Goal: Task Accomplishment & Management: Manage account settings

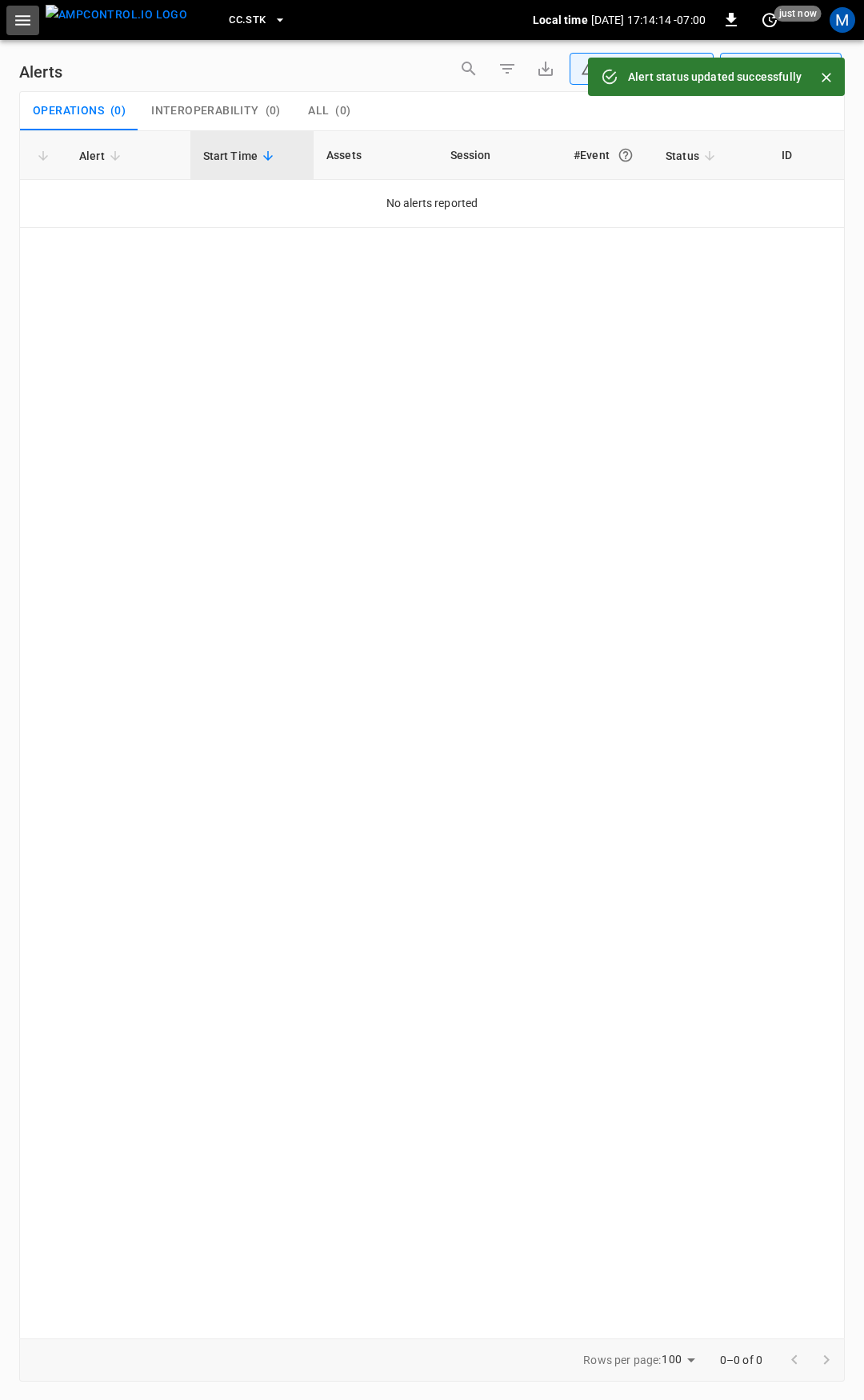
click at [31, 29] on icon "button" at bounding box center [23, 20] width 20 height 20
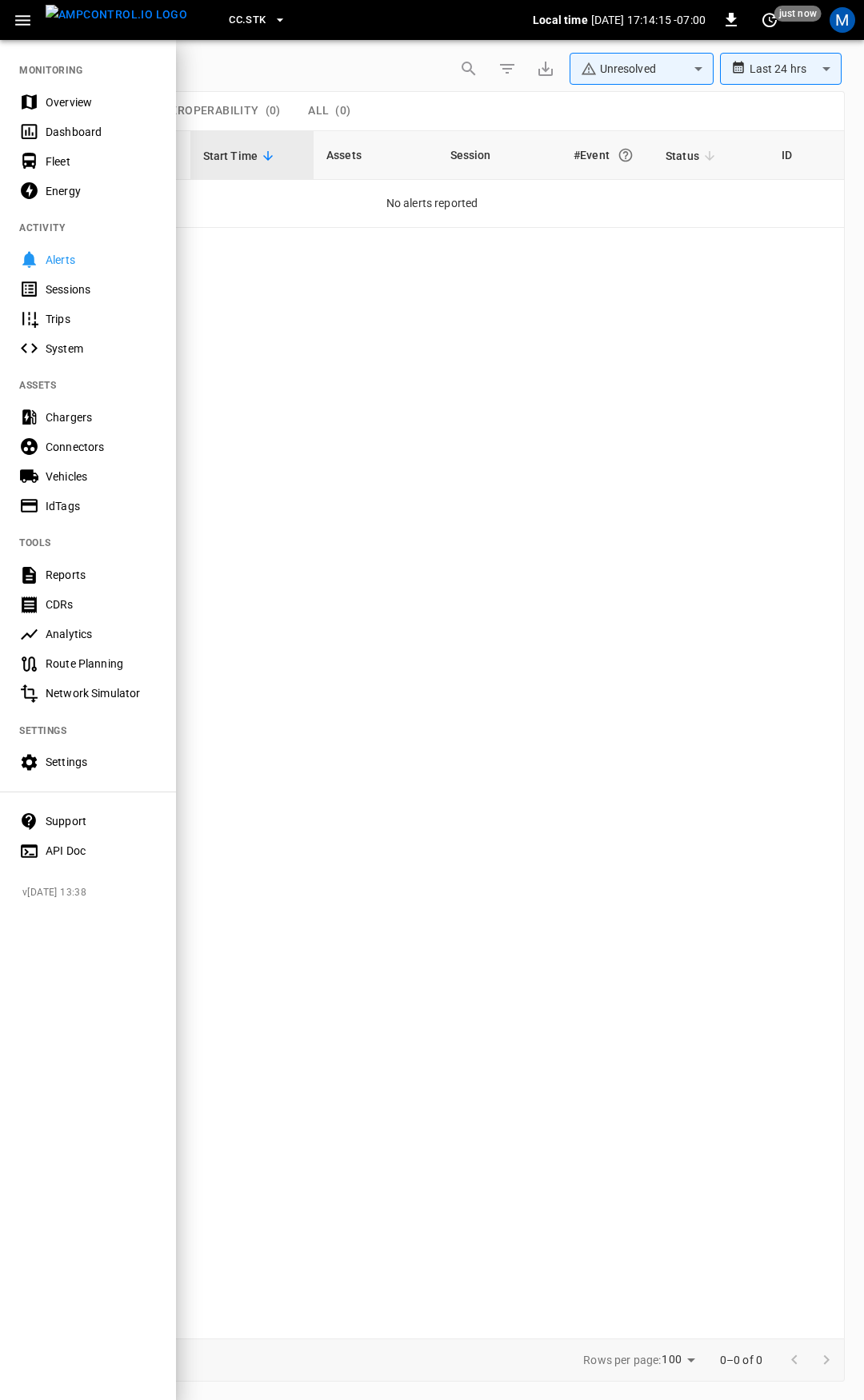
click at [65, 103] on div "Overview" at bounding box center [101, 103] width 111 height 16
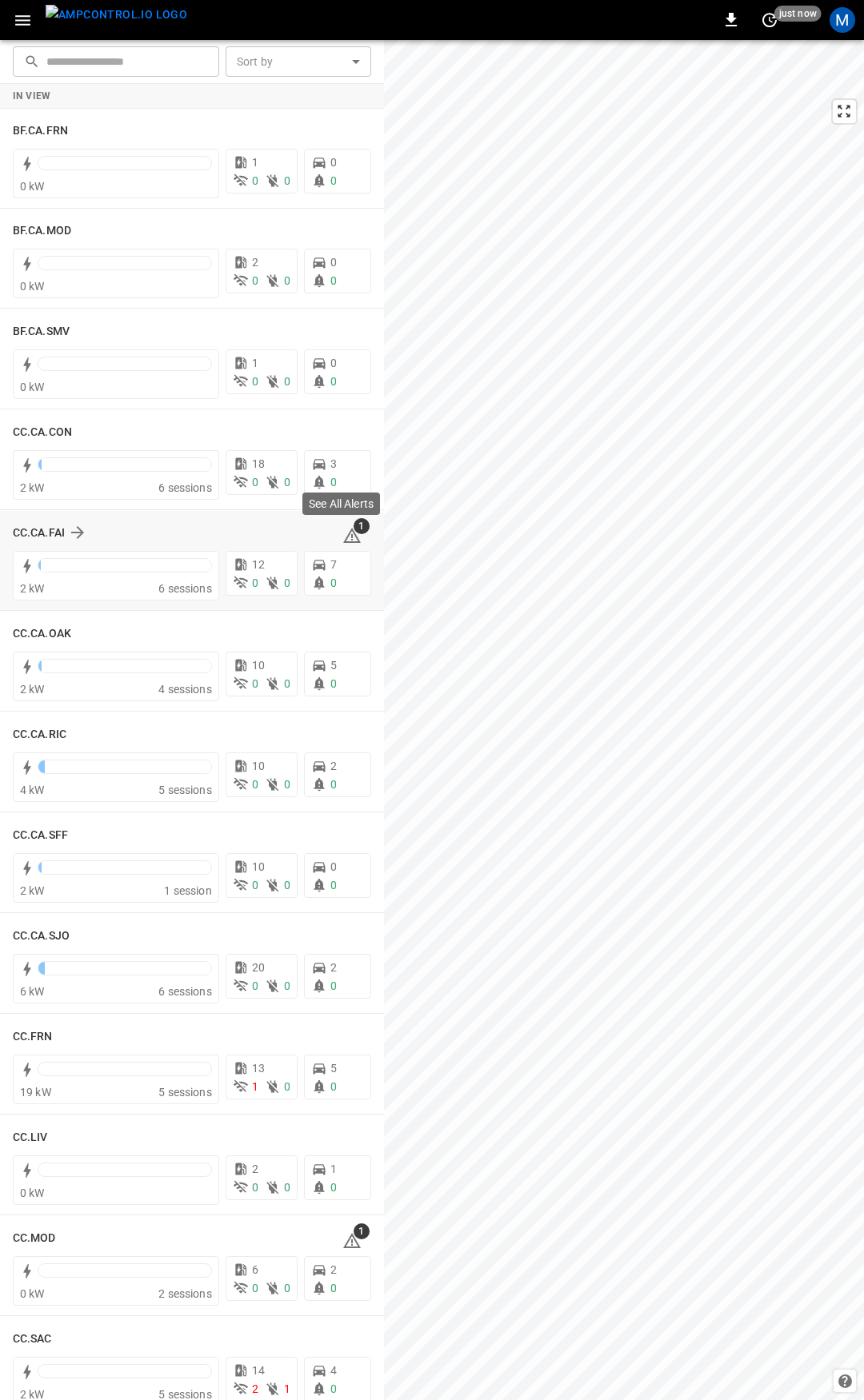
click at [343, 531] on icon at bounding box center [352, 534] width 18 height 15
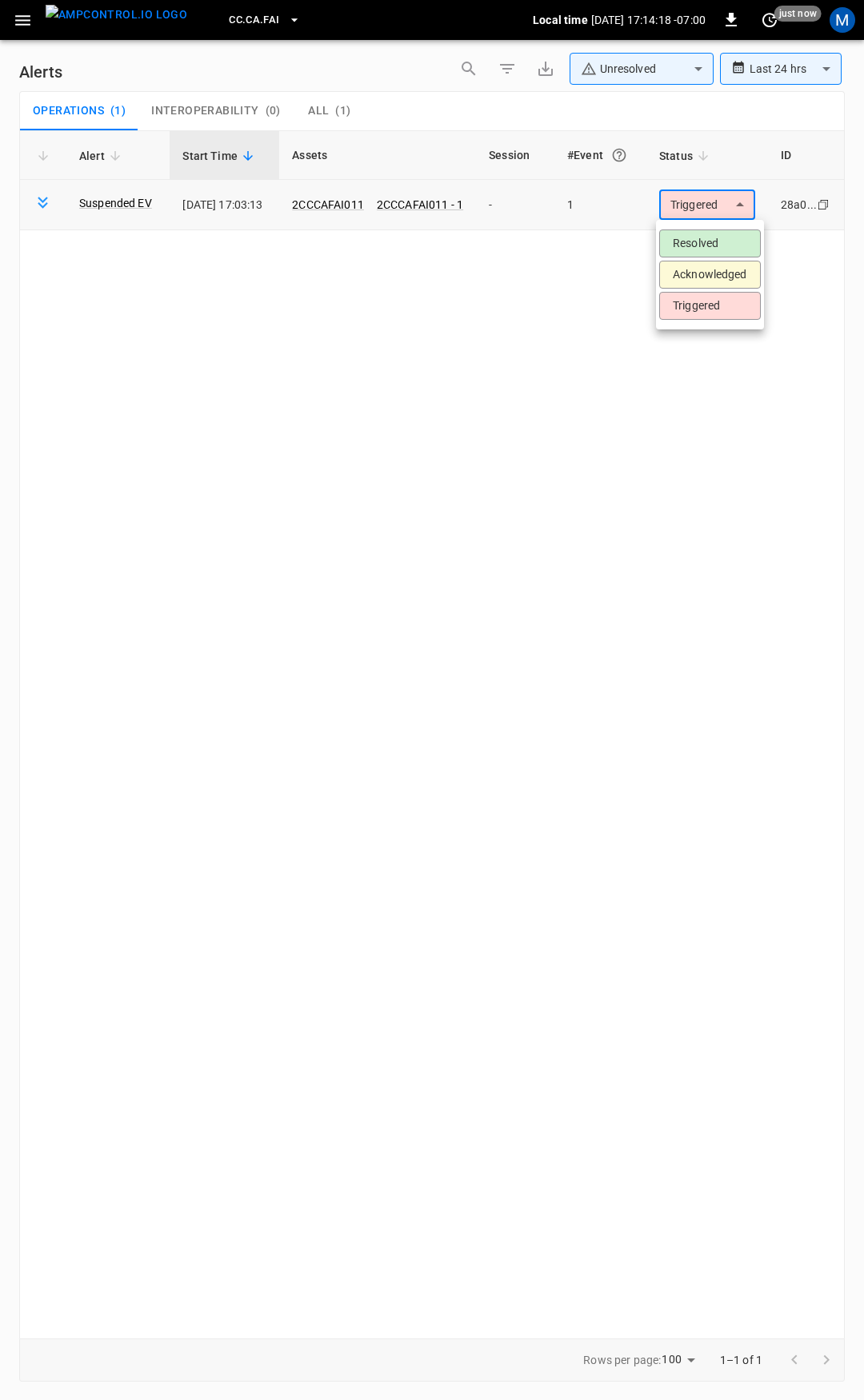
click at [689, 207] on body "**********" at bounding box center [432, 697] width 864 height 1394
click at [691, 237] on li "Resolved" at bounding box center [710, 243] width 102 height 28
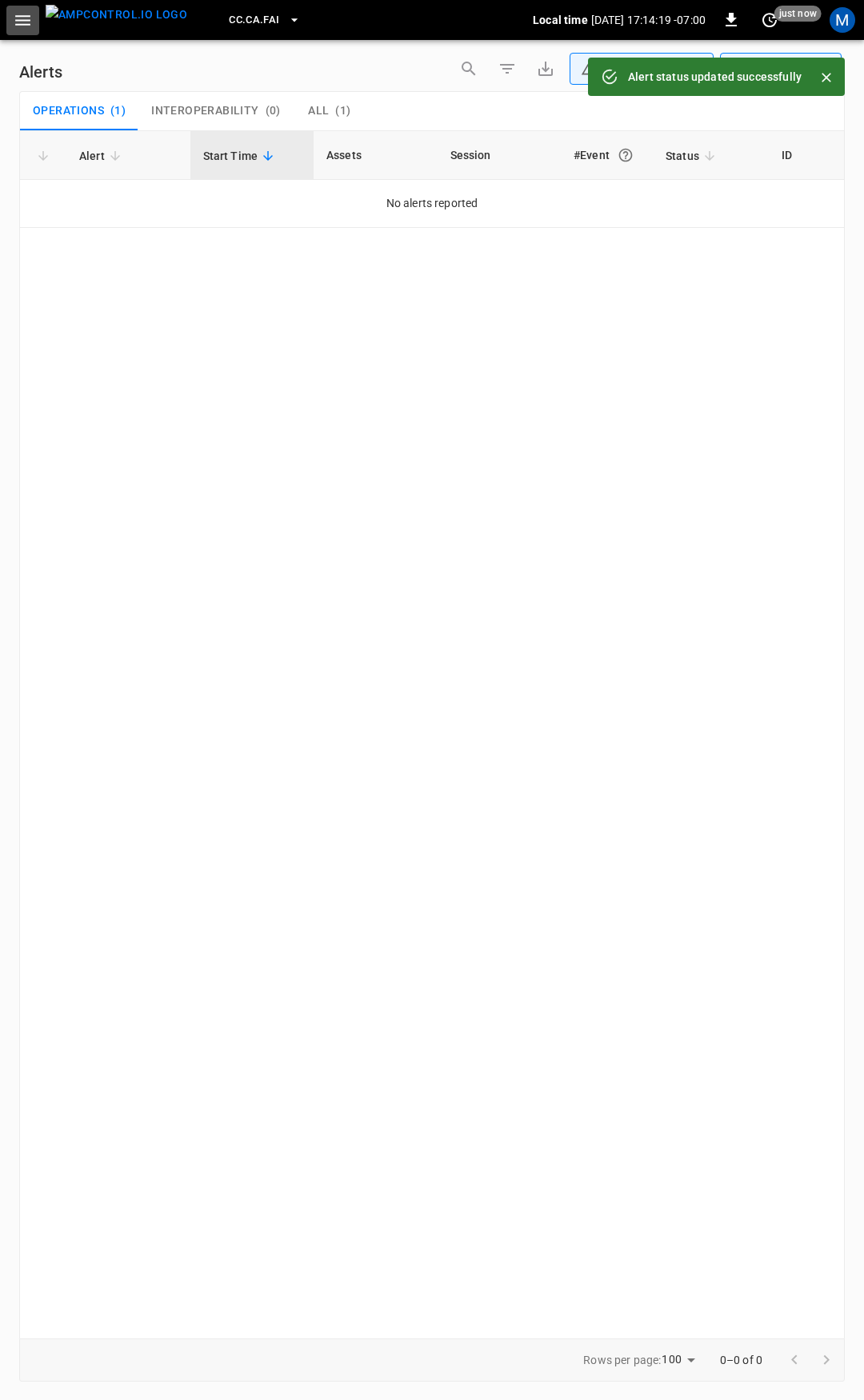
click at [13, 20] on icon "button" at bounding box center [23, 20] width 20 height 20
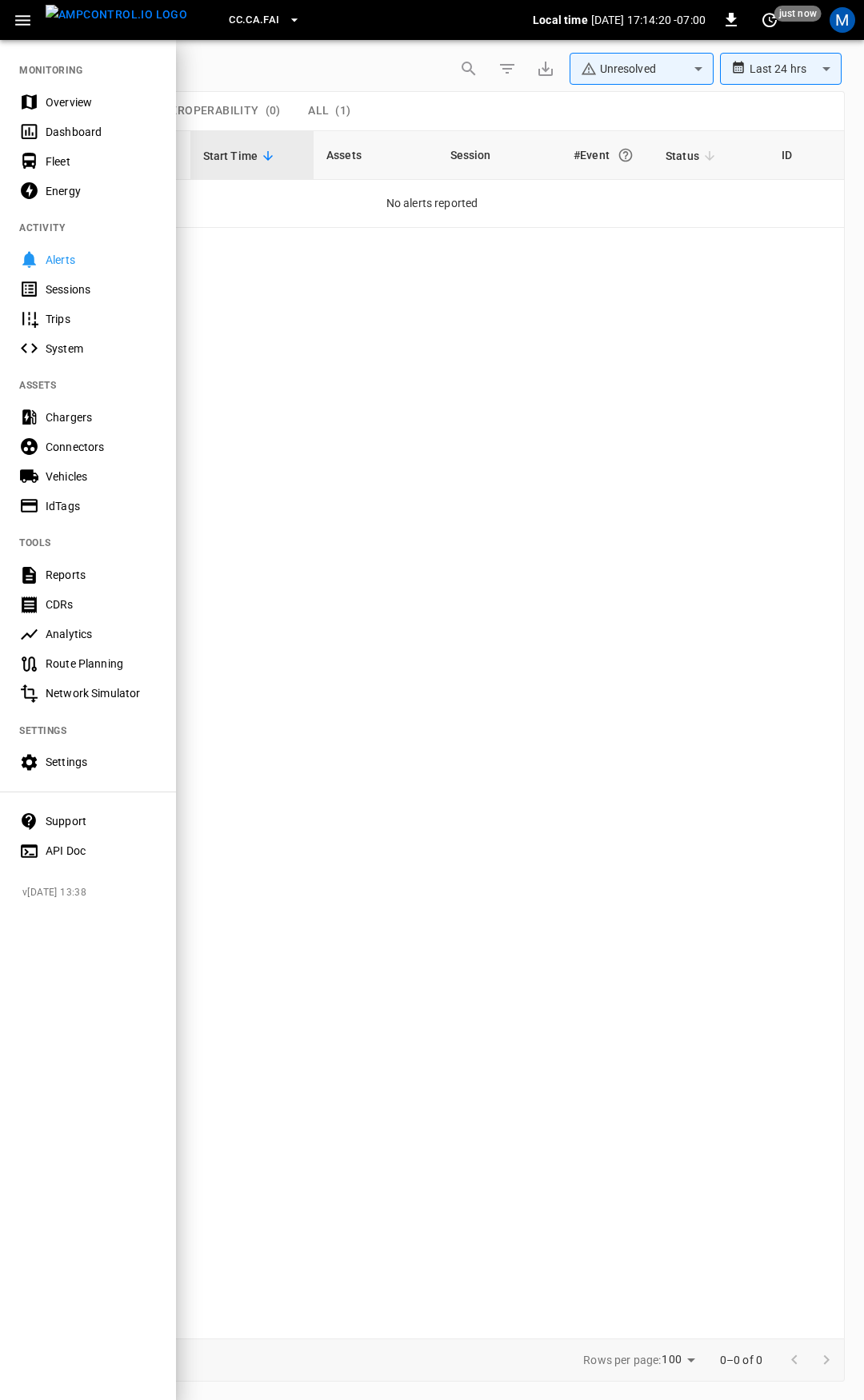
click at [53, 100] on div "Overview" at bounding box center [101, 103] width 111 height 16
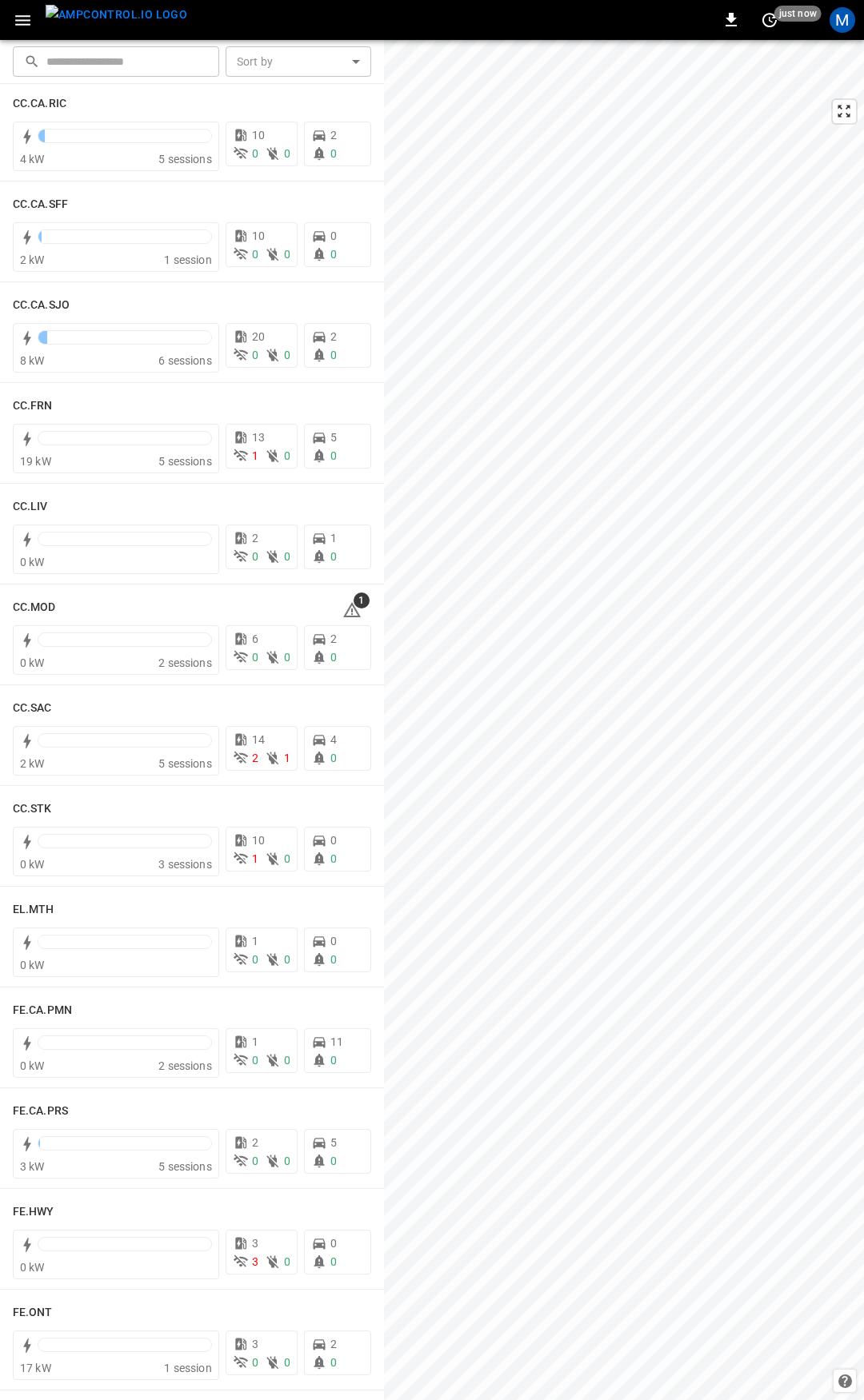
scroll to position [669, 0]
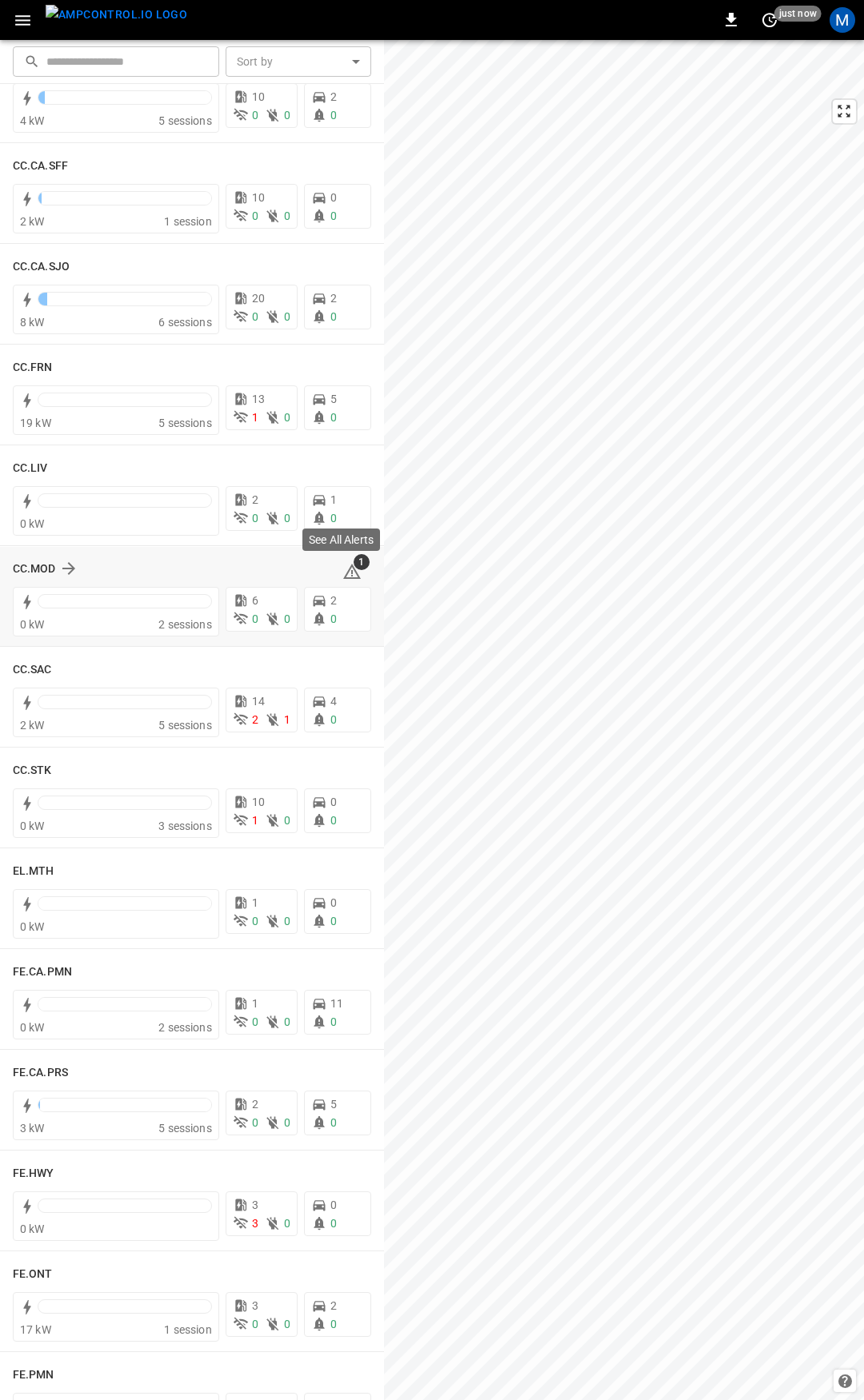
click at [342, 572] on icon at bounding box center [351, 571] width 19 height 19
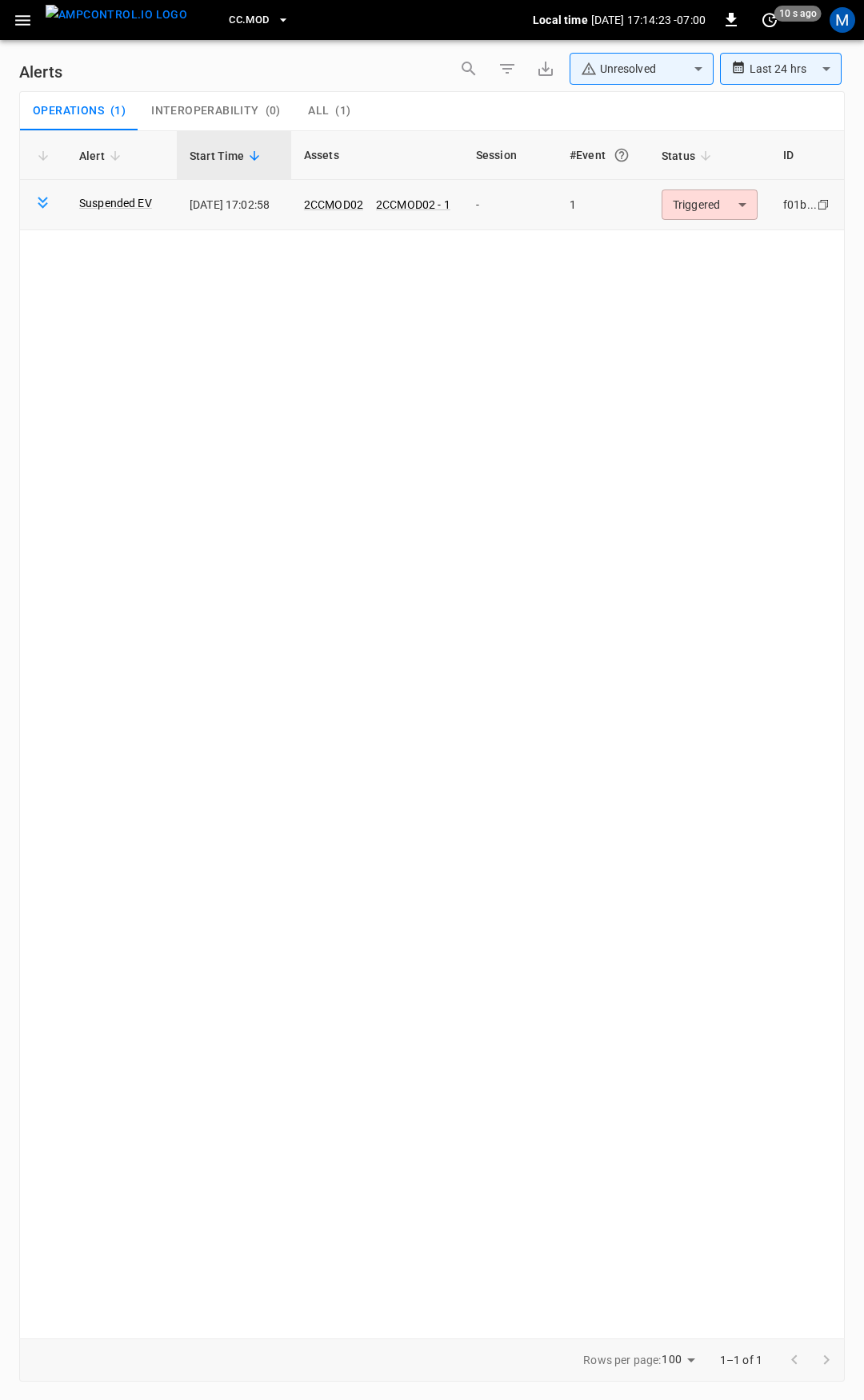
click at [714, 210] on body "**********" at bounding box center [432, 697] width 864 height 1394
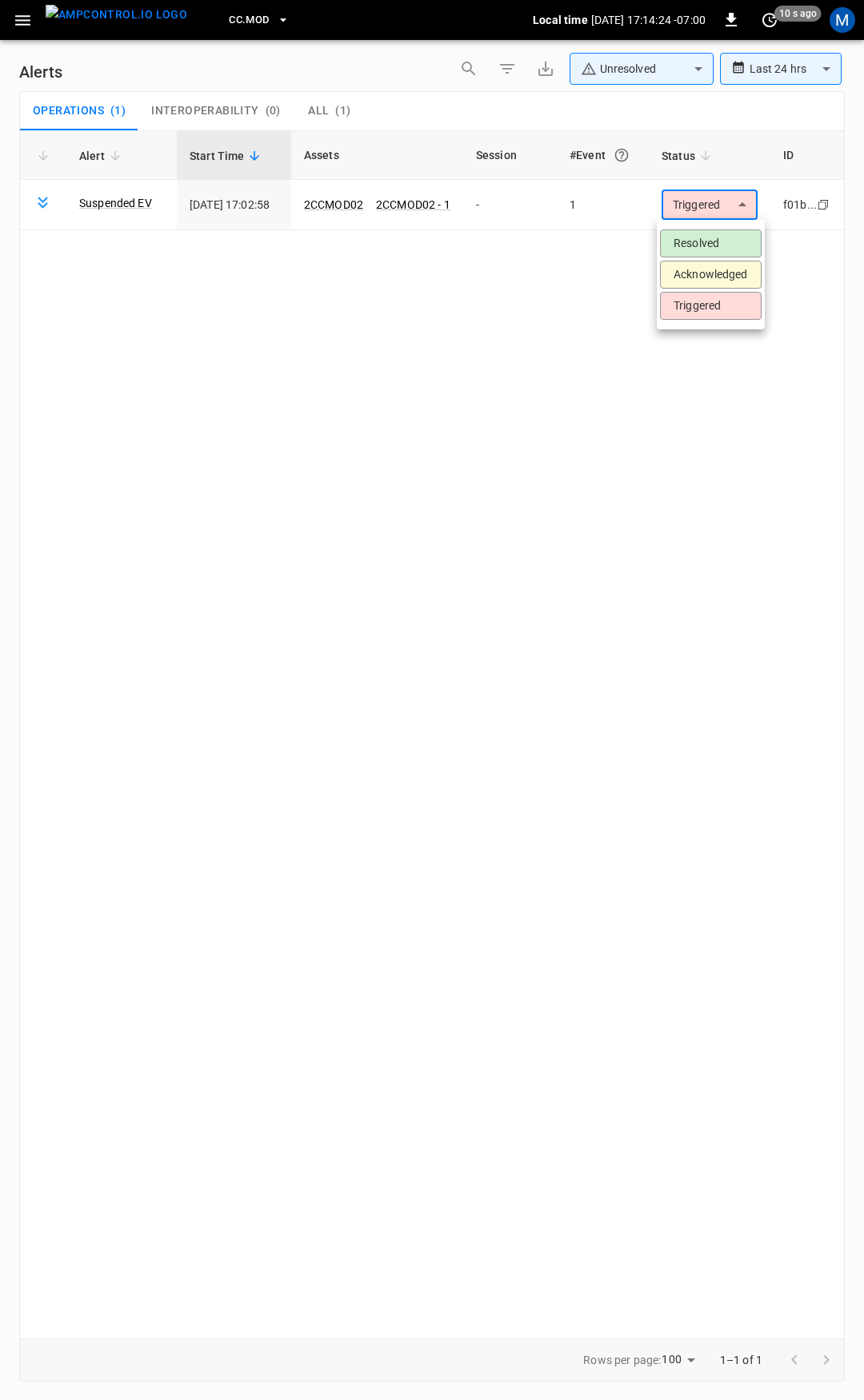
click at [727, 246] on li "Resolved" at bounding box center [710, 243] width 102 height 28
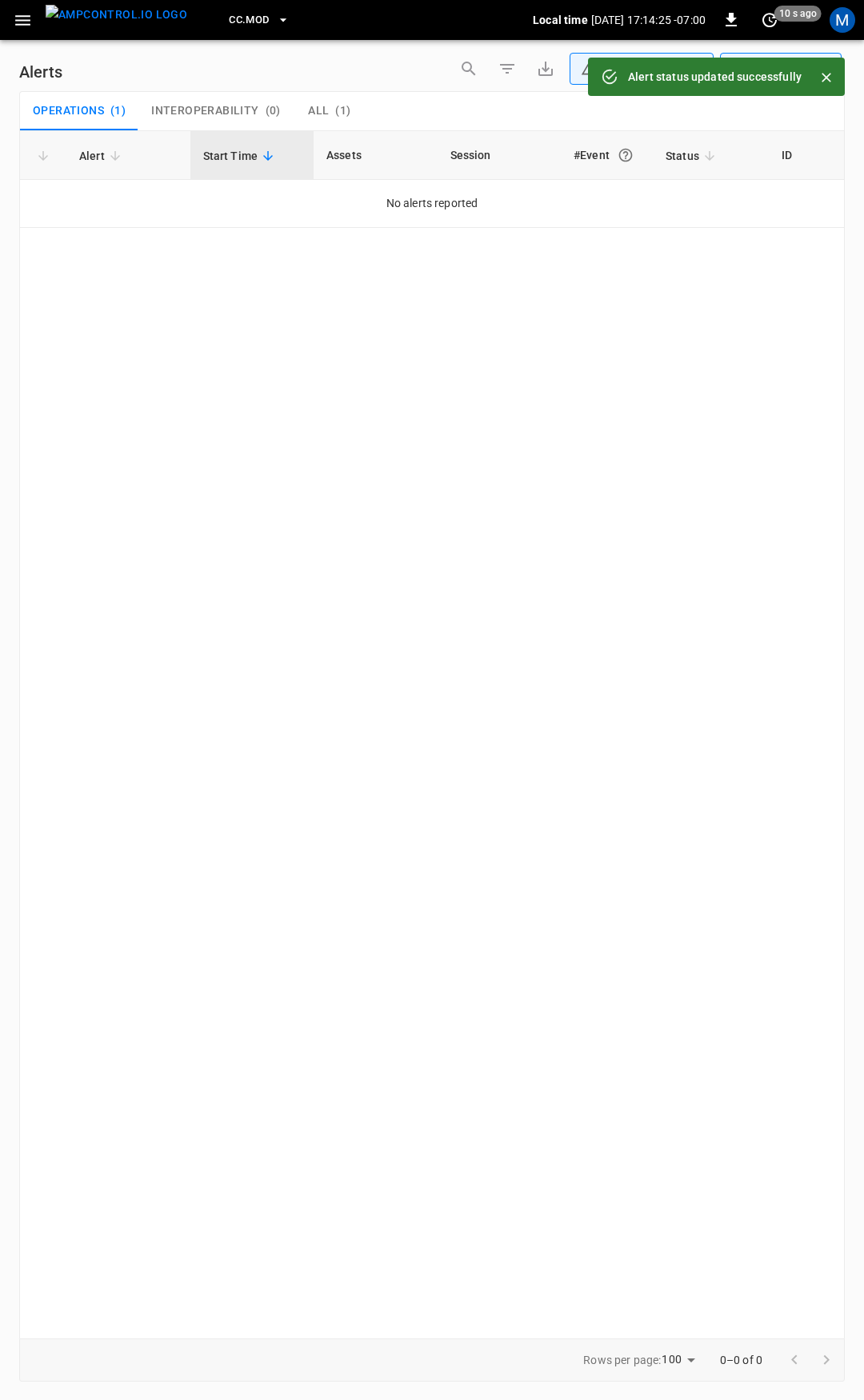
click at [30, 29] on icon "button" at bounding box center [23, 20] width 20 height 20
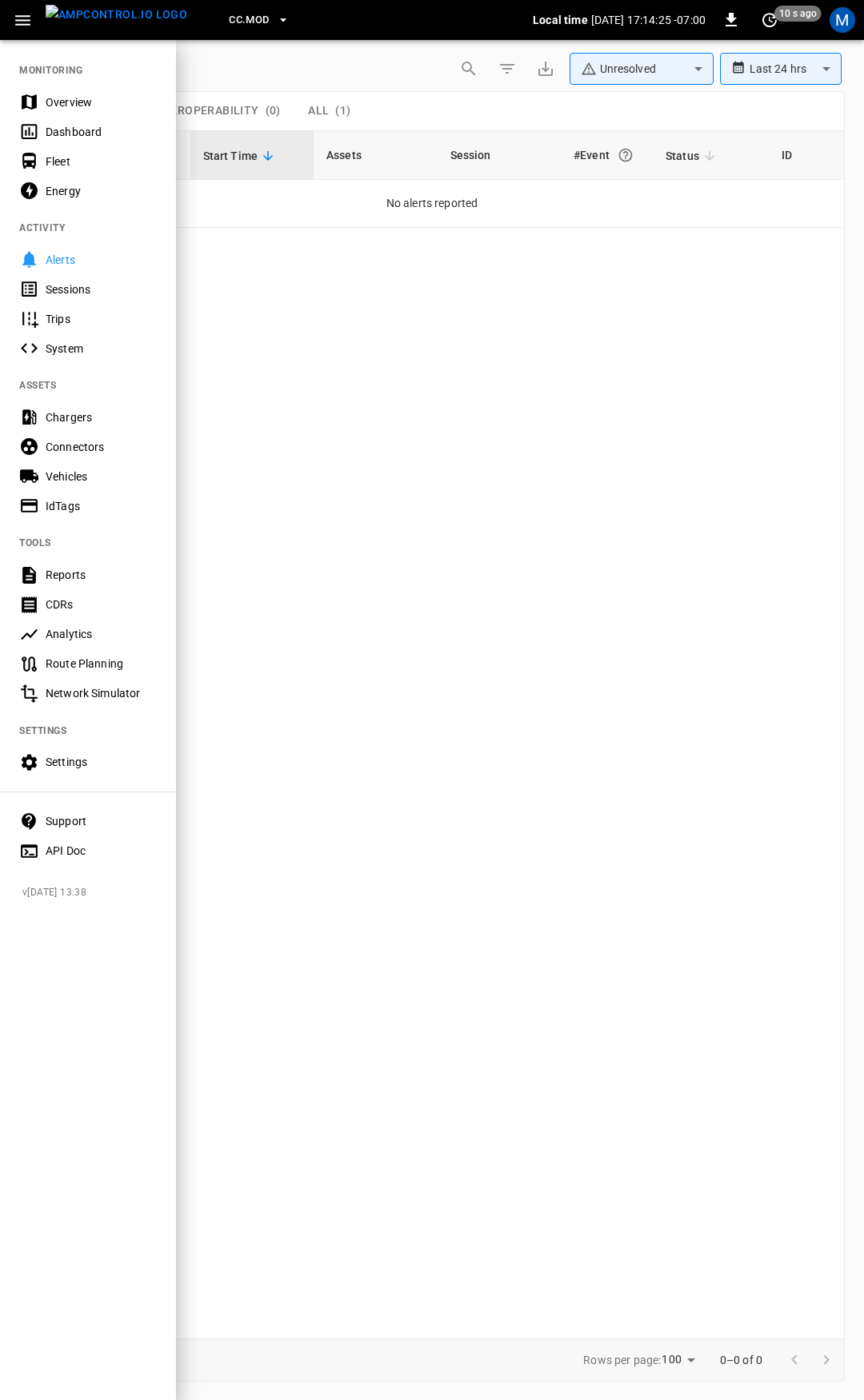
click at [102, 103] on div "Overview" at bounding box center [101, 103] width 111 height 16
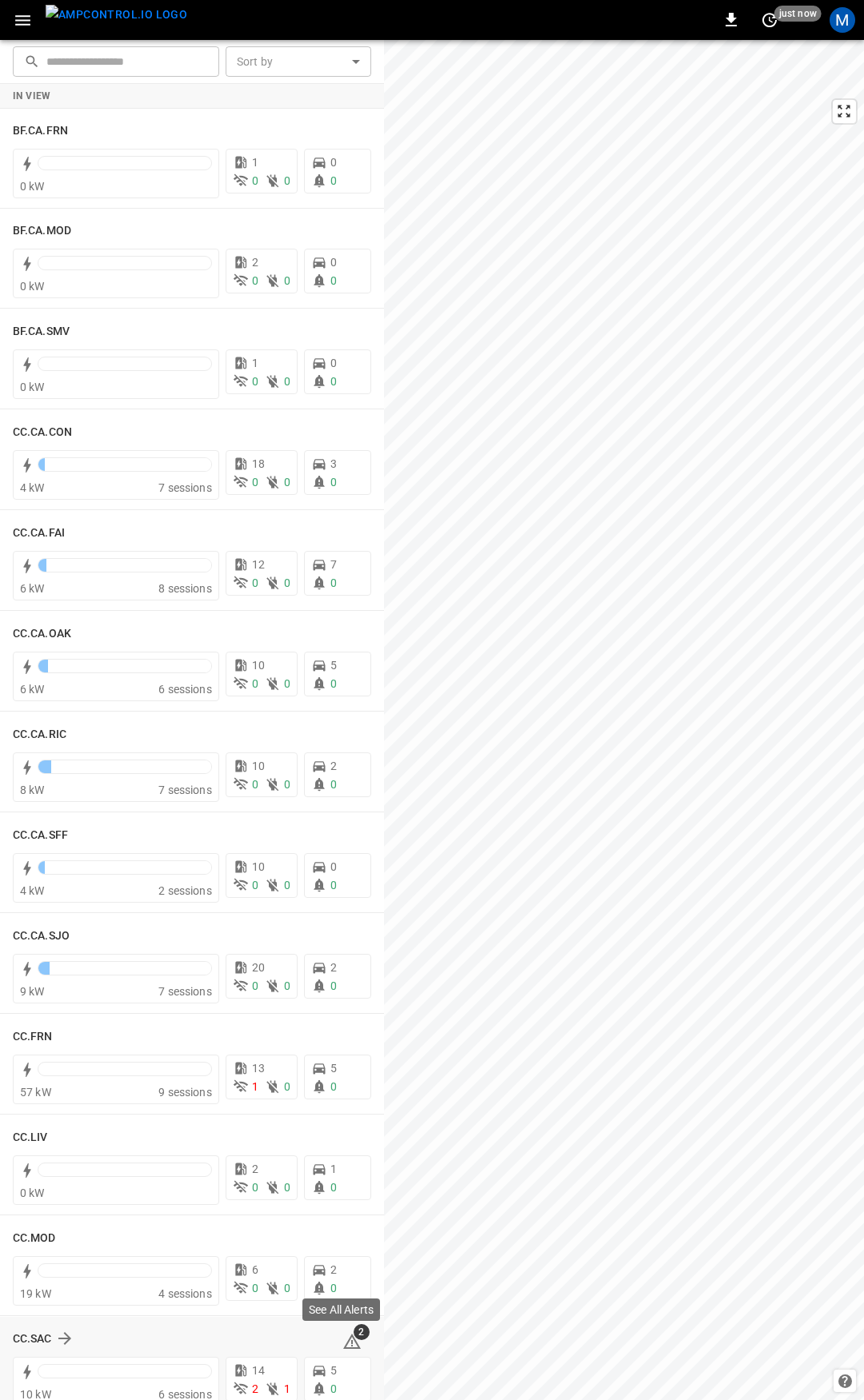
click at [344, 1342] on icon at bounding box center [351, 1341] width 19 height 19
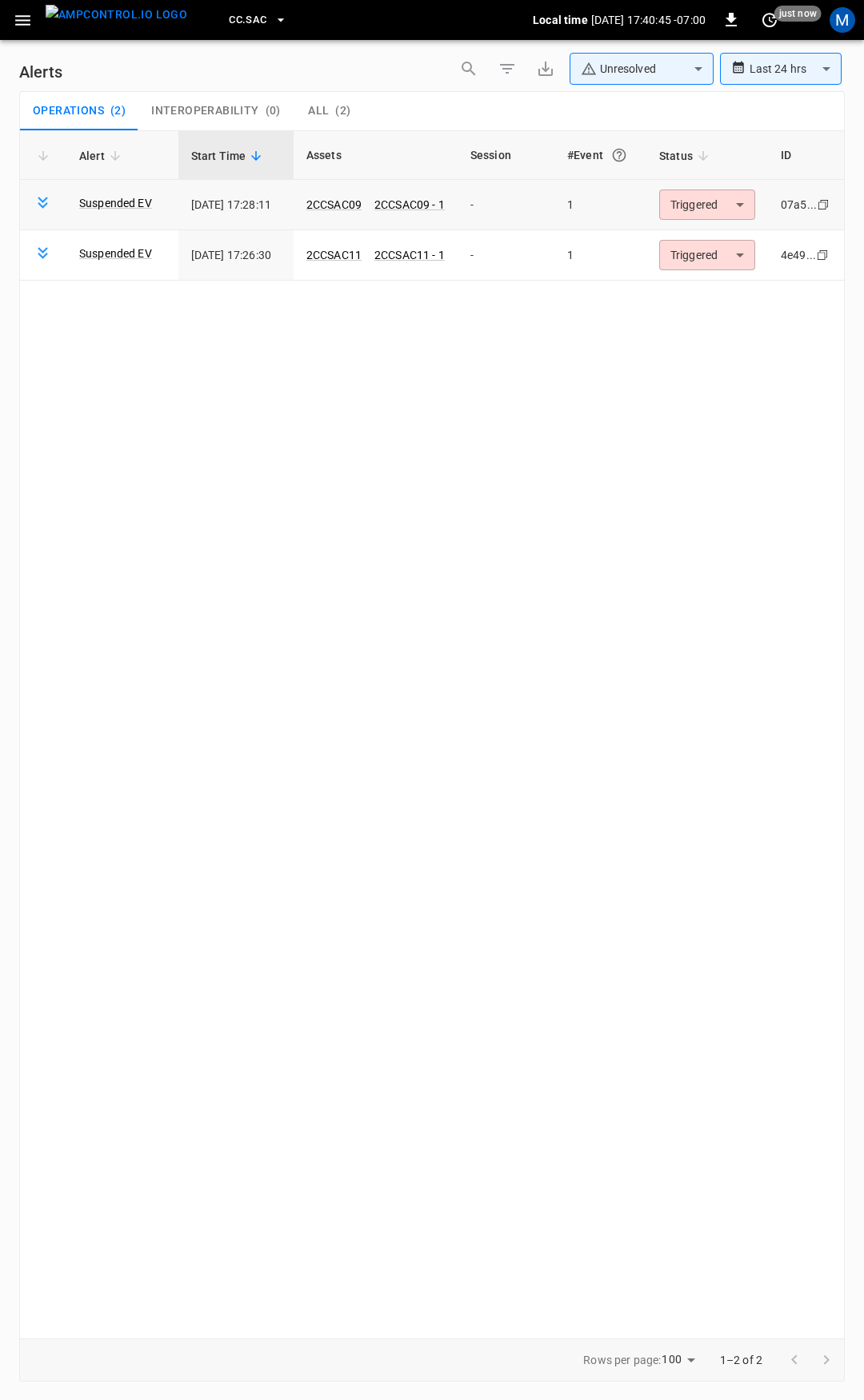
click at [696, 209] on body "**********" at bounding box center [432, 697] width 864 height 1394
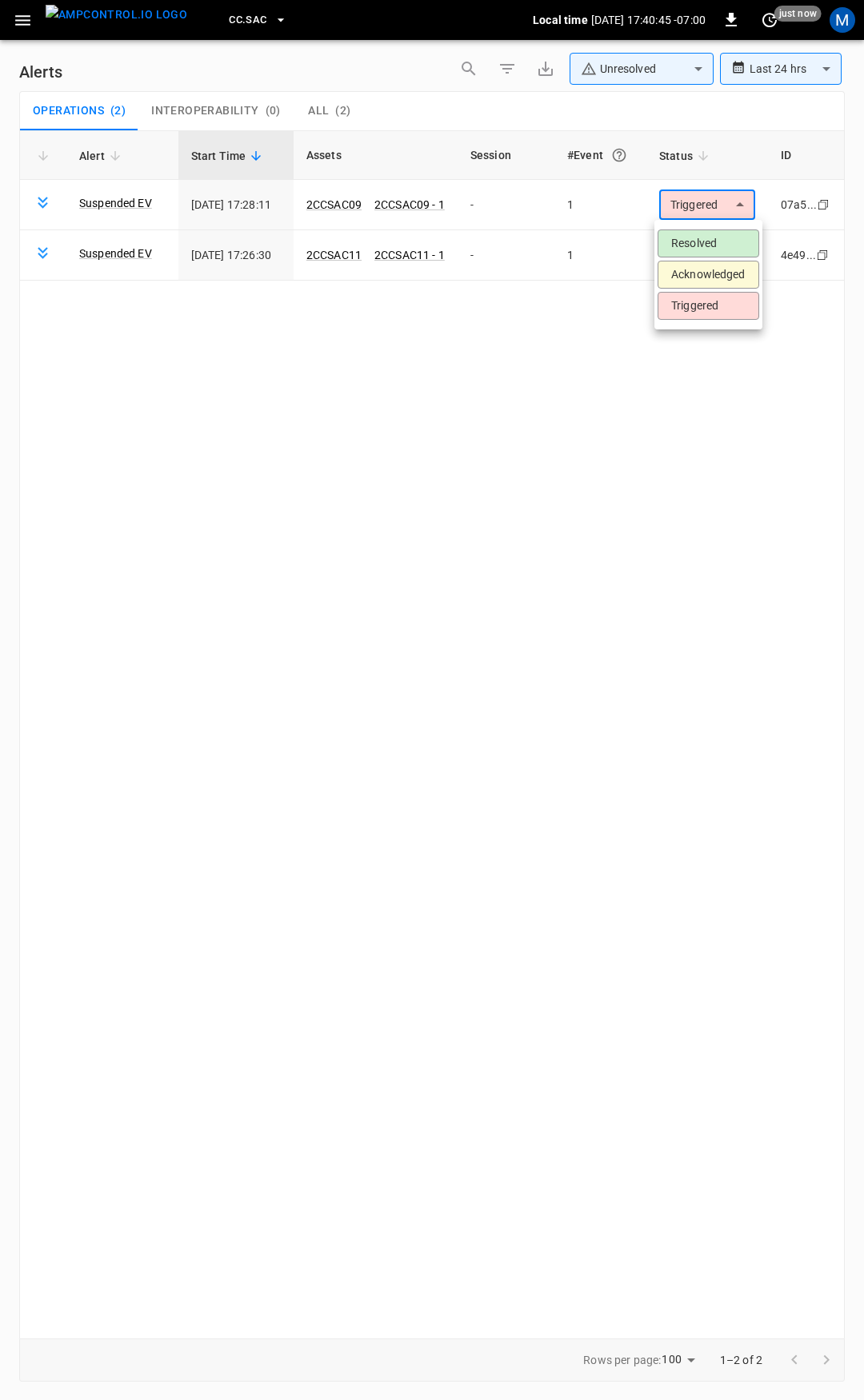
click at [715, 239] on li "Resolved" at bounding box center [708, 243] width 102 height 28
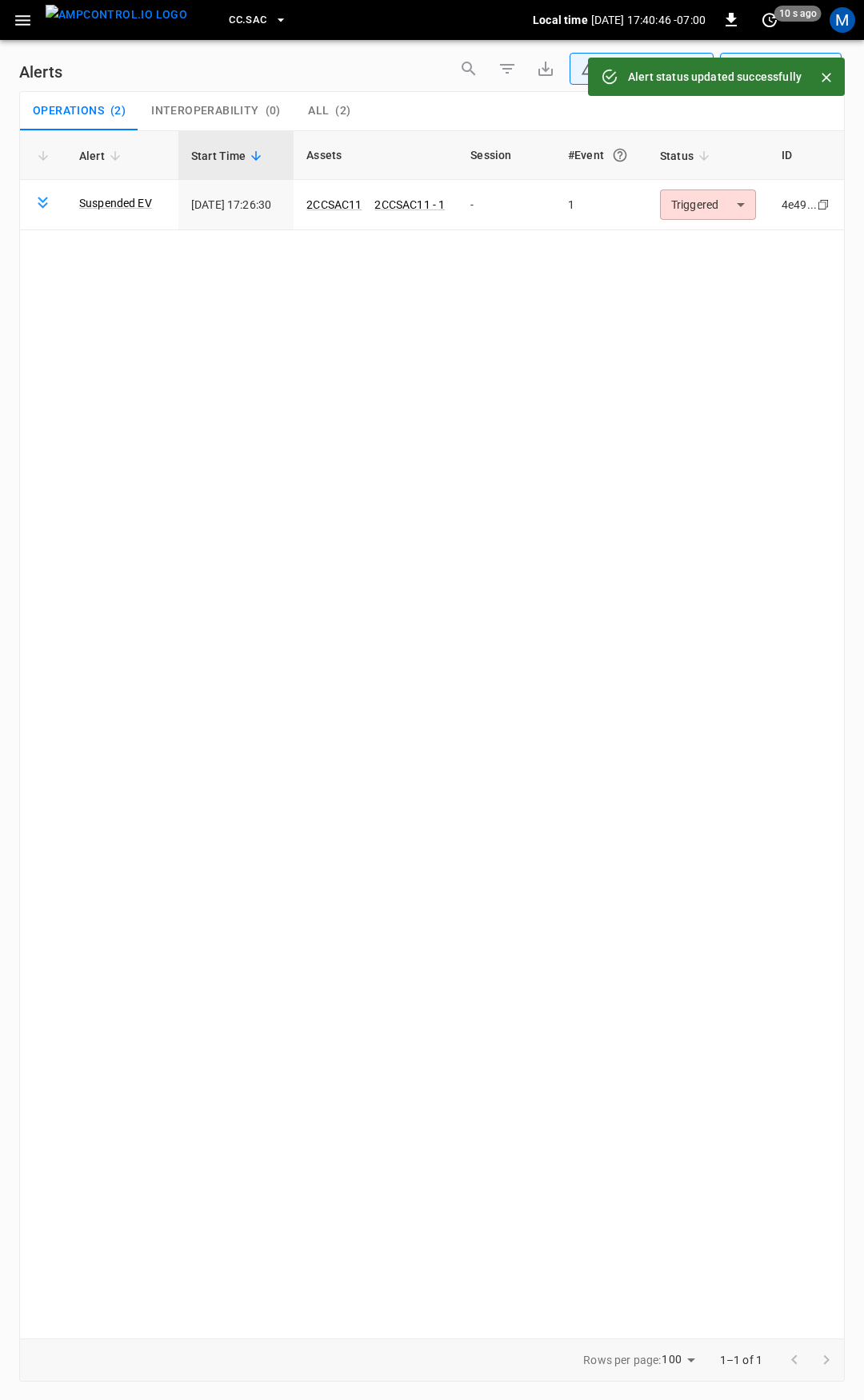
click at [708, 204] on body "**********" at bounding box center [432, 697] width 864 height 1394
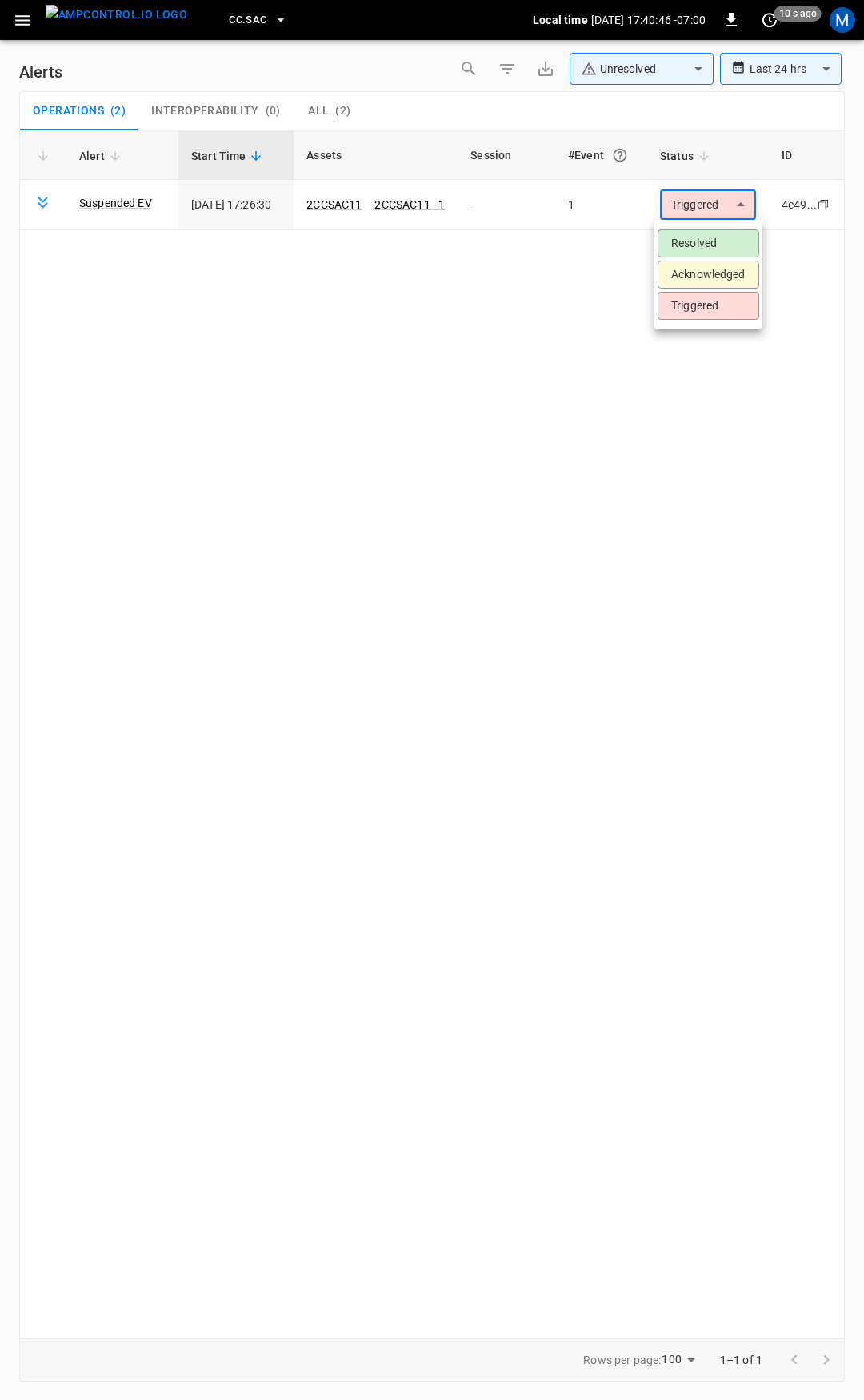
click at [722, 247] on li "Resolved" at bounding box center [708, 243] width 102 height 28
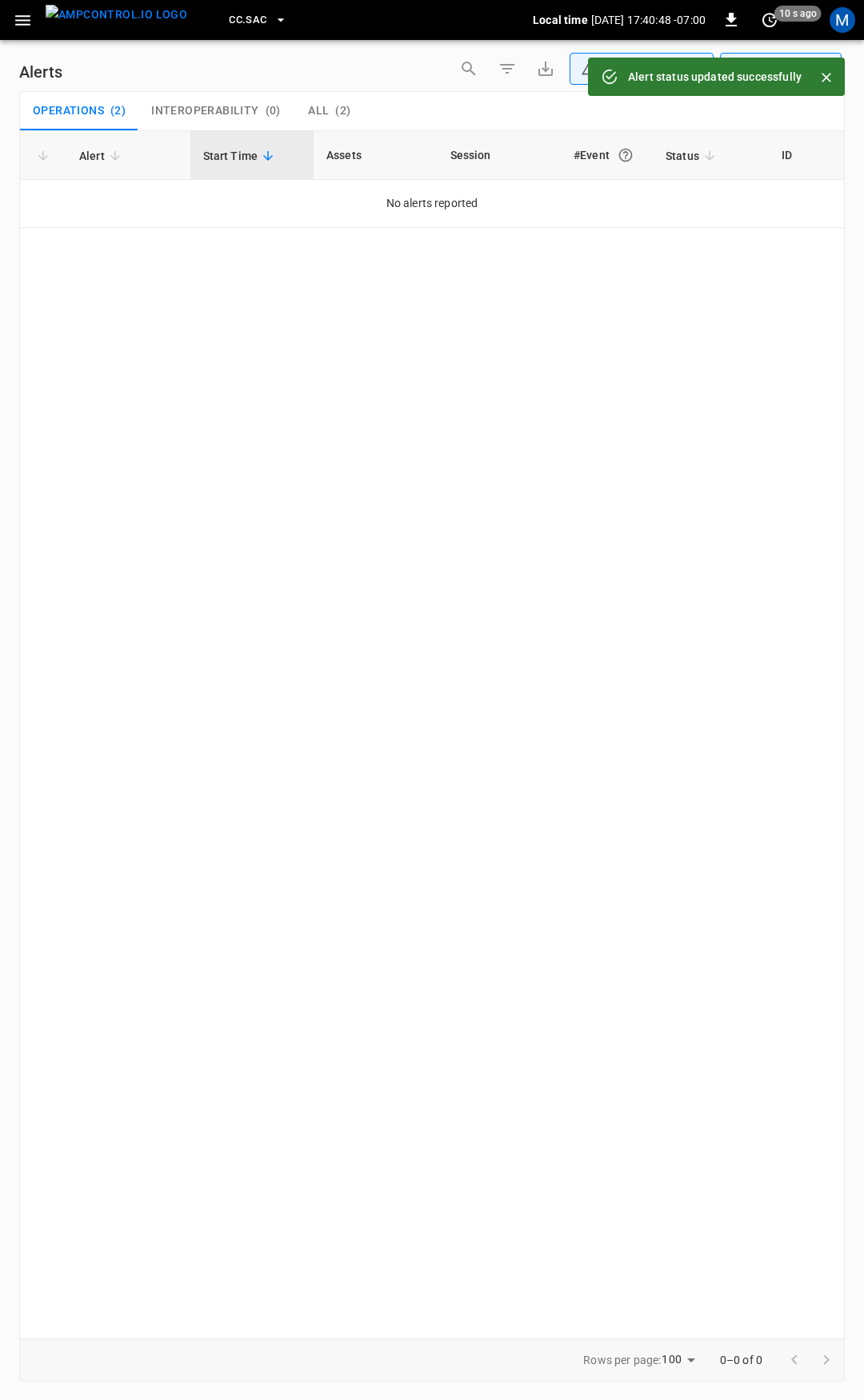
click at [19, 19] on icon "button" at bounding box center [22, 20] width 15 height 10
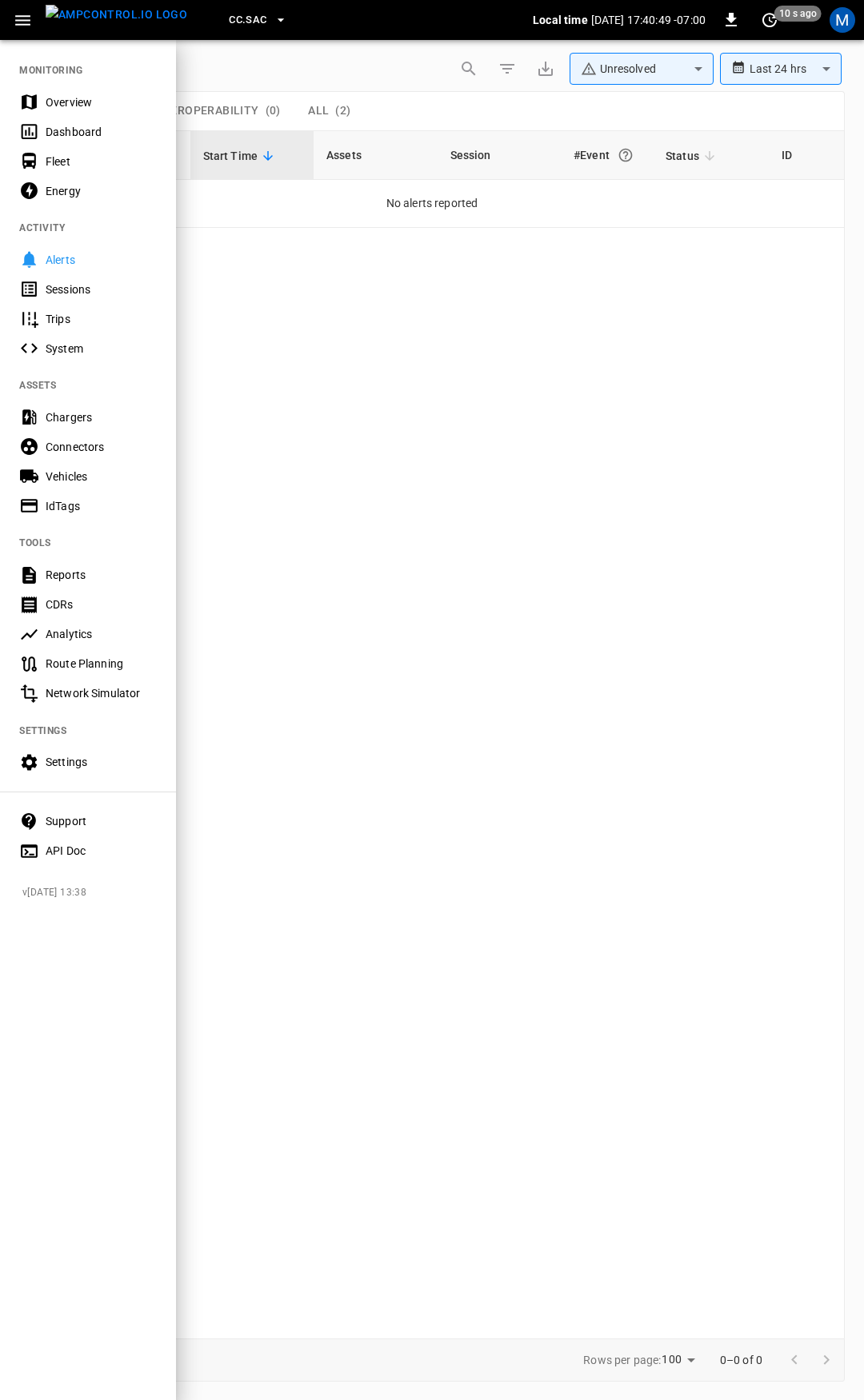
click at [79, 79] on nav "MONITORING Overview Dashboard Fleet Energy ACTIVITY Alerts Sessions Trips Syste…" at bounding box center [88, 455] width 176 height 834
click at [85, 96] on div "Overview" at bounding box center [101, 103] width 111 height 16
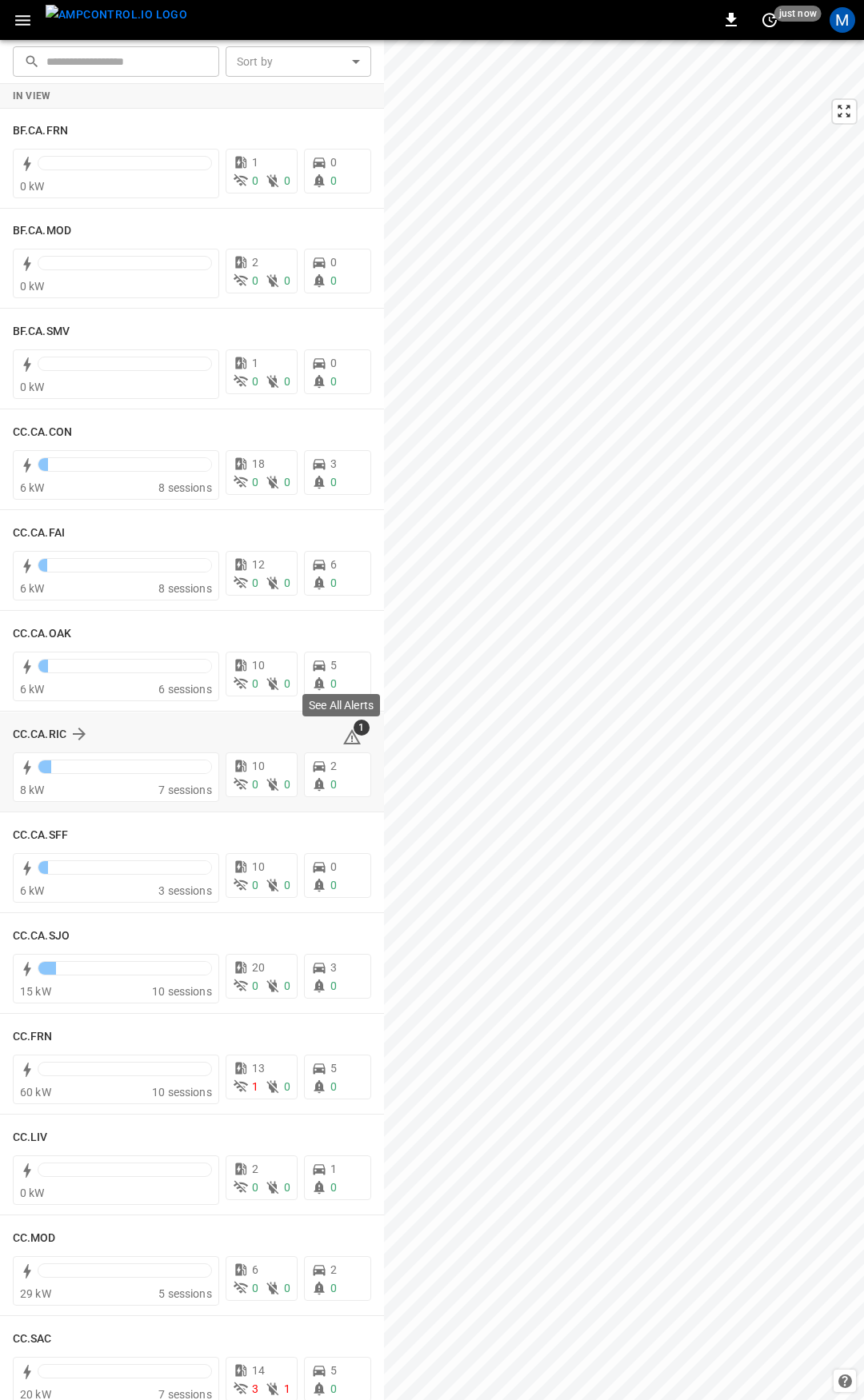
click at [351, 736] on icon at bounding box center [352, 739] width 2 height 6
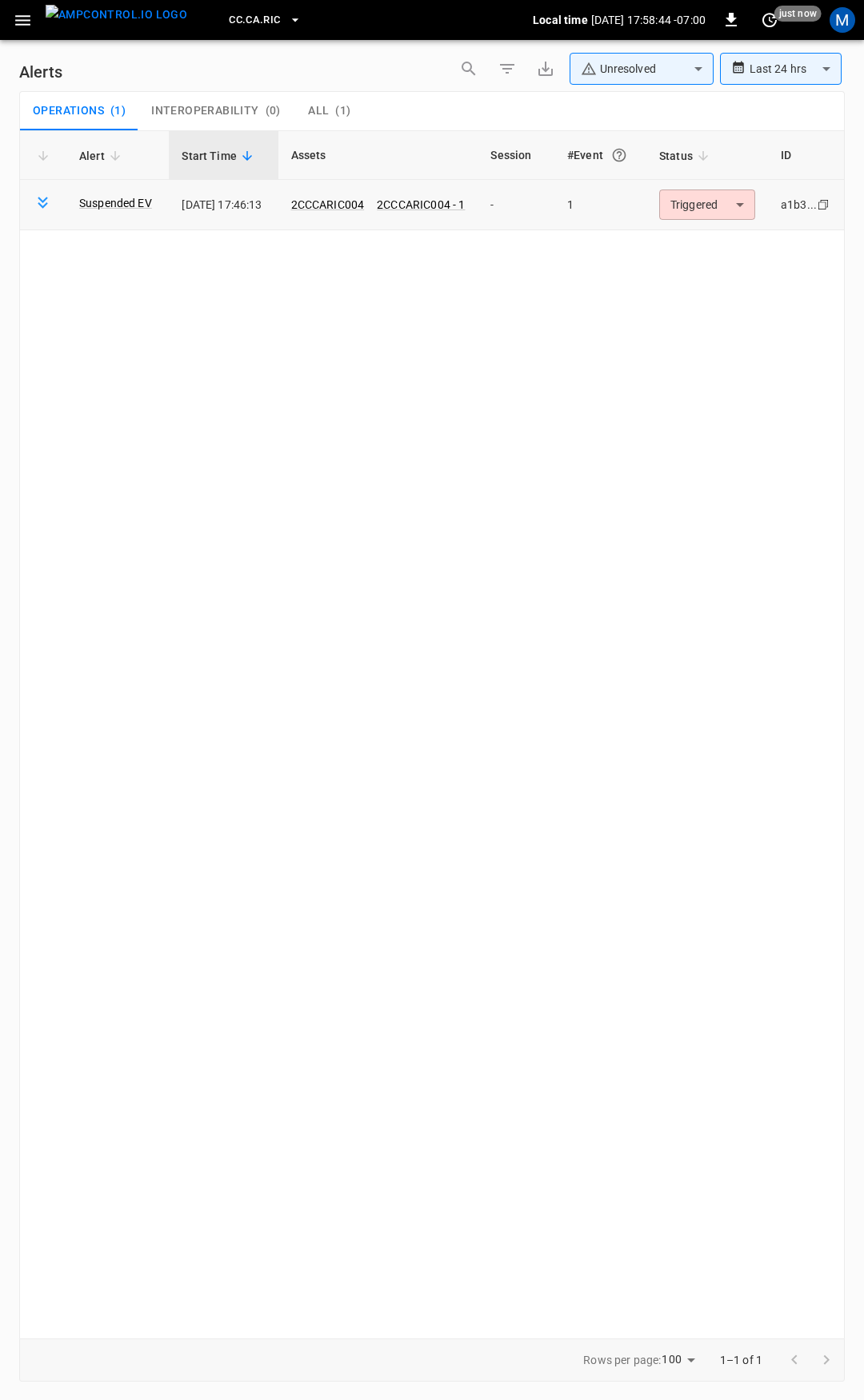
click at [712, 203] on body "**********" at bounding box center [432, 697] width 864 height 1394
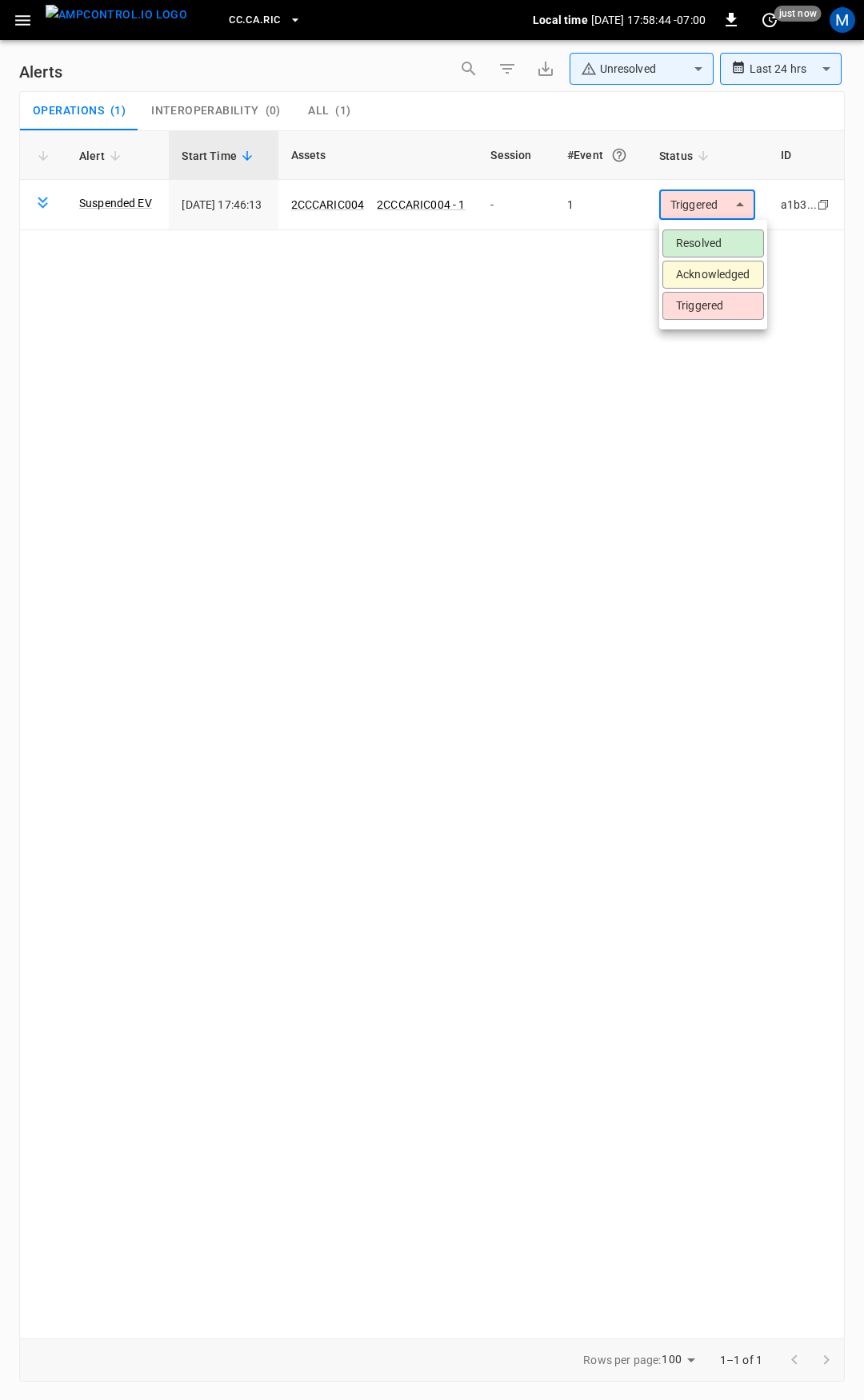
click at [724, 240] on li "Resolved" at bounding box center [713, 243] width 102 height 28
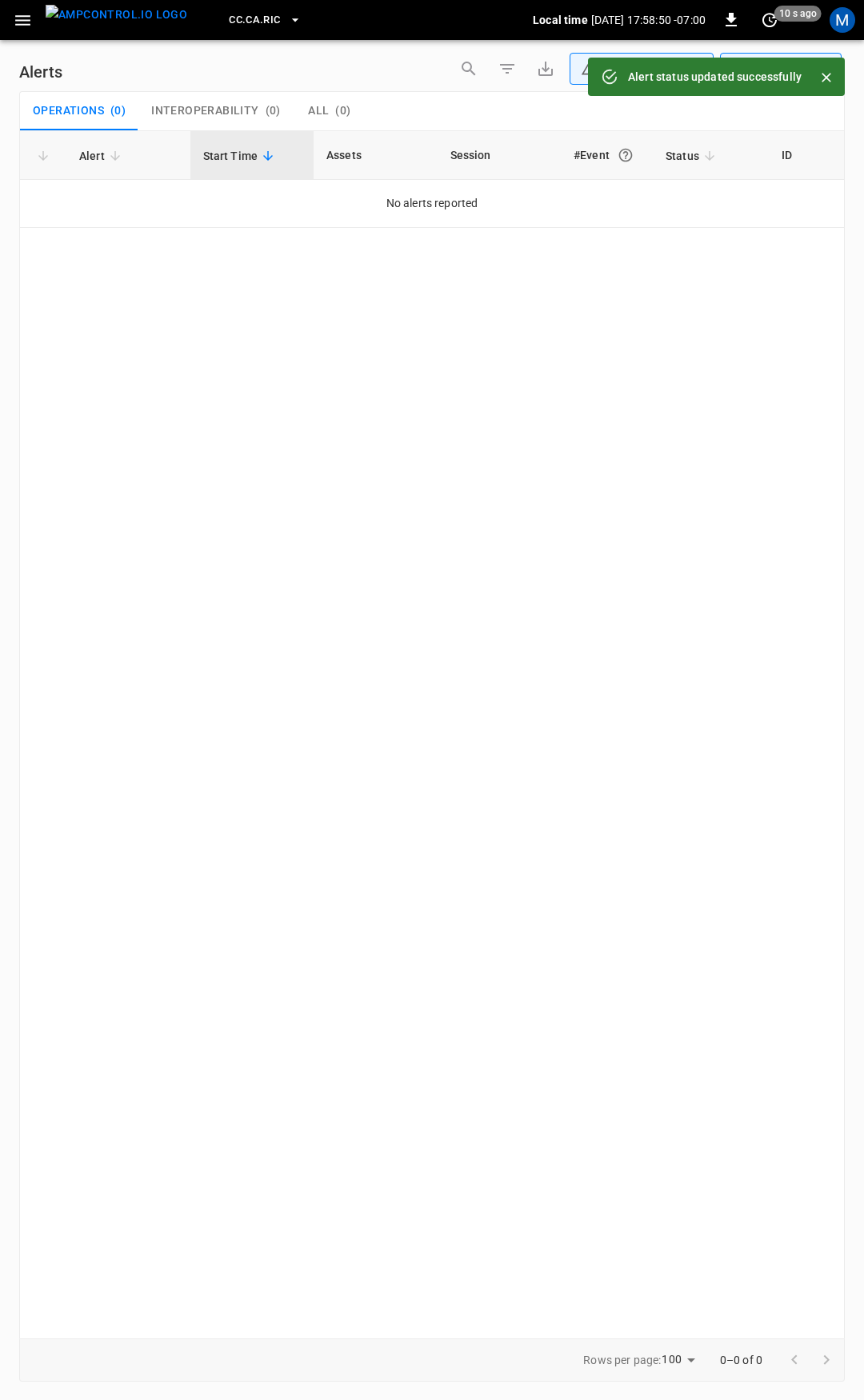
click at [13, 15] on icon "button" at bounding box center [23, 20] width 20 height 20
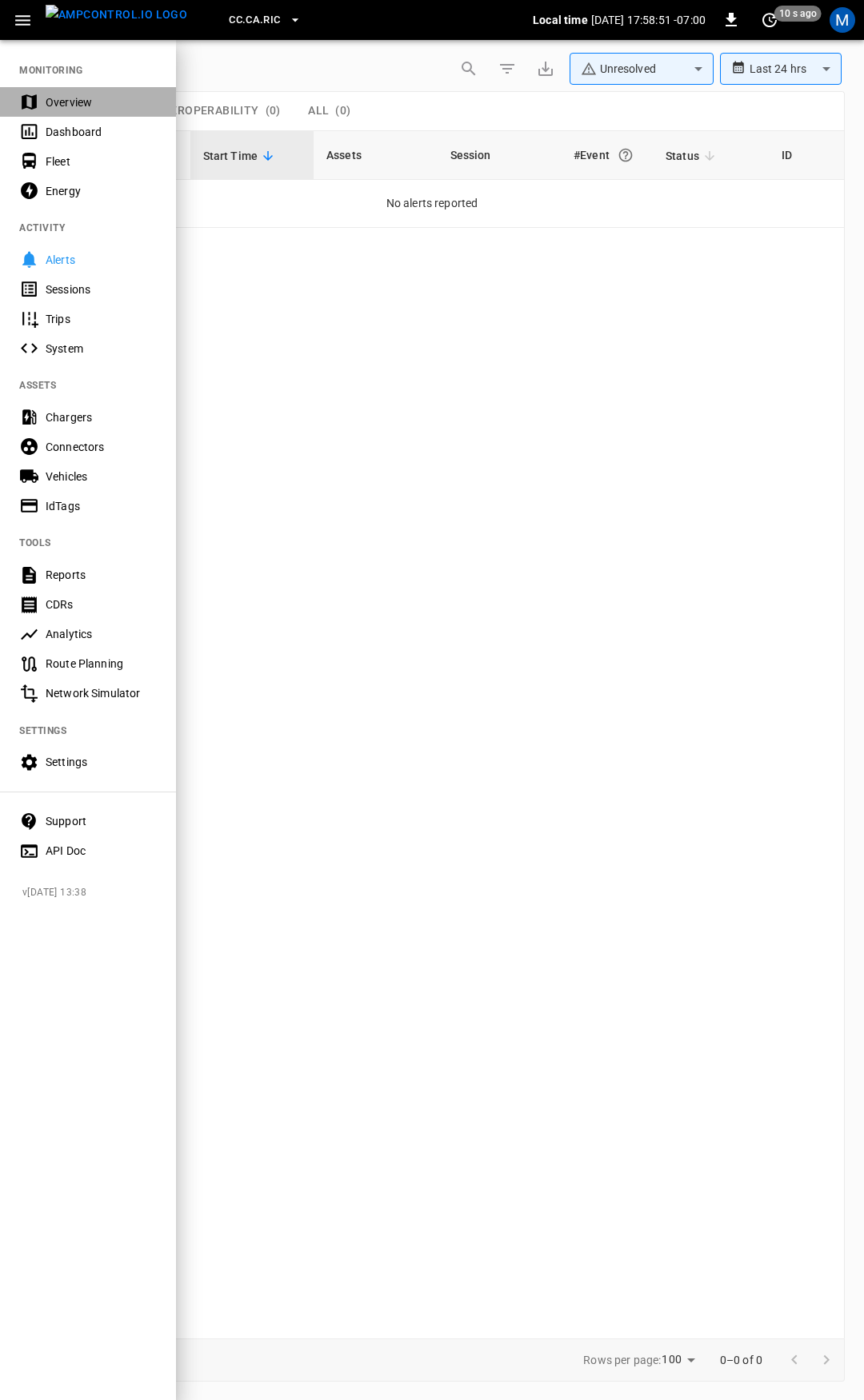
drag, startPoint x: 63, startPoint y: 103, endPoint x: 211, endPoint y: 177, distance: 165.5
click at [63, 103] on div "Overview" at bounding box center [101, 103] width 111 height 16
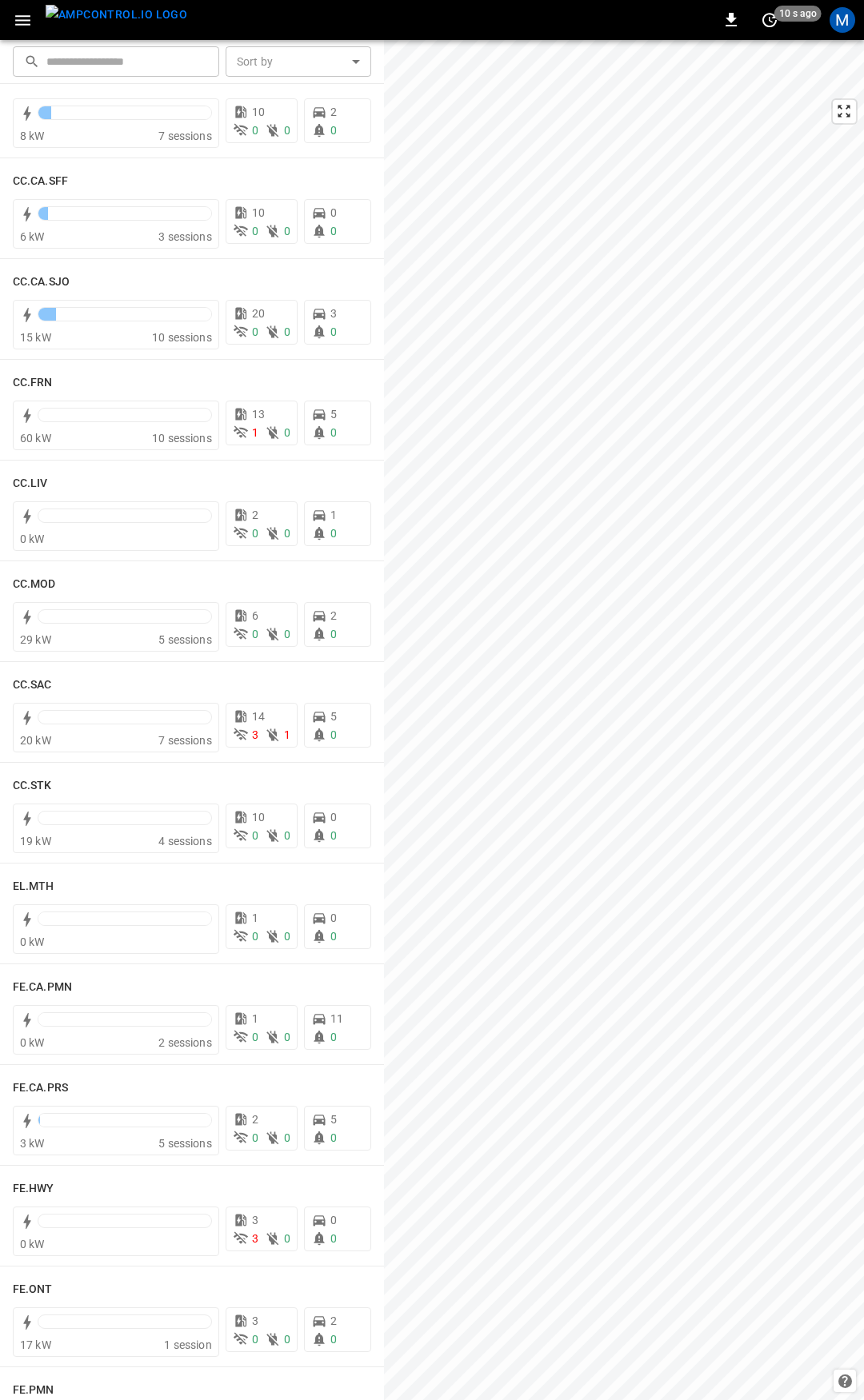
scroll to position [659, 0]
click at [26, 682] on h6 "CC.SAC" at bounding box center [32, 680] width 39 height 18
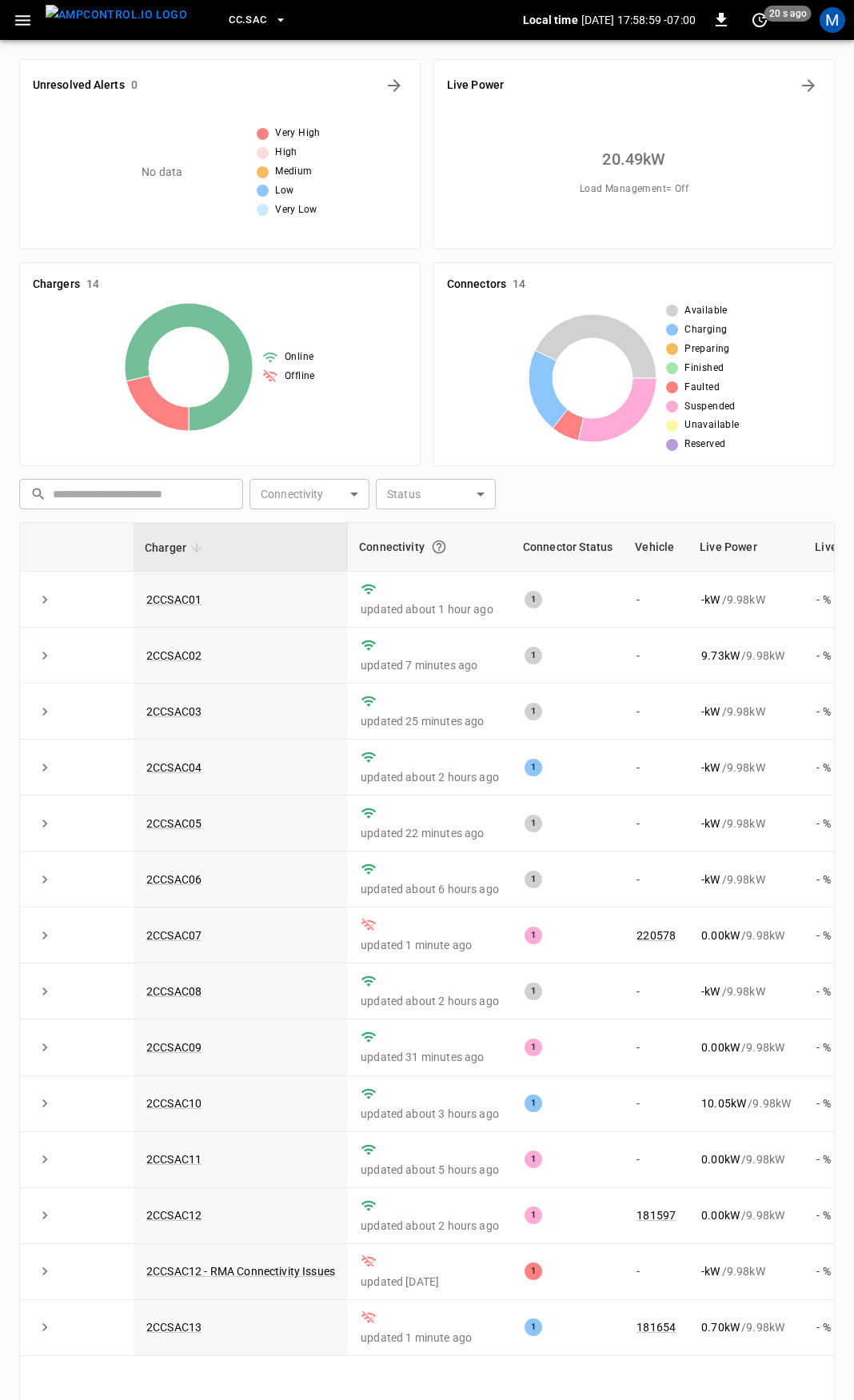
click at [8, 26] on button "button" at bounding box center [22, 21] width 33 height 30
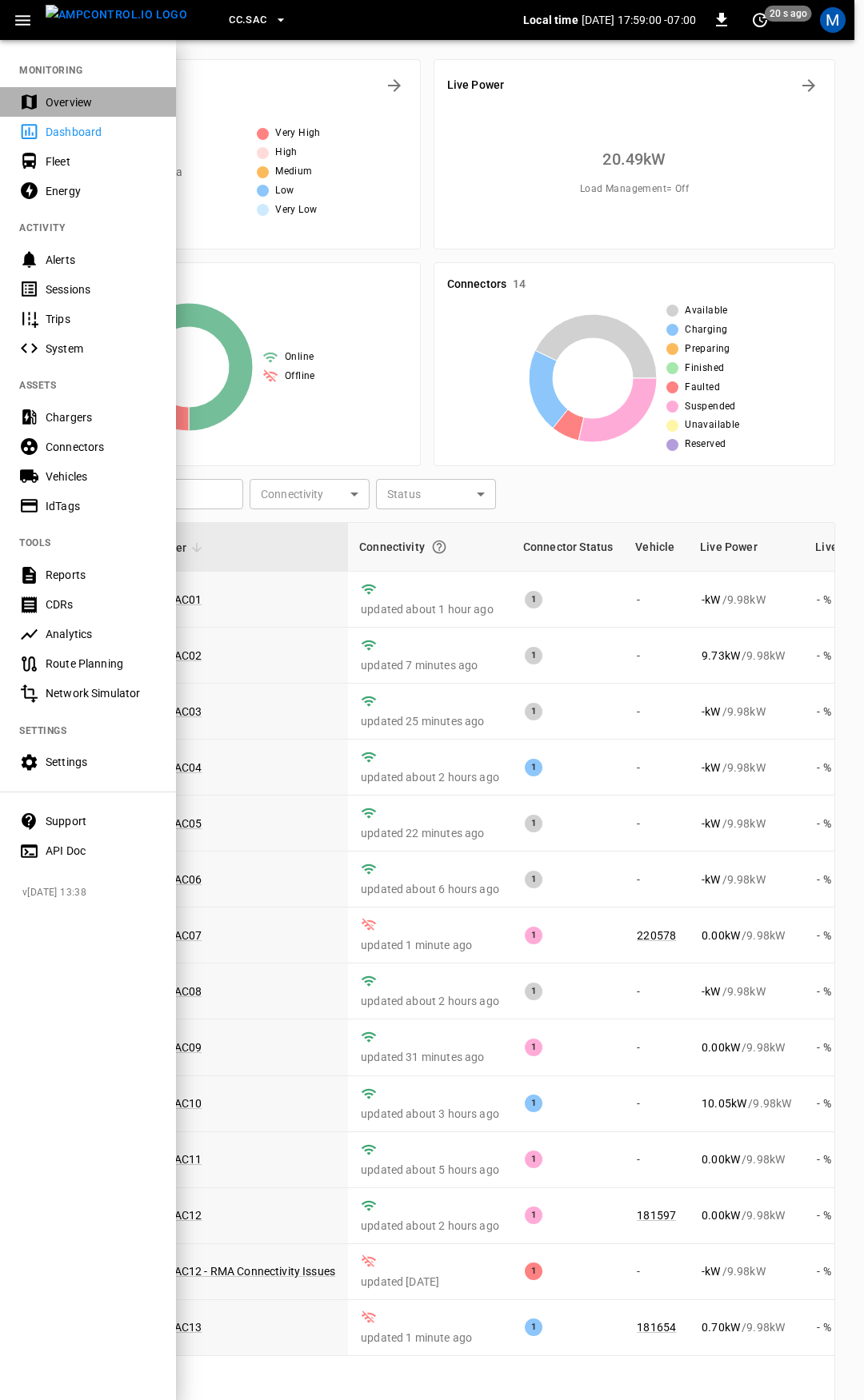
click at [60, 100] on div "Overview" at bounding box center [101, 103] width 111 height 16
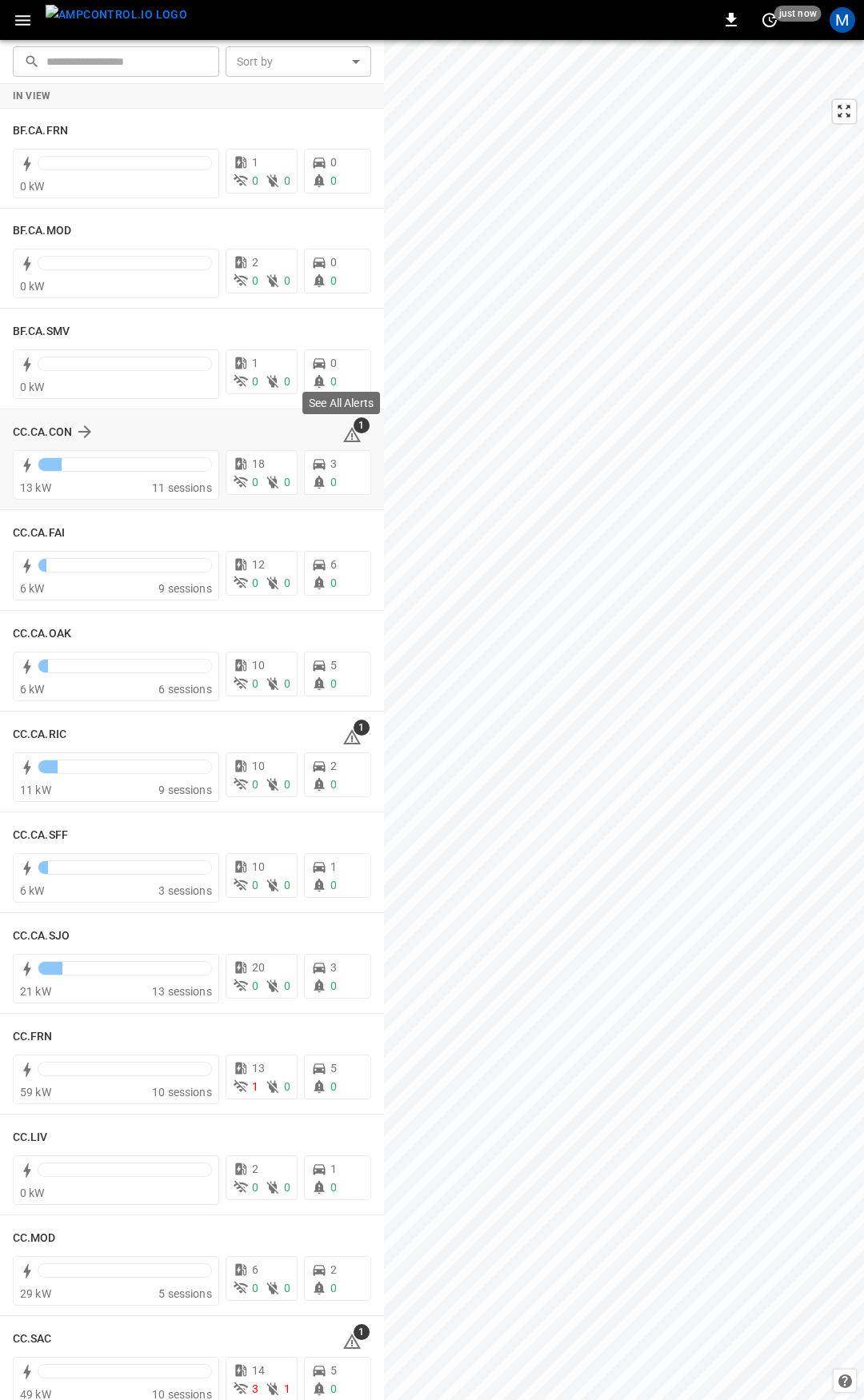
click at [349, 436] on icon at bounding box center [351, 435] width 19 height 19
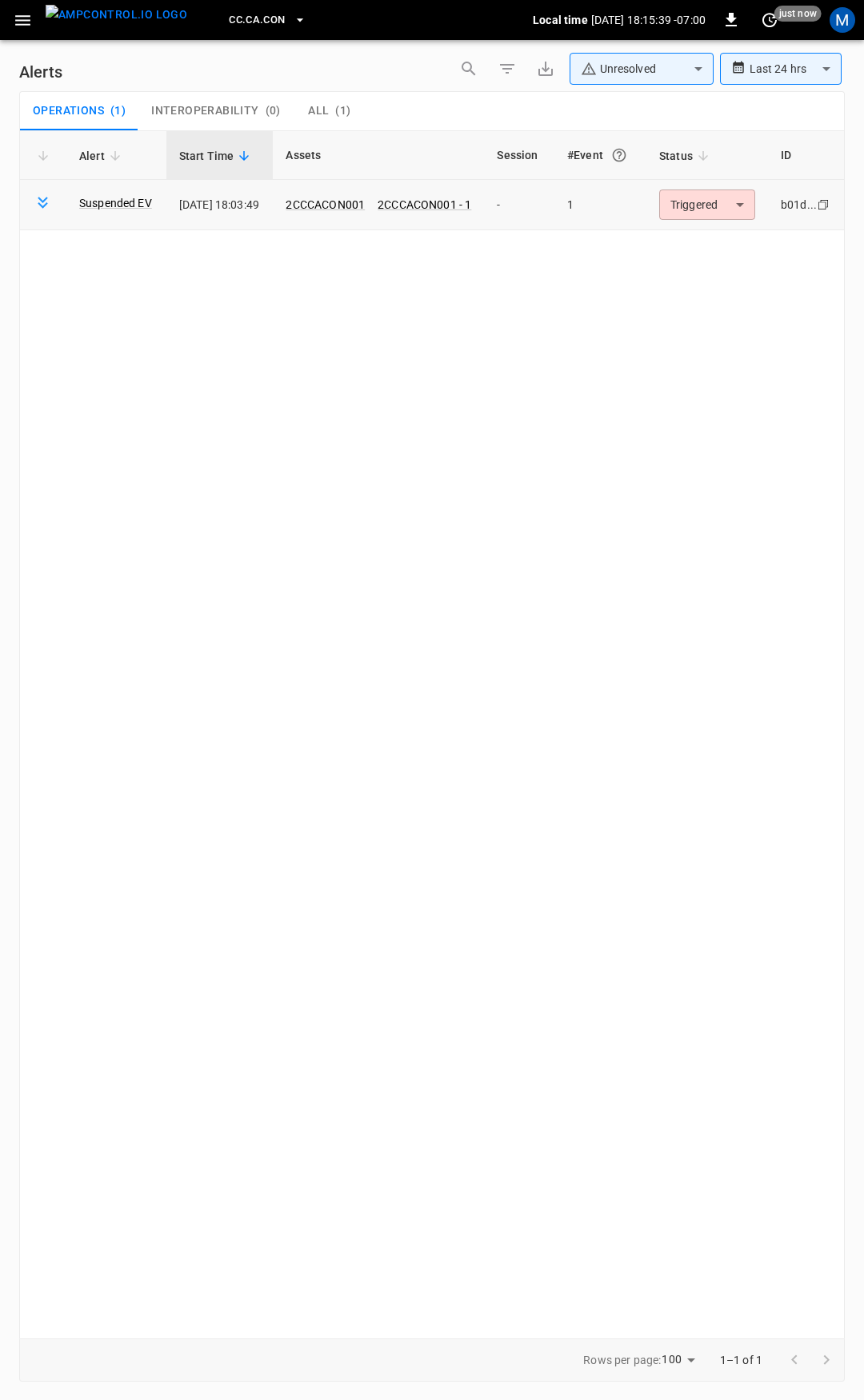
click at [700, 200] on body "**********" at bounding box center [432, 697] width 864 height 1394
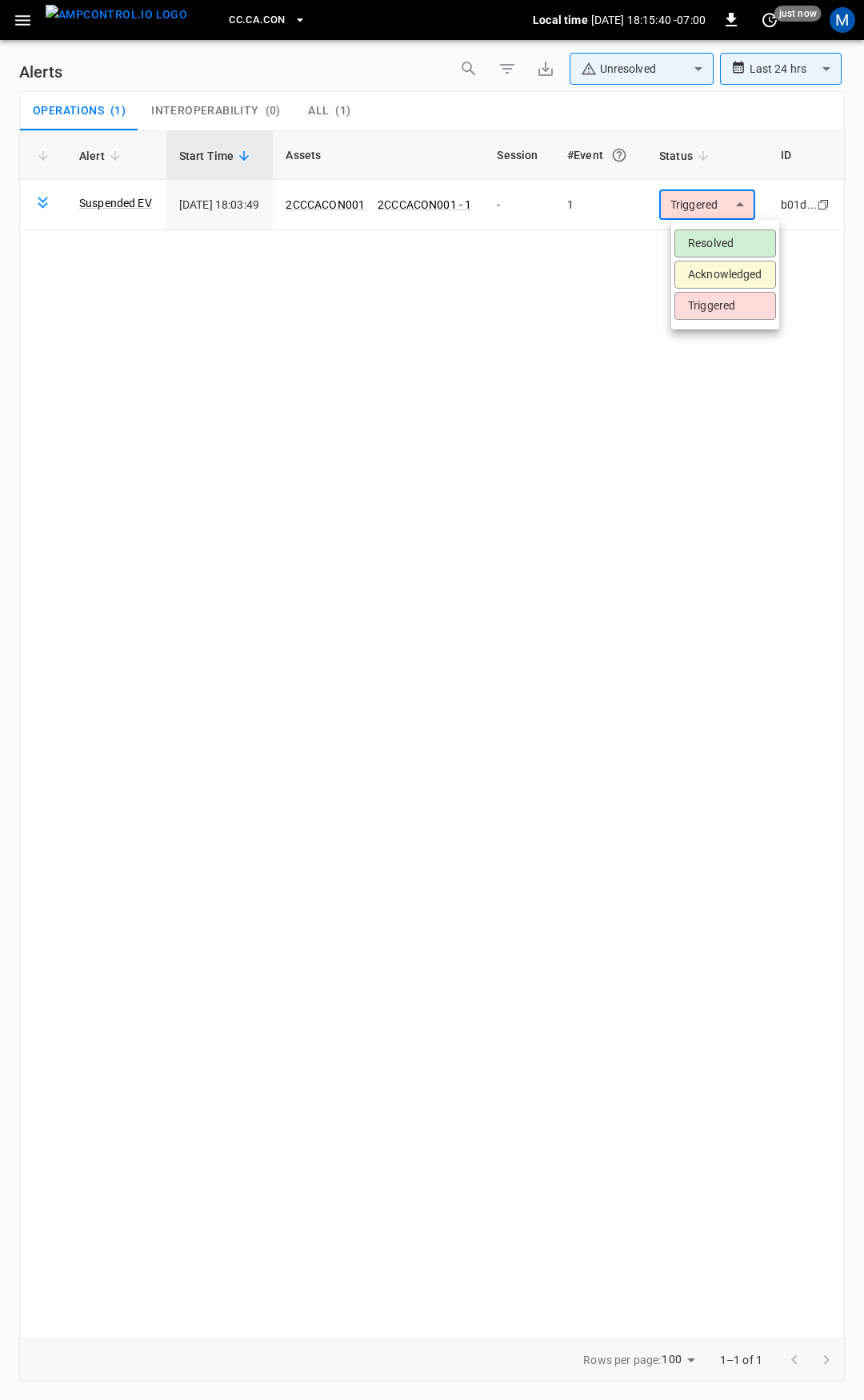
click at [712, 240] on li "Resolved" at bounding box center [725, 243] width 102 height 28
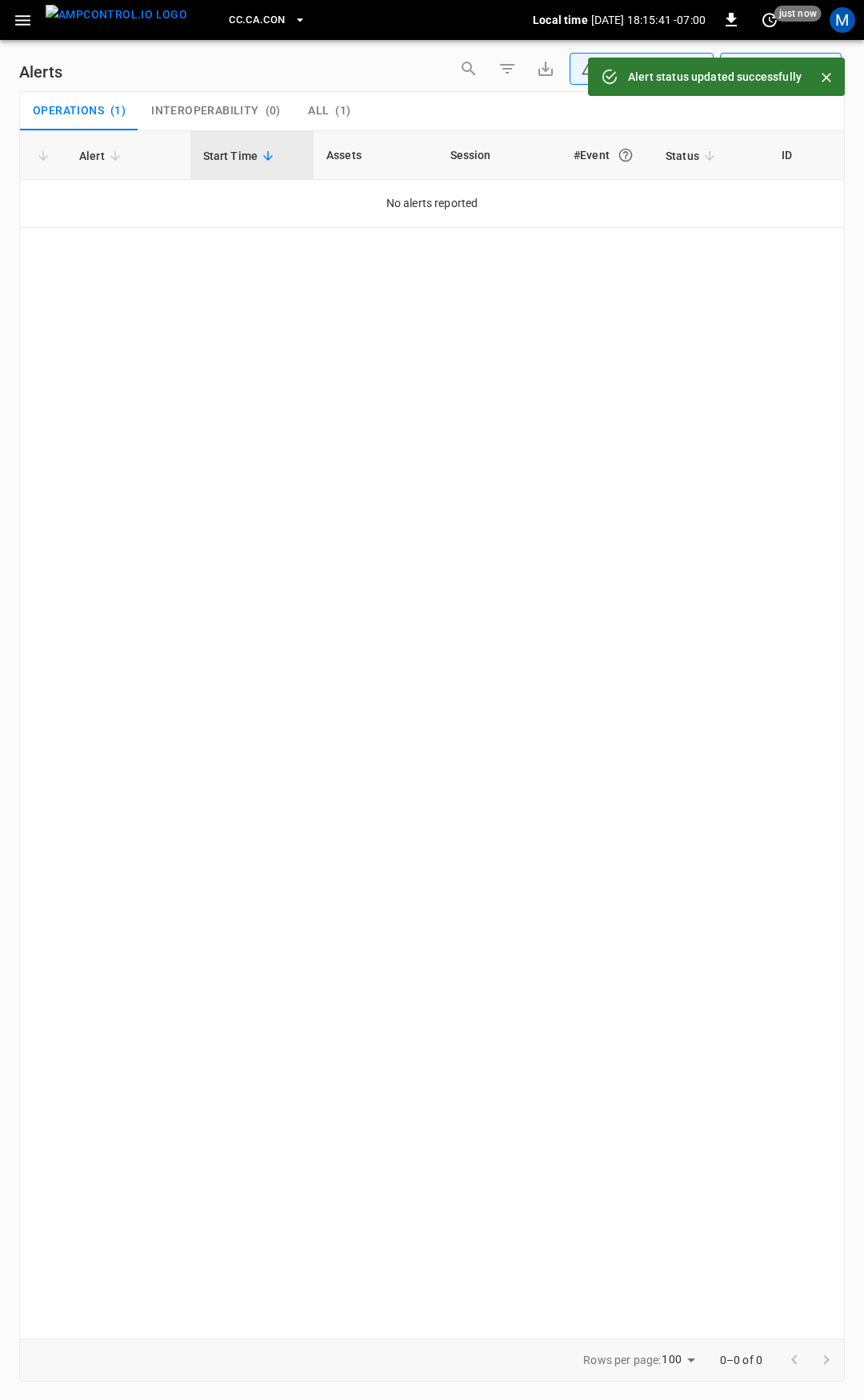
drag, startPoint x: 27, startPoint y: 22, endPoint x: 26, endPoint y: 31, distance: 9.1
click at [26, 22] on icon "button" at bounding box center [23, 20] width 20 height 20
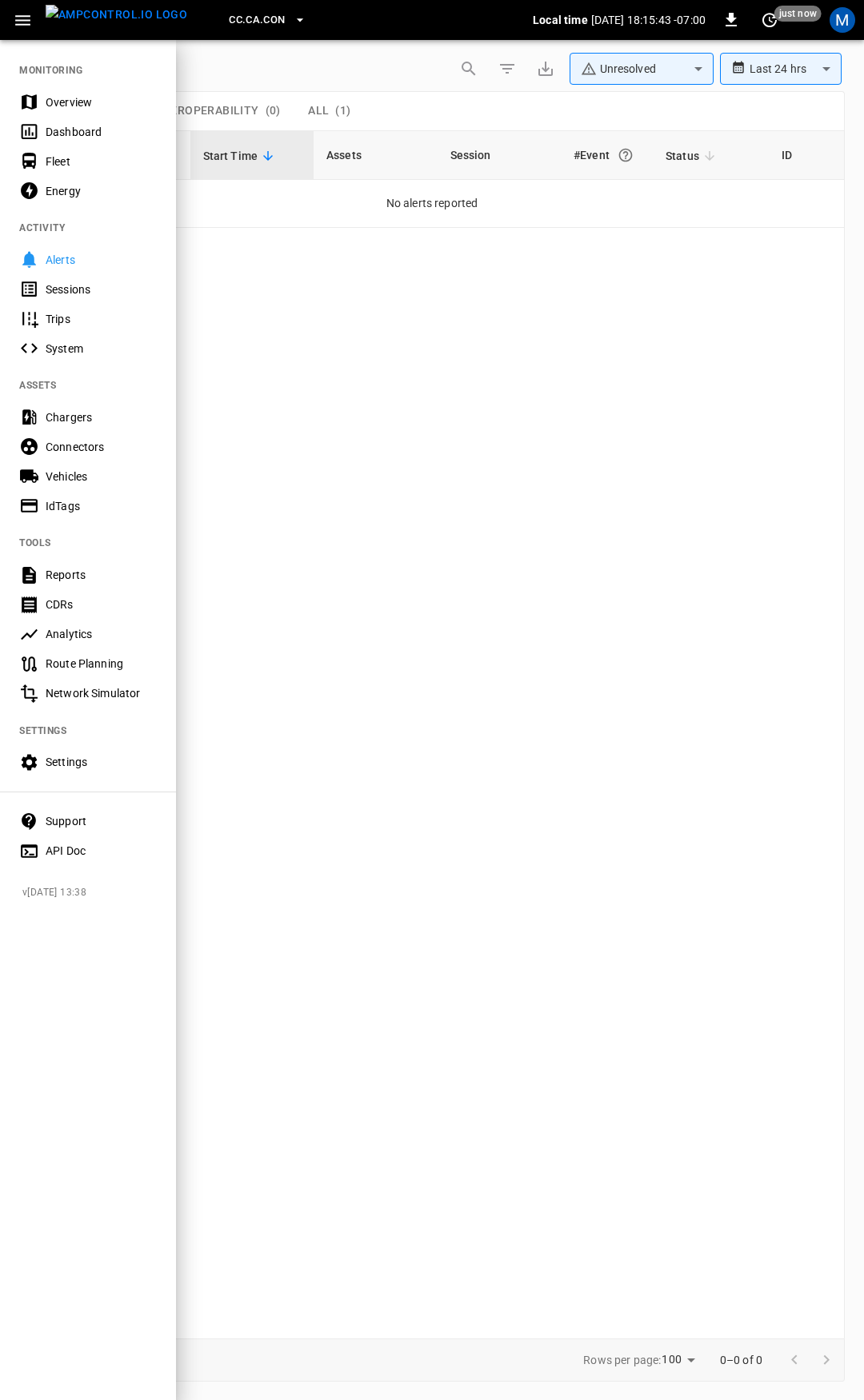
click at [75, 107] on div "Overview" at bounding box center [101, 103] width 111 height 16
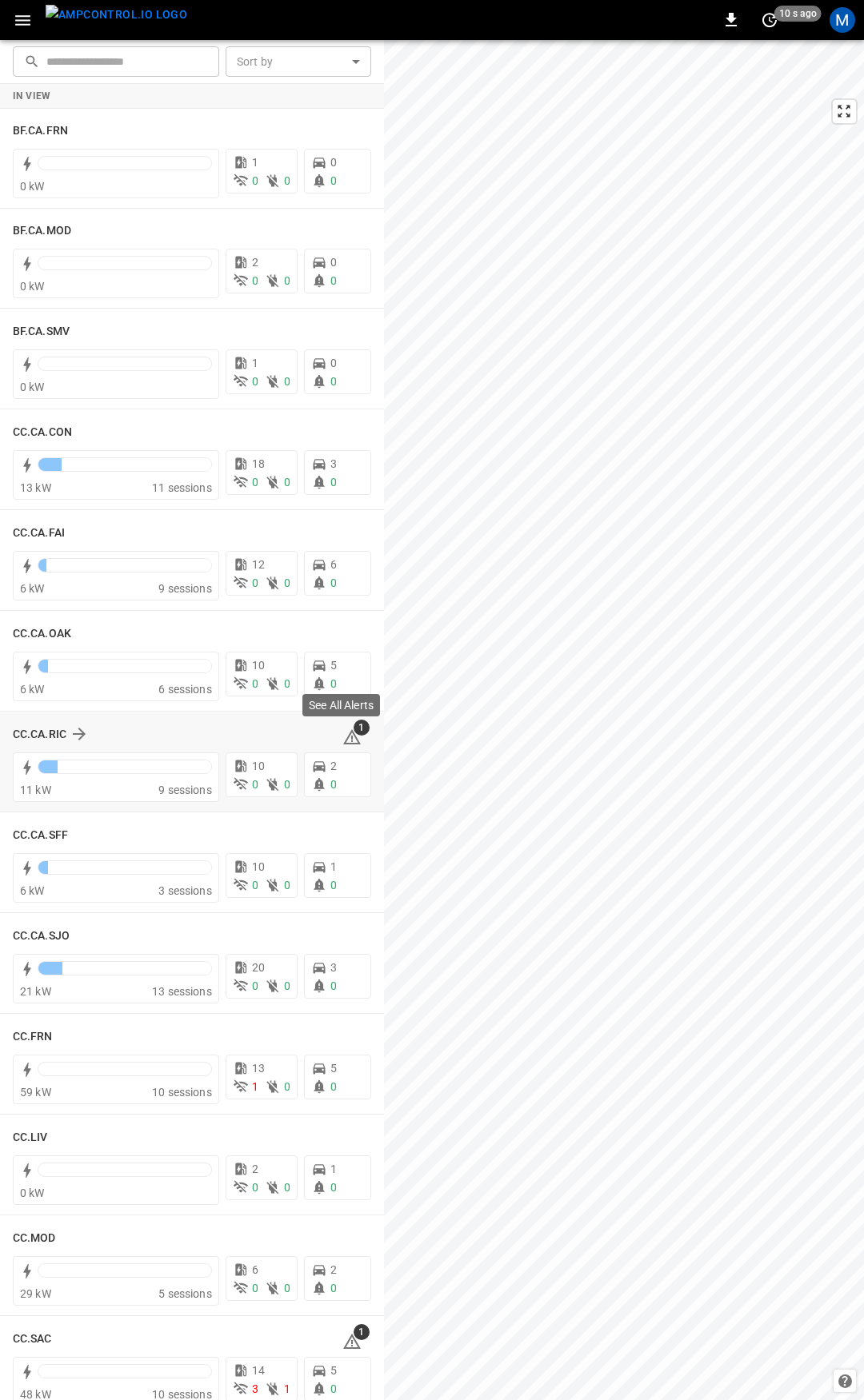
click at [345, 738] on icon at bounding box center [351, 737] width 19 height 19
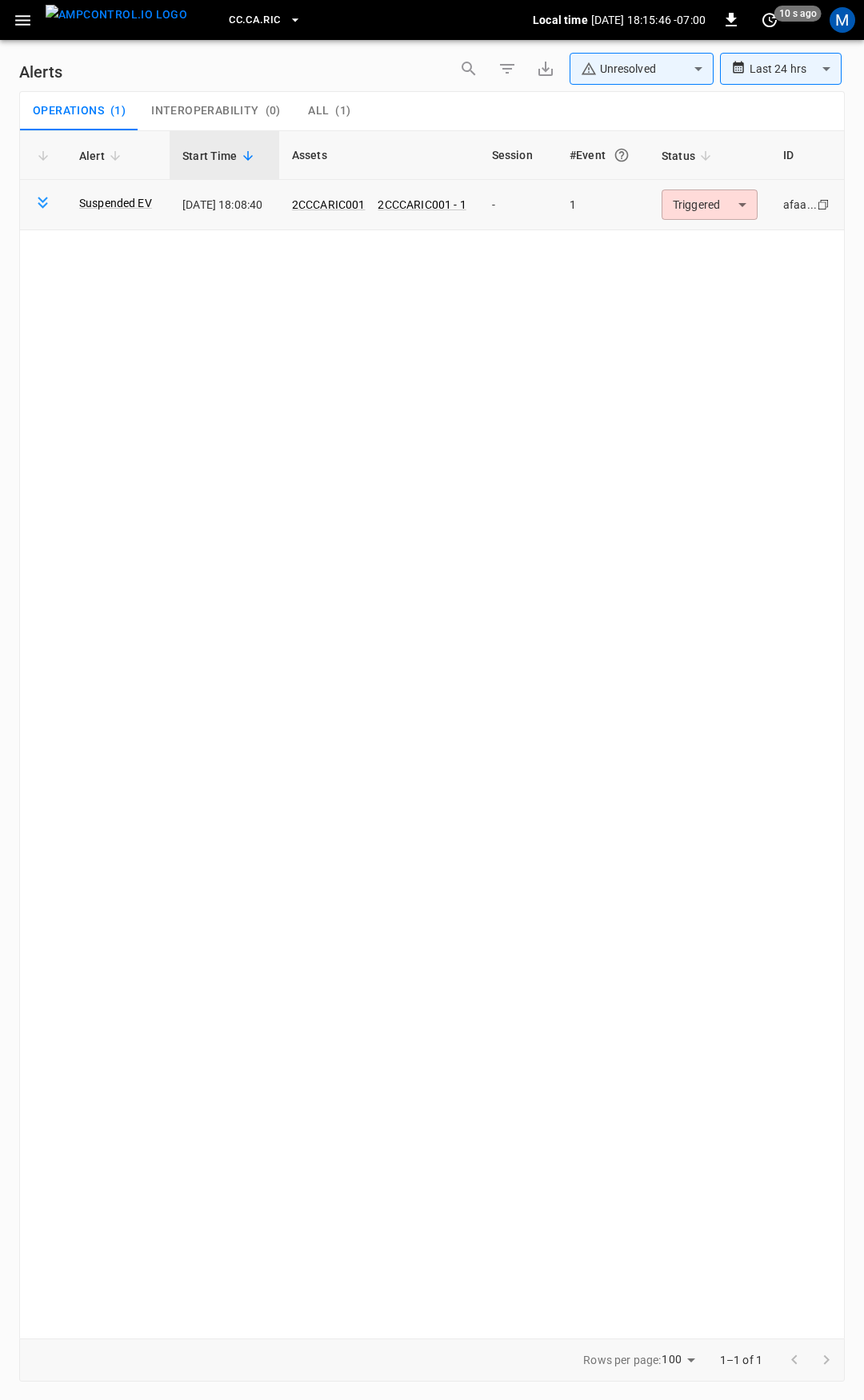
click at [683, 209] on body "**********" at bounding box center [432, 697] width 864 height 1394
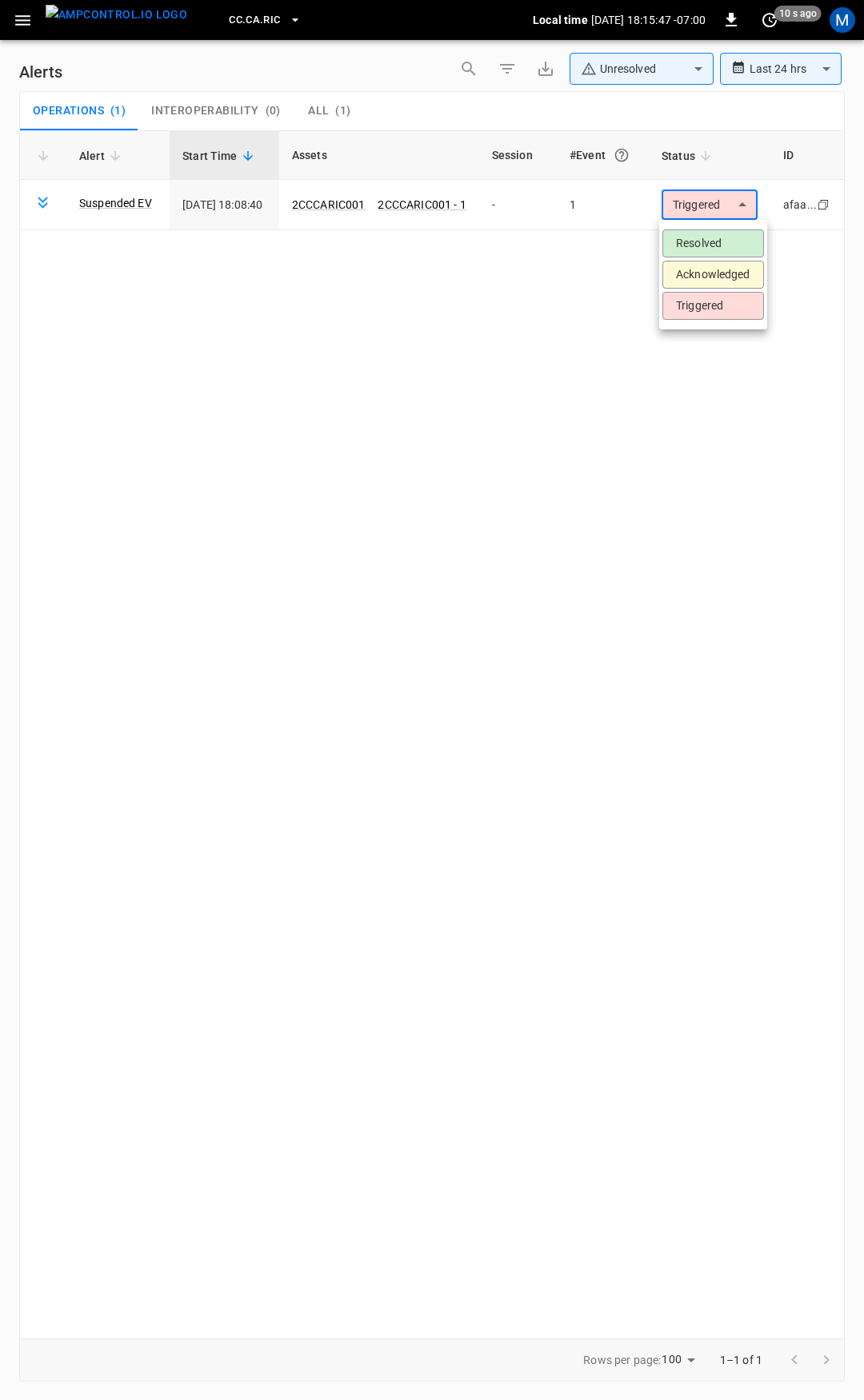
click at [698, 240] on li "Resolved" at bounding box center [713, 243] width 102 height 28
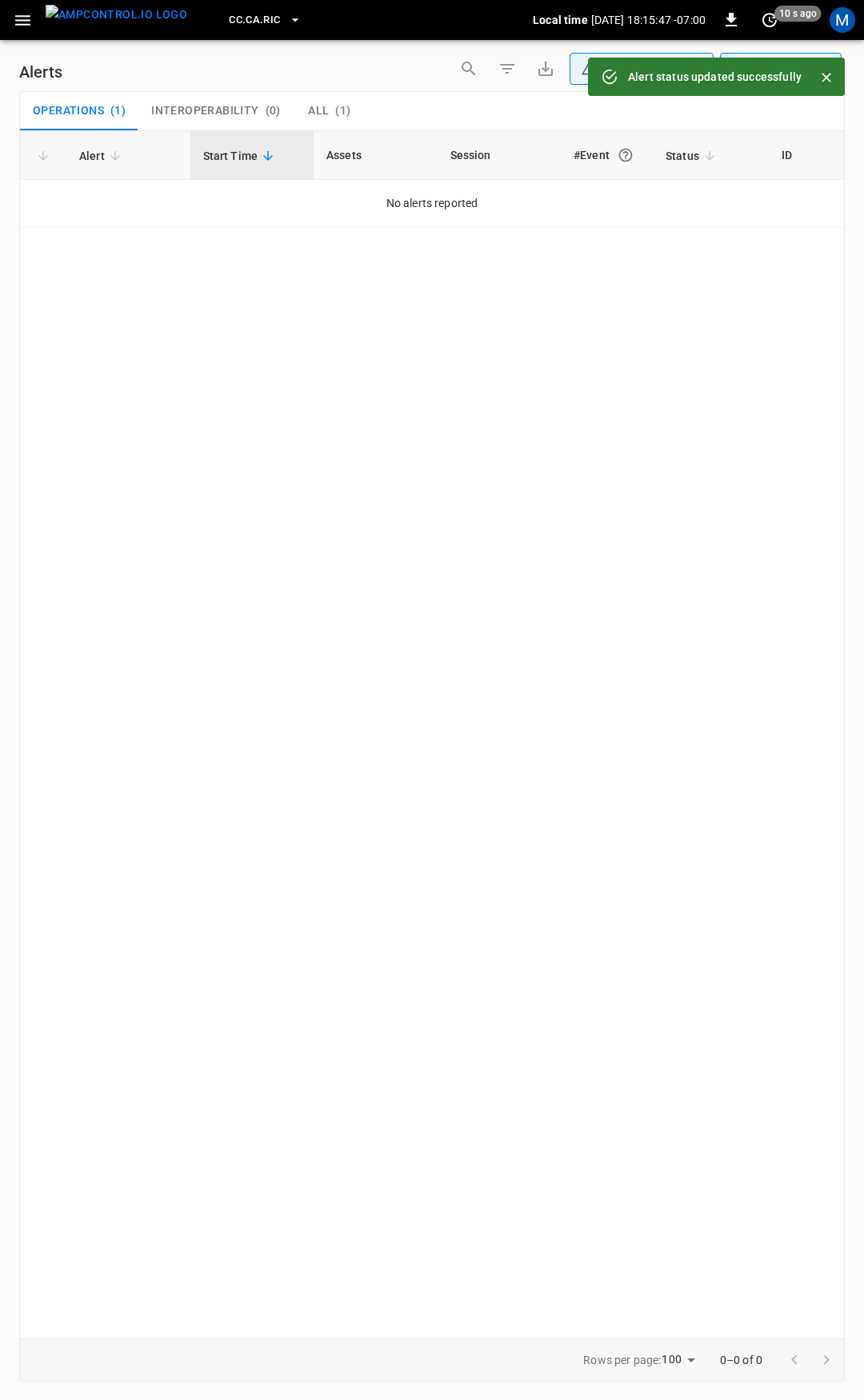
click at [16, 18] on icon "button" at bounding box center [23, 20] width 20 height 20
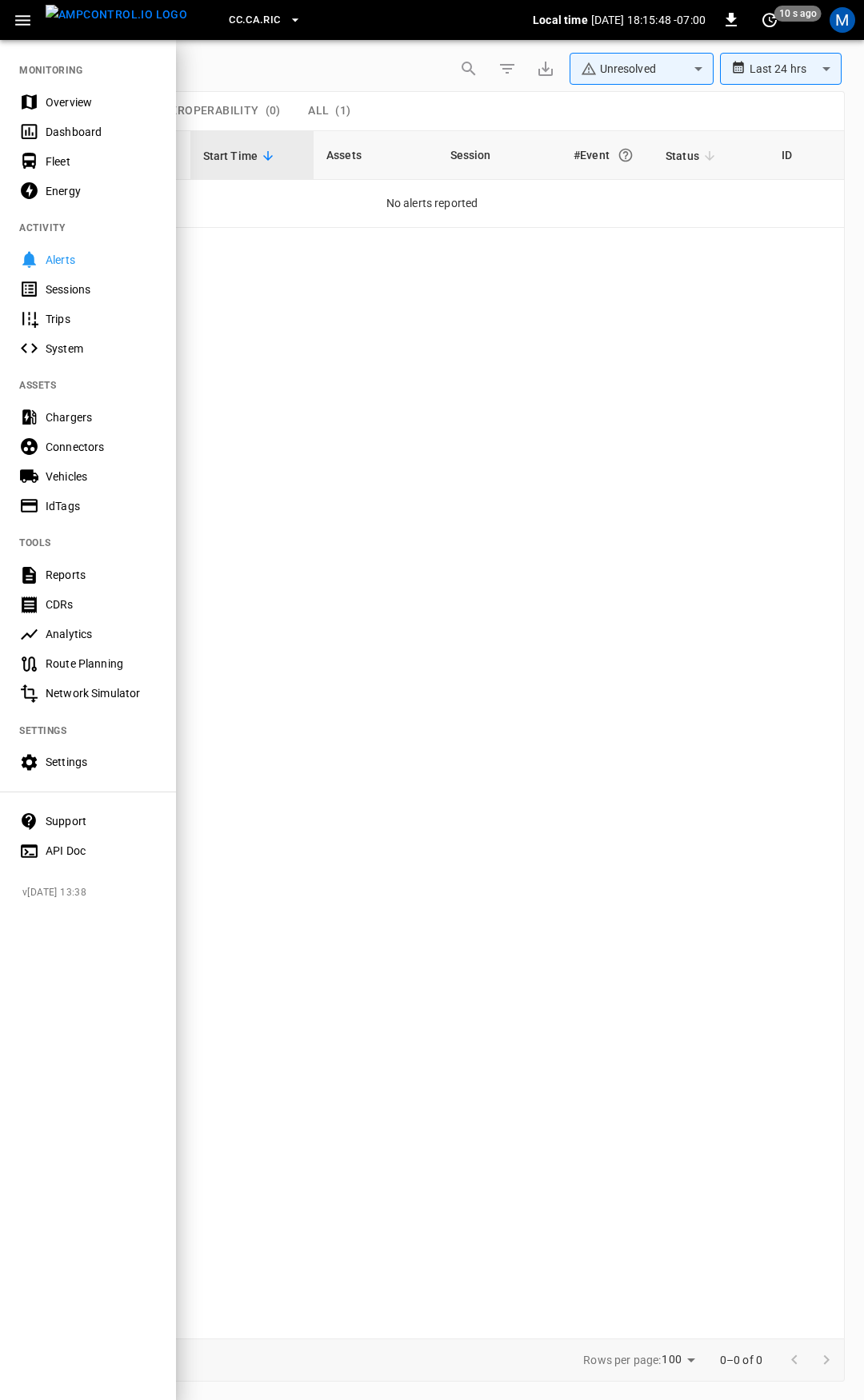
drag, startPoint x: 75, startPoint y: 99, endPoint x: 116, endPoint y: 131, distance: 52.0
click at [76, 100] on div "Overview" at bounding box center [101, 103] width 111 height 16
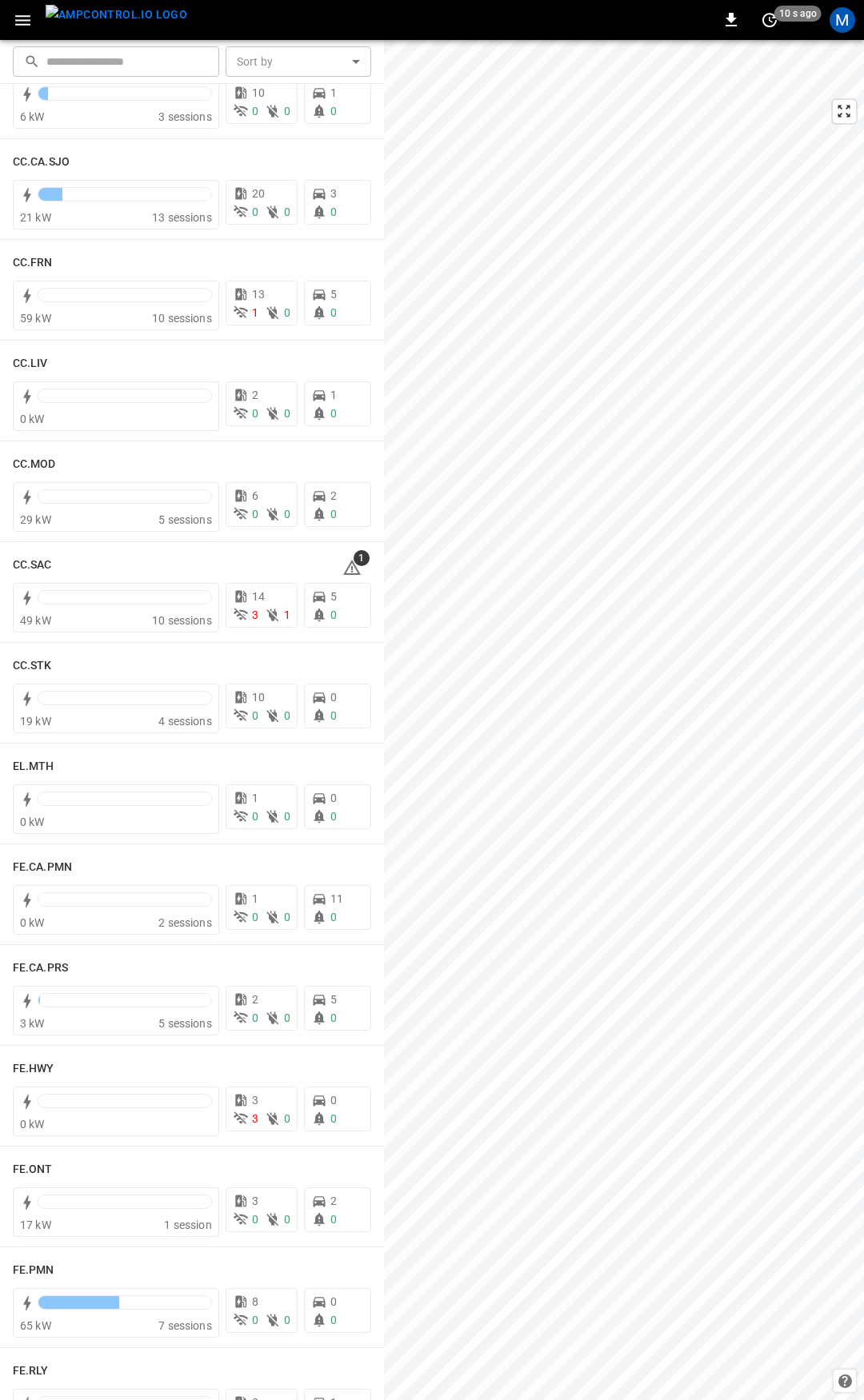
scroll to position [853, 0]
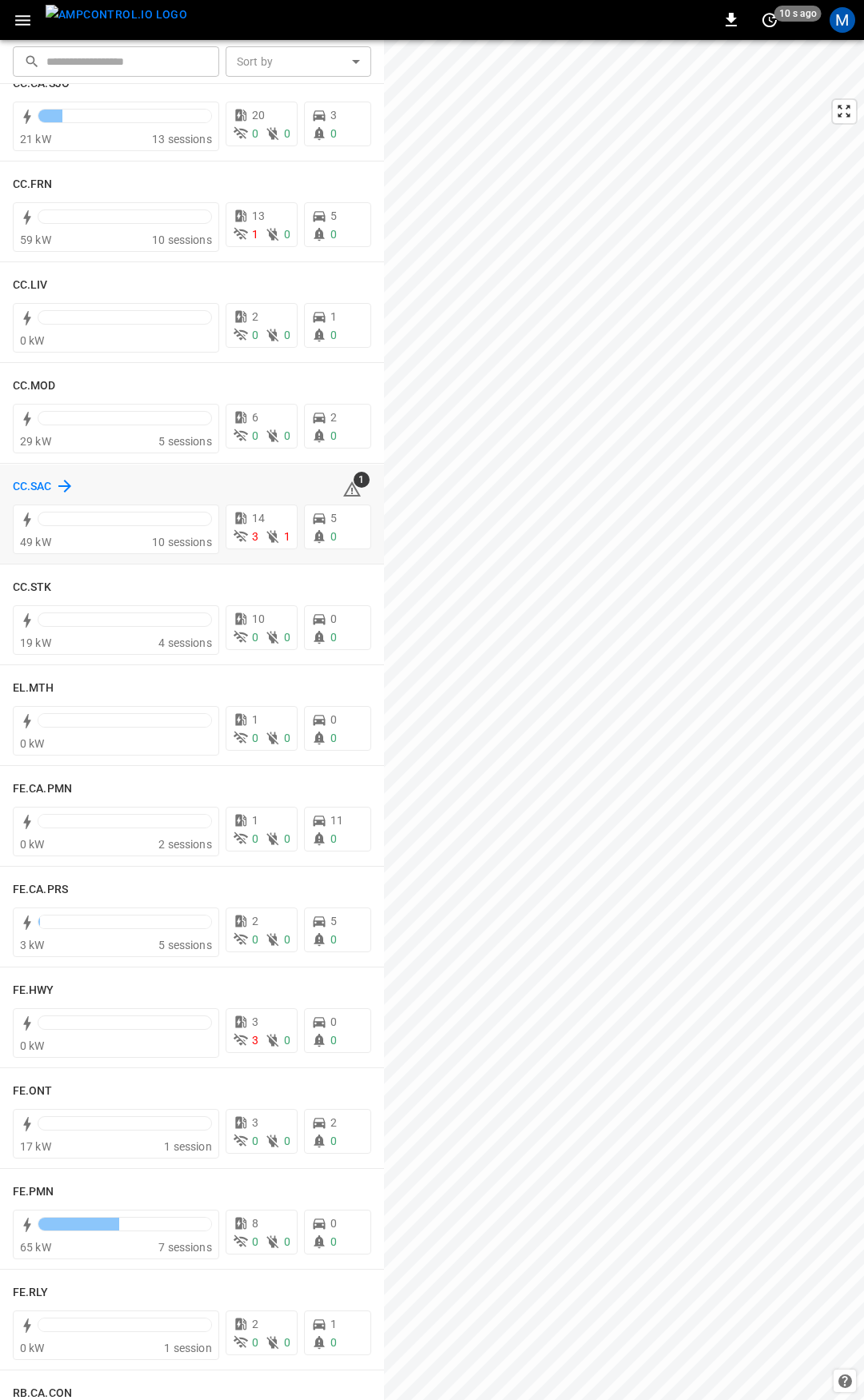
click at [18, 493] on h6 "CC.SAC" at bounding box center [32, 487] width 39 height 18
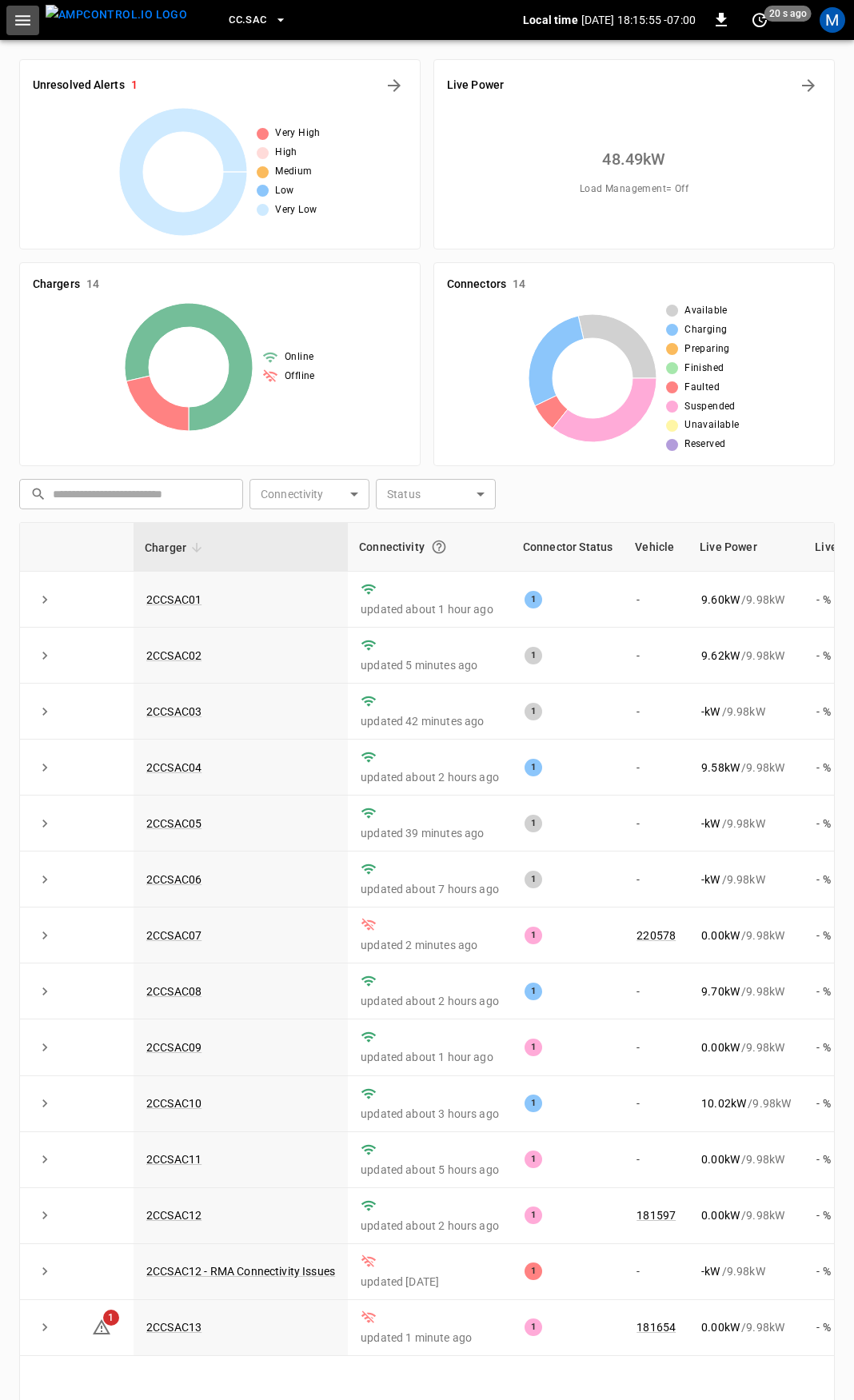
click at [27, 21] on icon "button" at bounding box center [22, 20] width 15 height 10
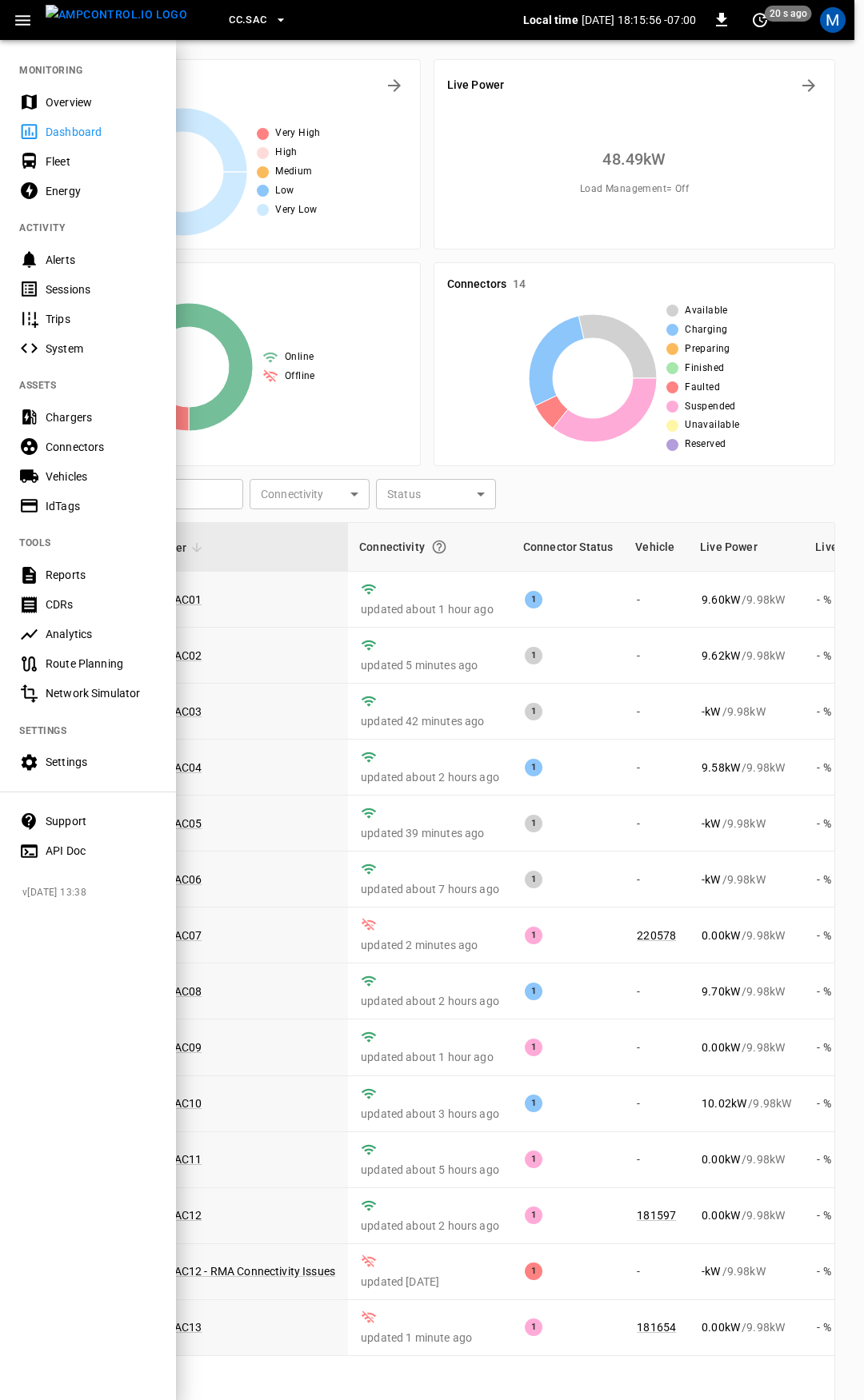
click at [107, 108] on div "Overview" at bounding box center [101, 103] width 111 height 16
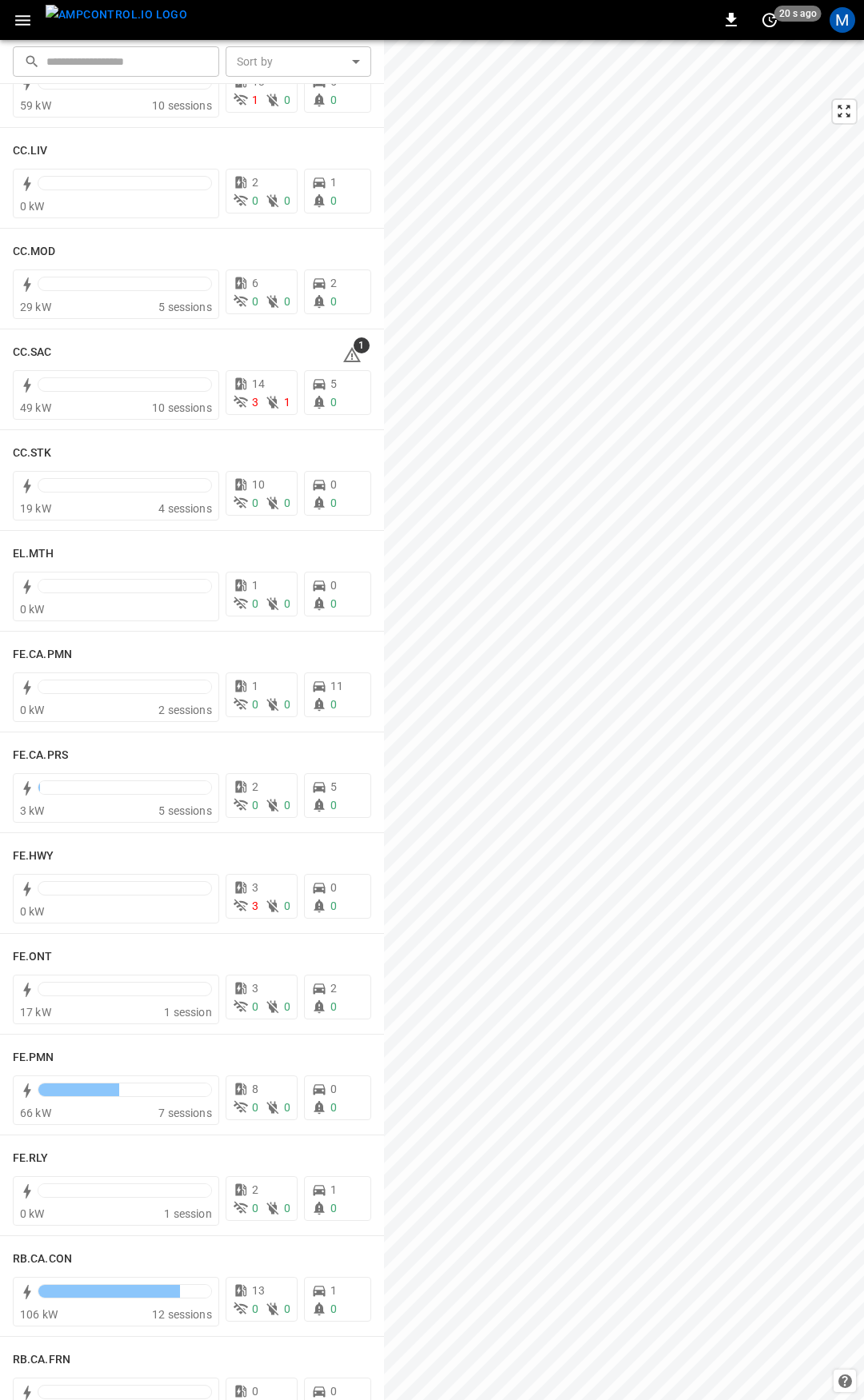
scroll to position [996, 0]
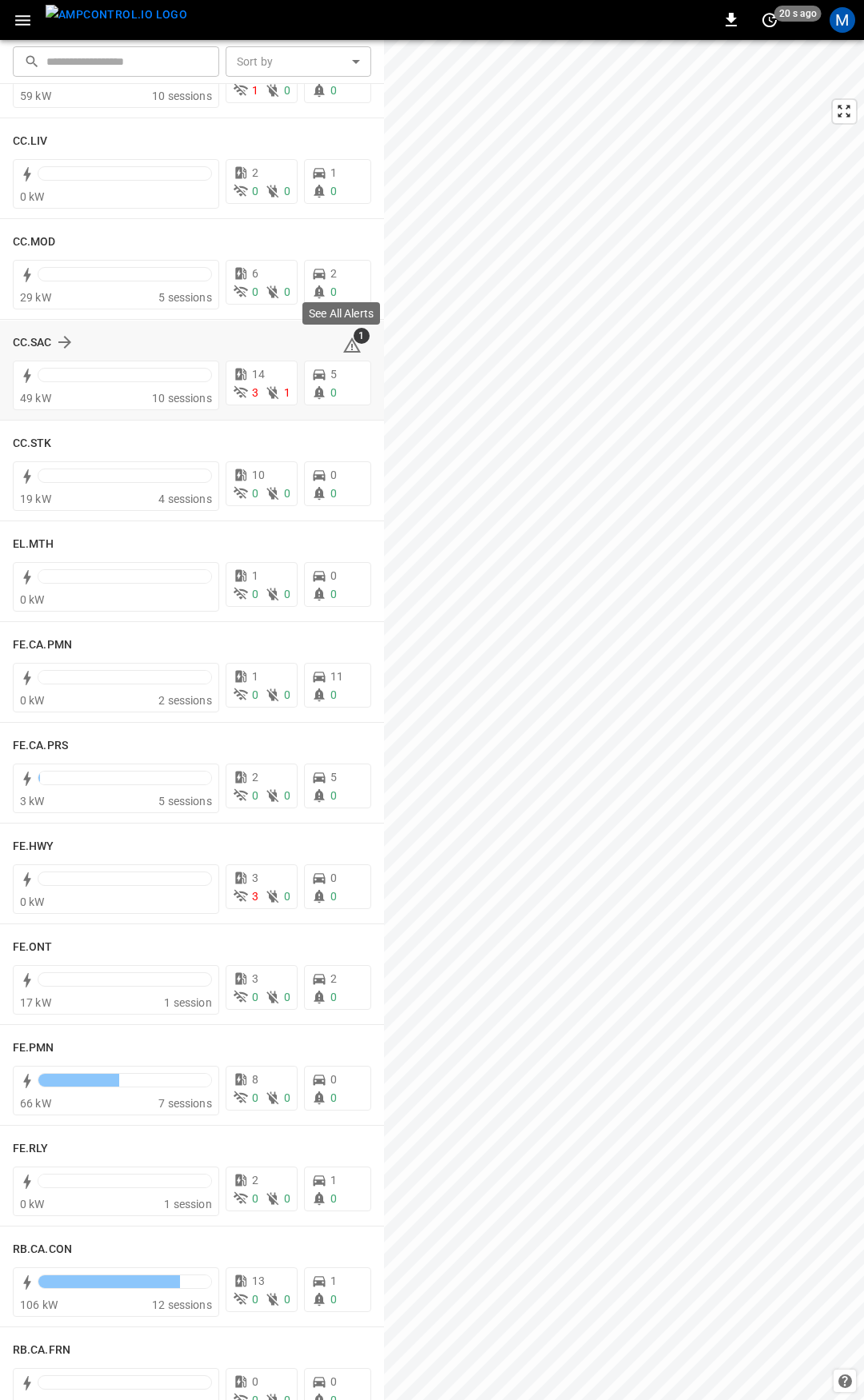
click at [345, 346] on icon at bounding box center [351, 345] width 19 height 19
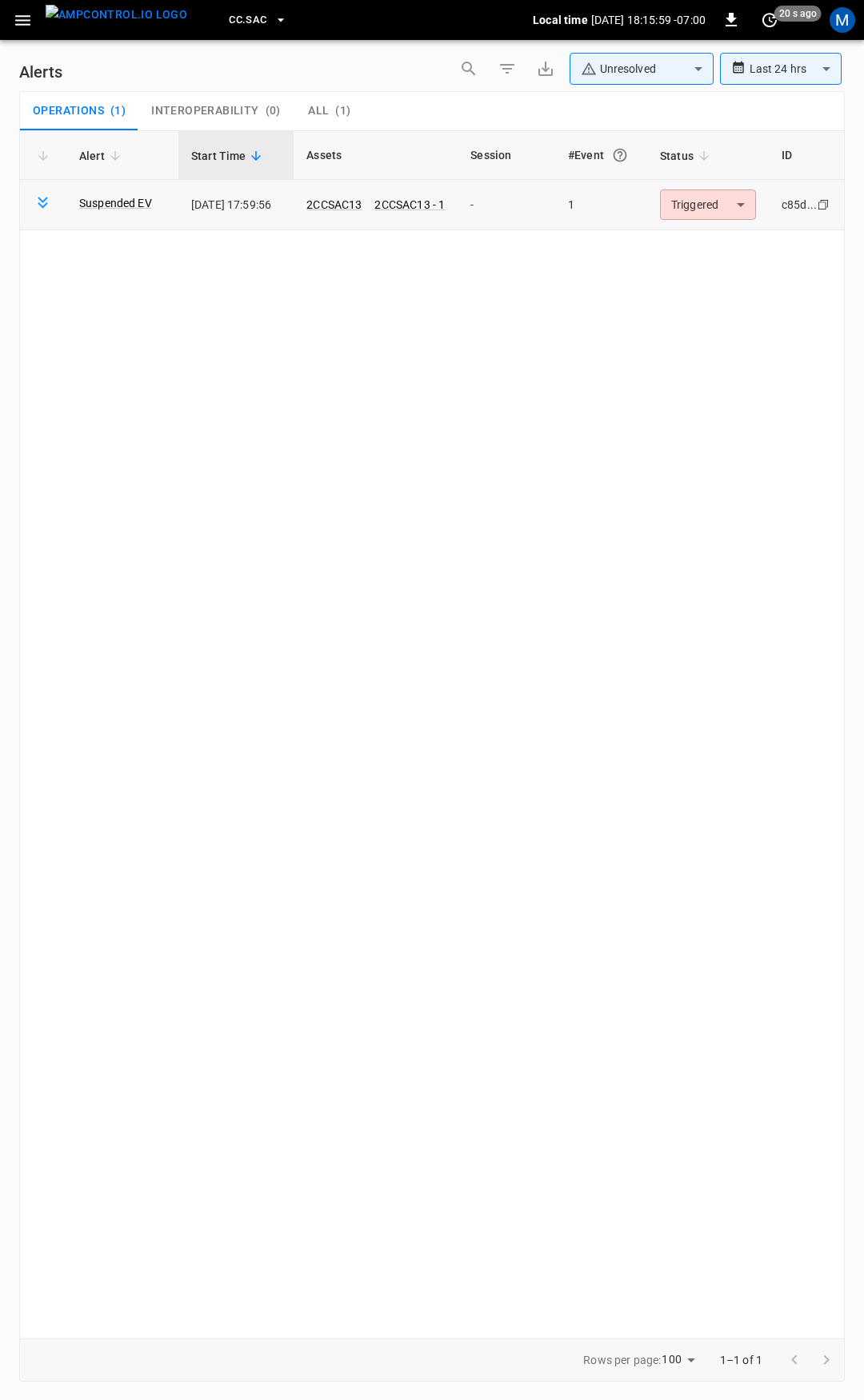
click at [702, 210] on body "**********" at bounding box center [432, 697] width 864 height 1394
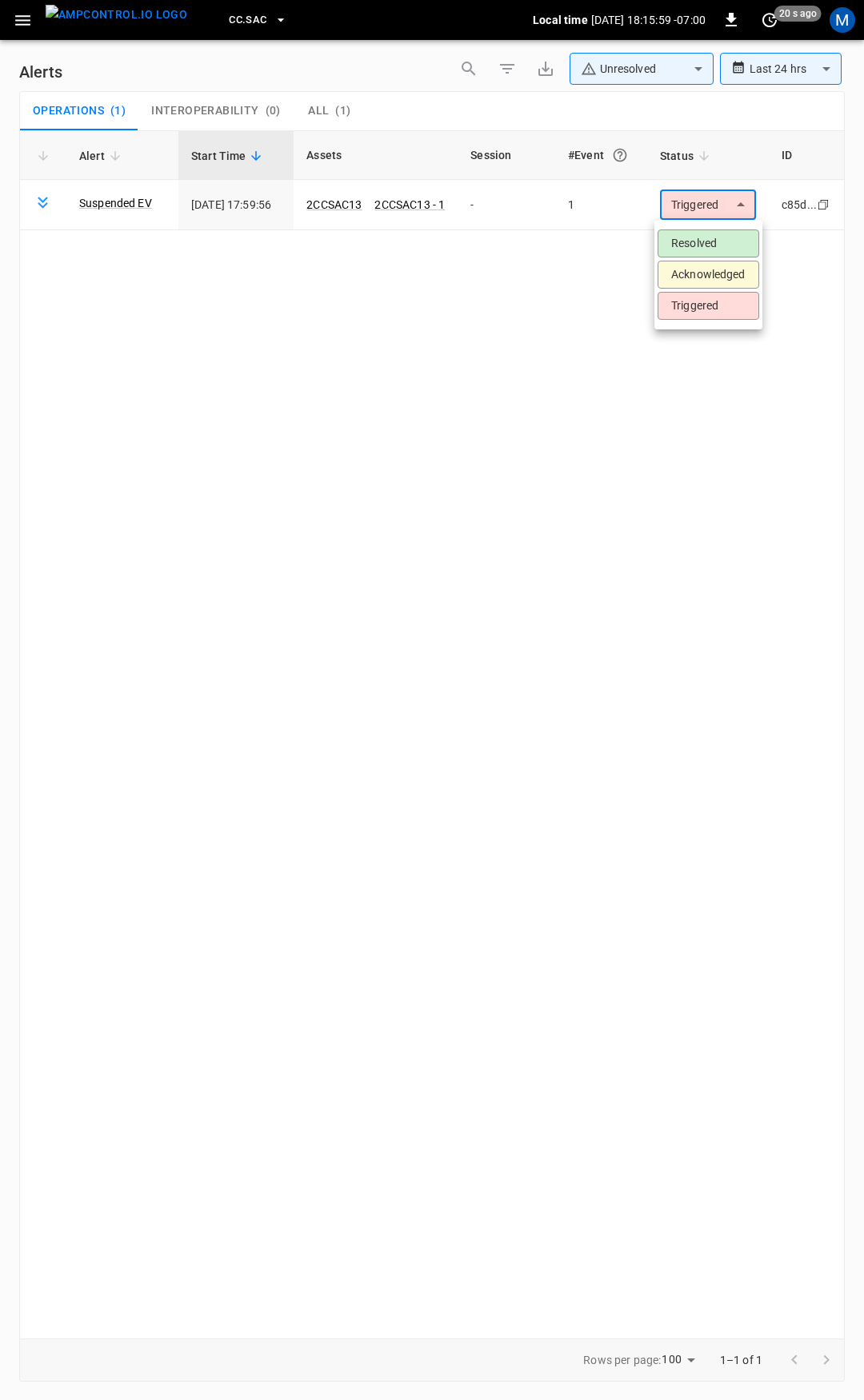
click at [703, 236] on li "Resolved" at bounding box center [708, 243] width 102 height 28
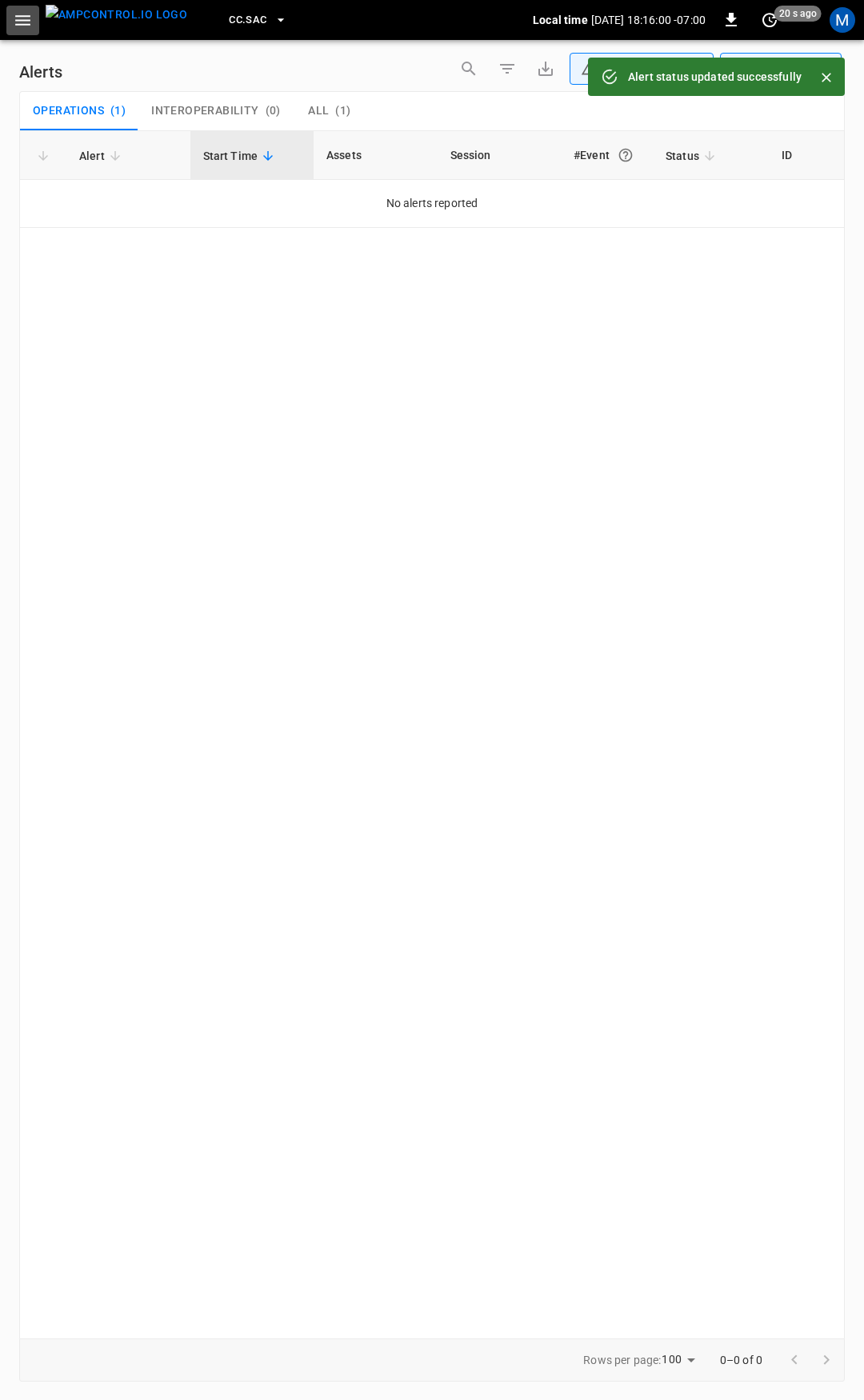
click at [24, 25] on icon "button" at bounding box center [22, 20] width 15 height 10
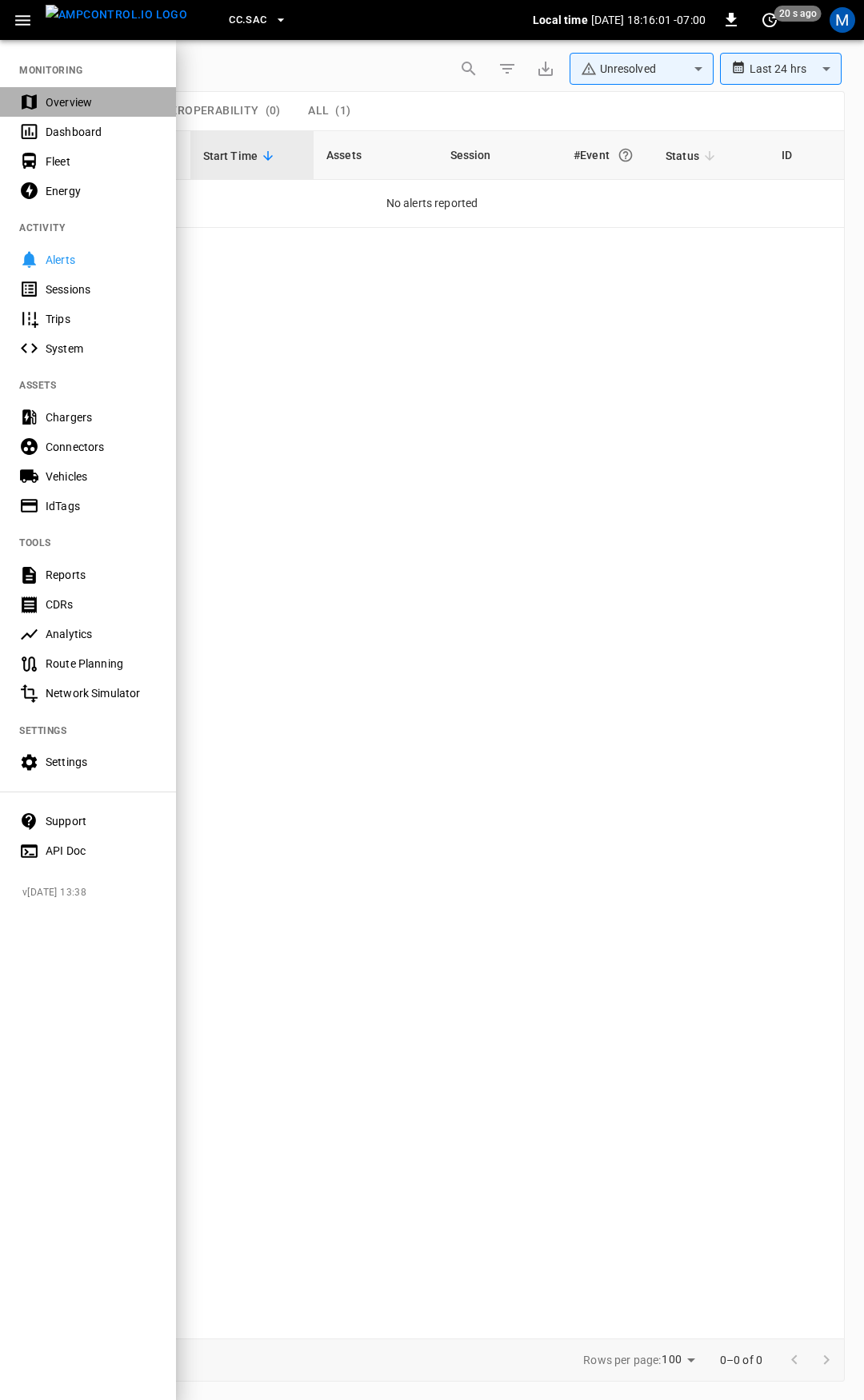
click at [82, 97] on div "Overview" at bounding box center [101, 103] width 111 height 16
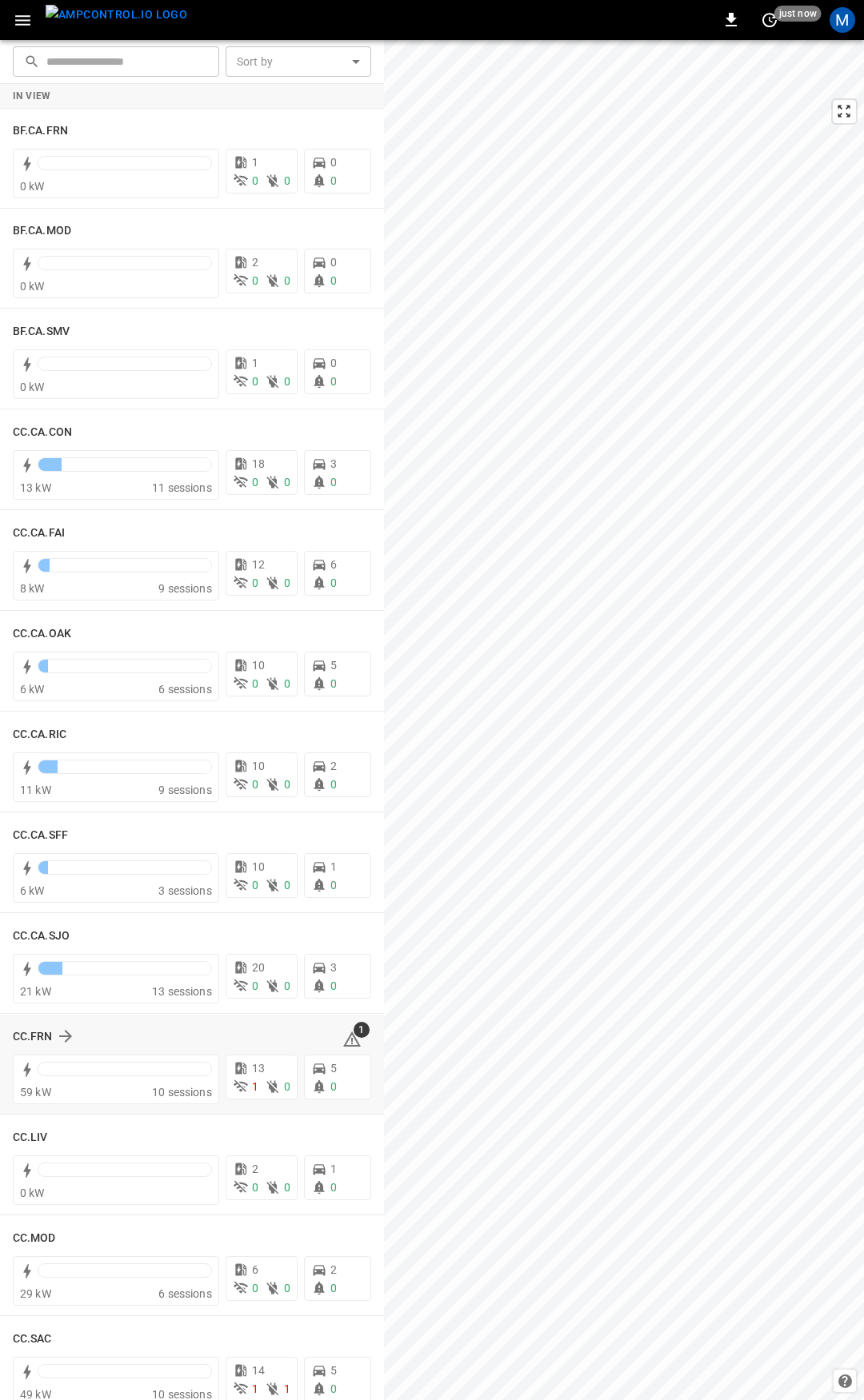
click at [348, 1039] on icon at bounding box center [351, 1039] width 19 height 19
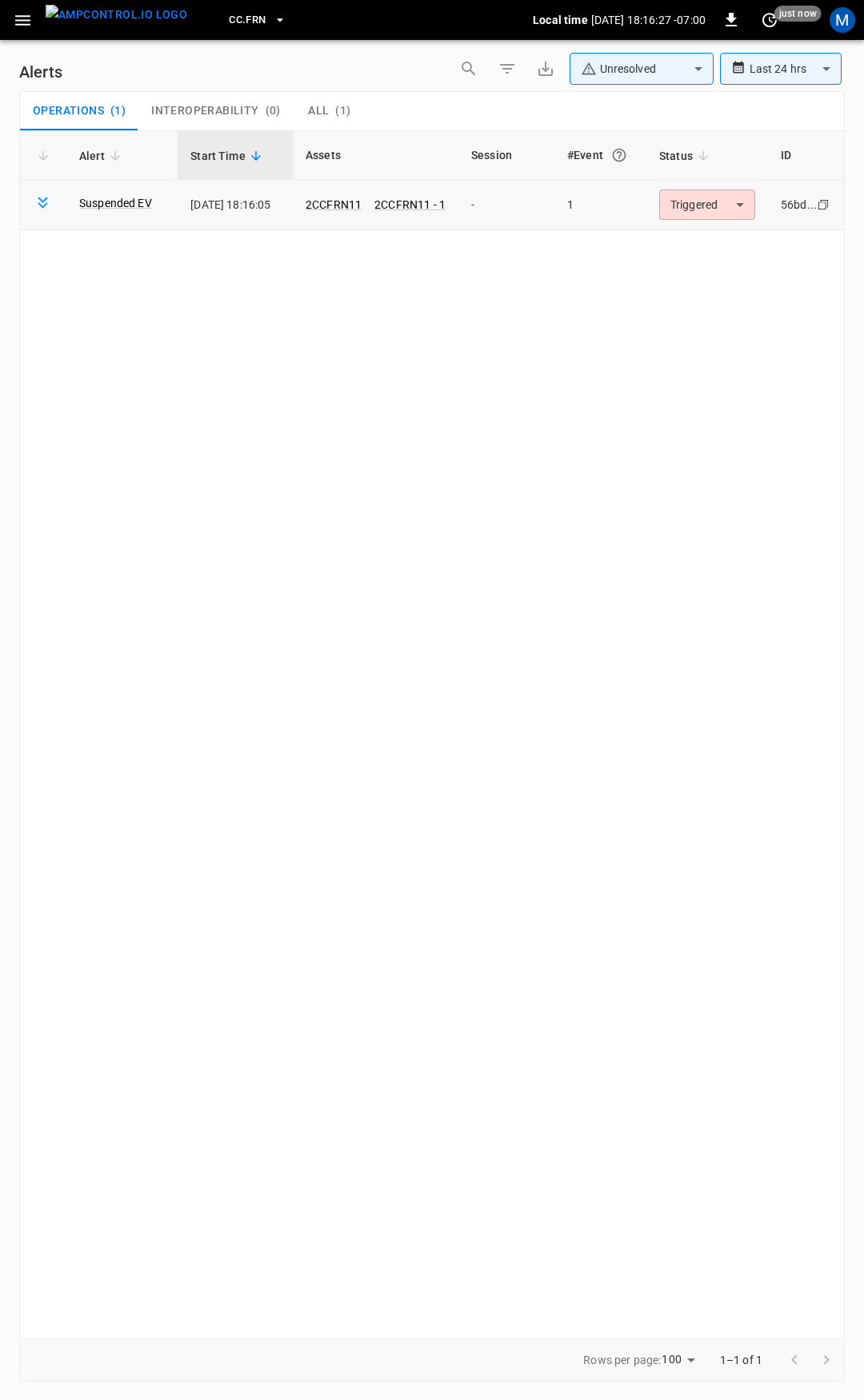
click at [676, 212] on body "**********" at bounding box center [432, 697] width 864 height 1394
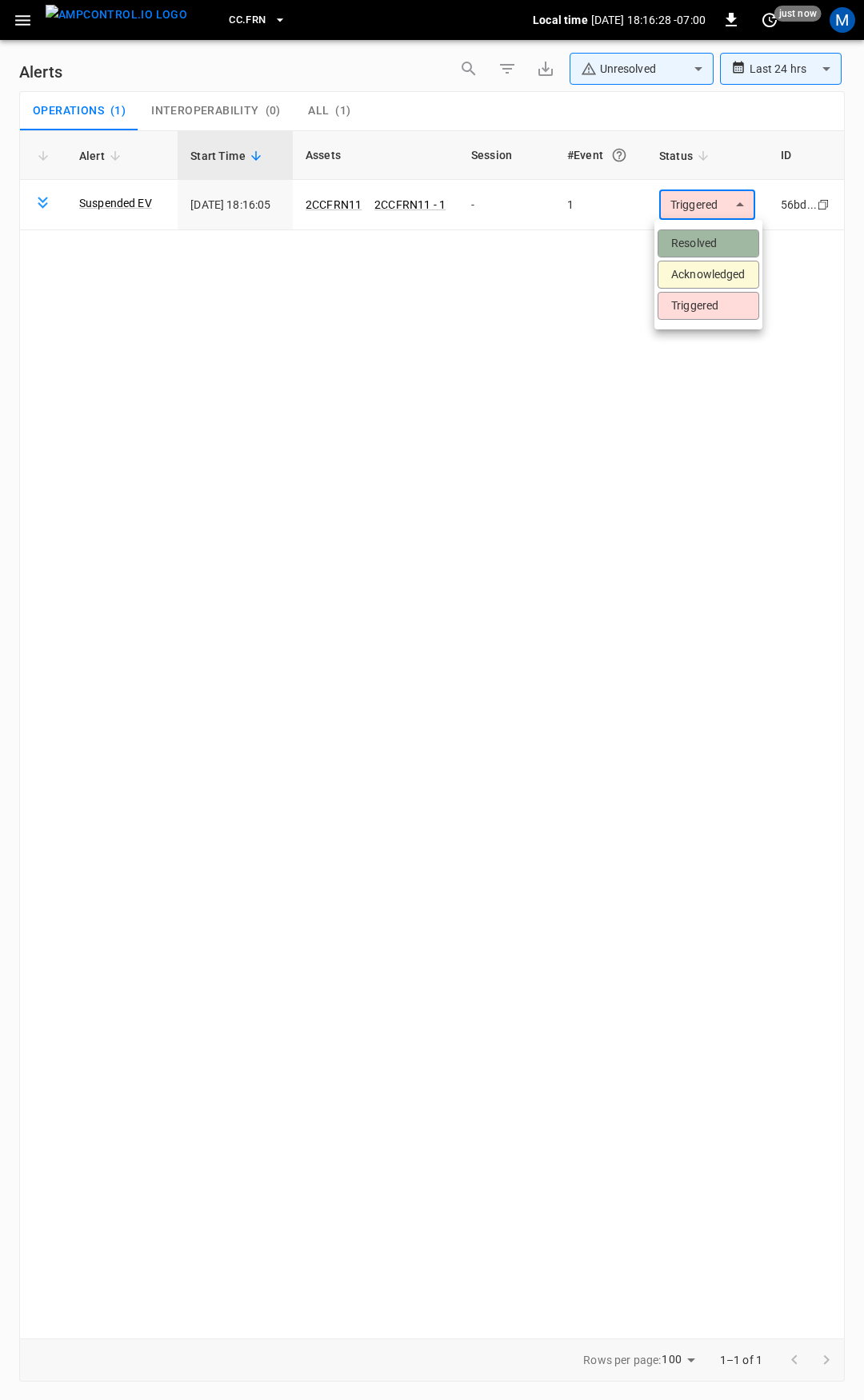
click at [689, 244] on li "Resolved" at bounding box center [708, 243] width 102 height 28
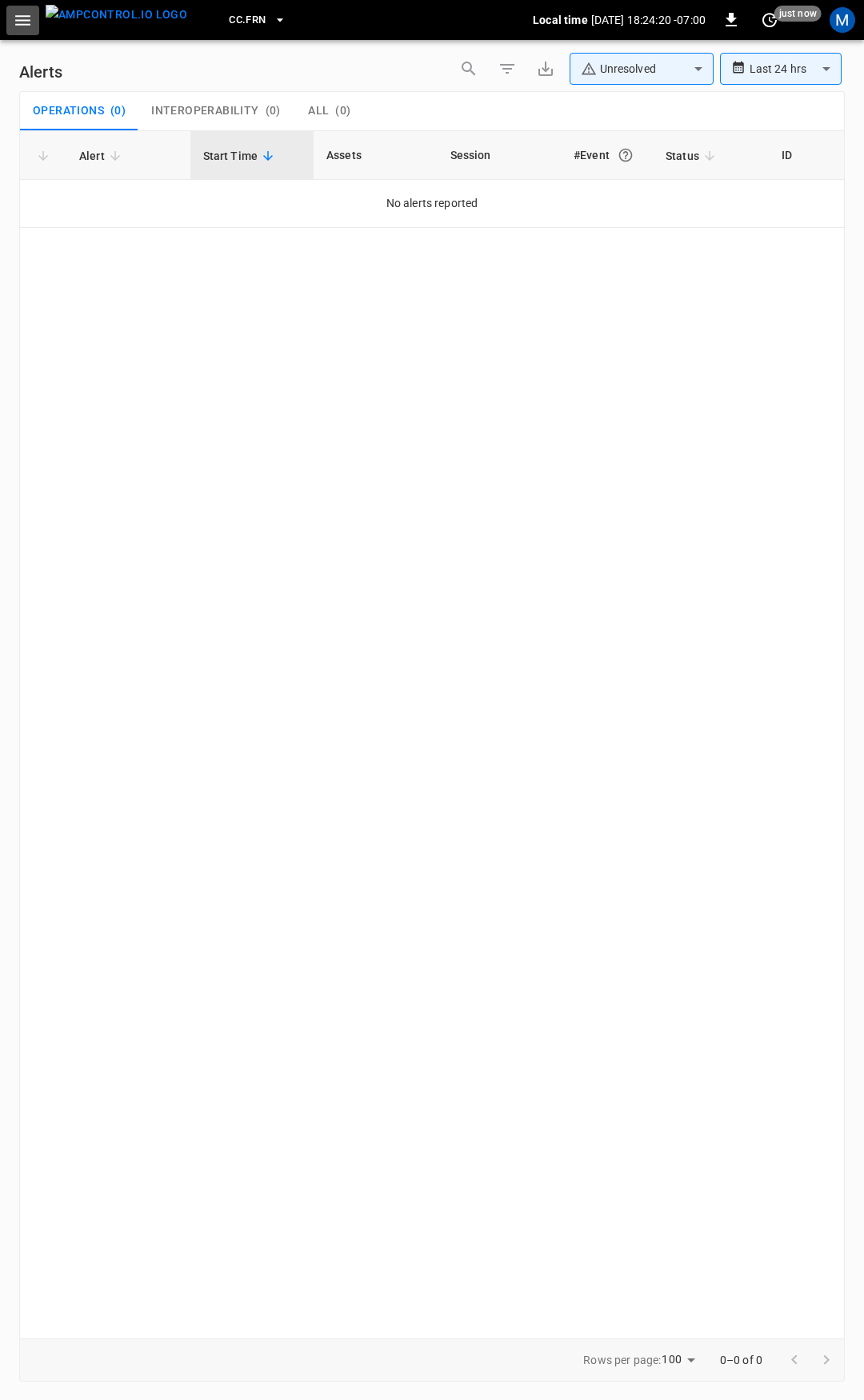
drag, startPoint x: 34, startPoint y: 18, endPoint x: 27, endPoint y: 38, distance: 21.2
click at [34, 17] on button "button" at bounding box center [22, 21] width 33 height 30
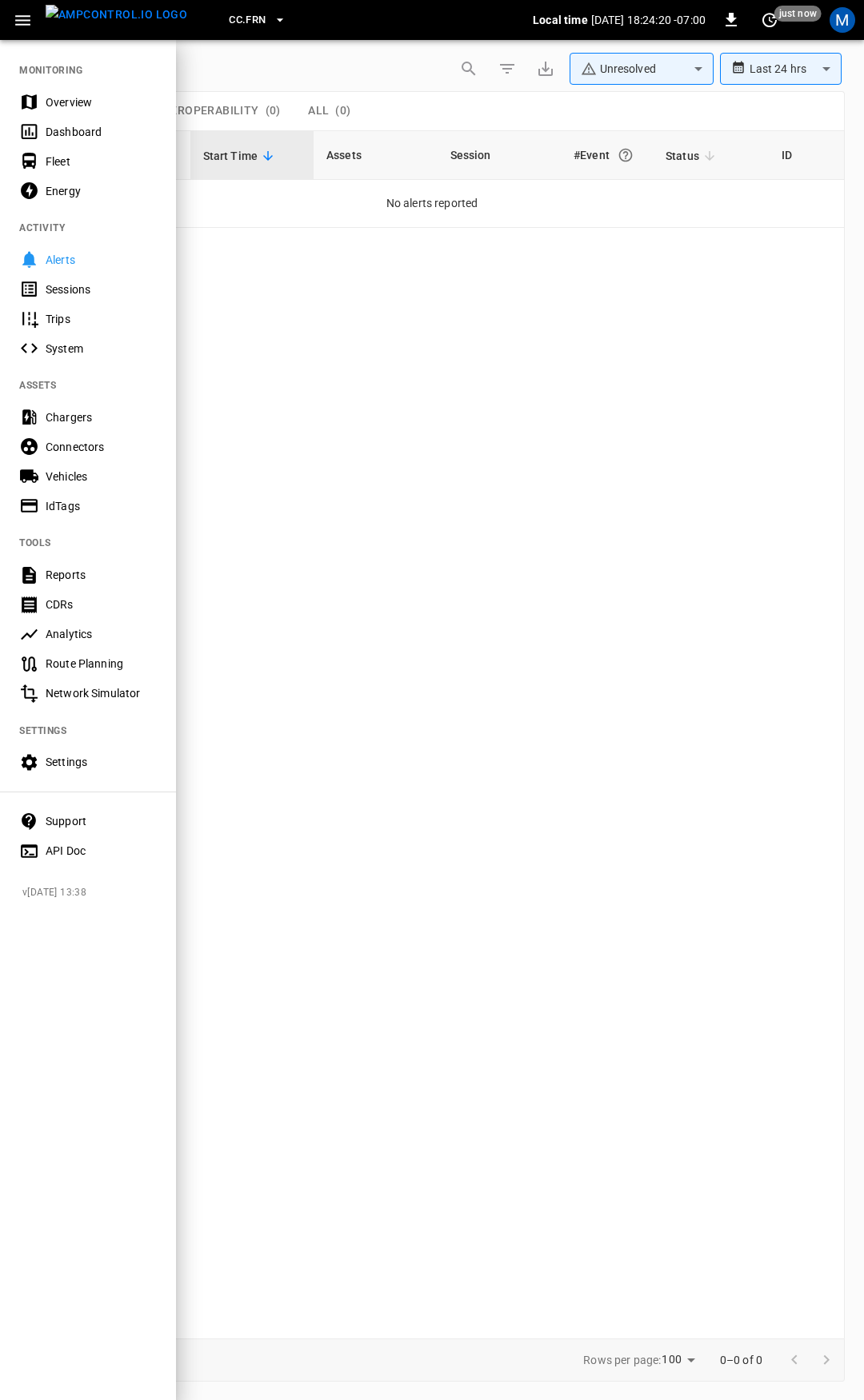
click at [81, 103] on div "Overview" at bounding box center [101, 103] width 111 height 16
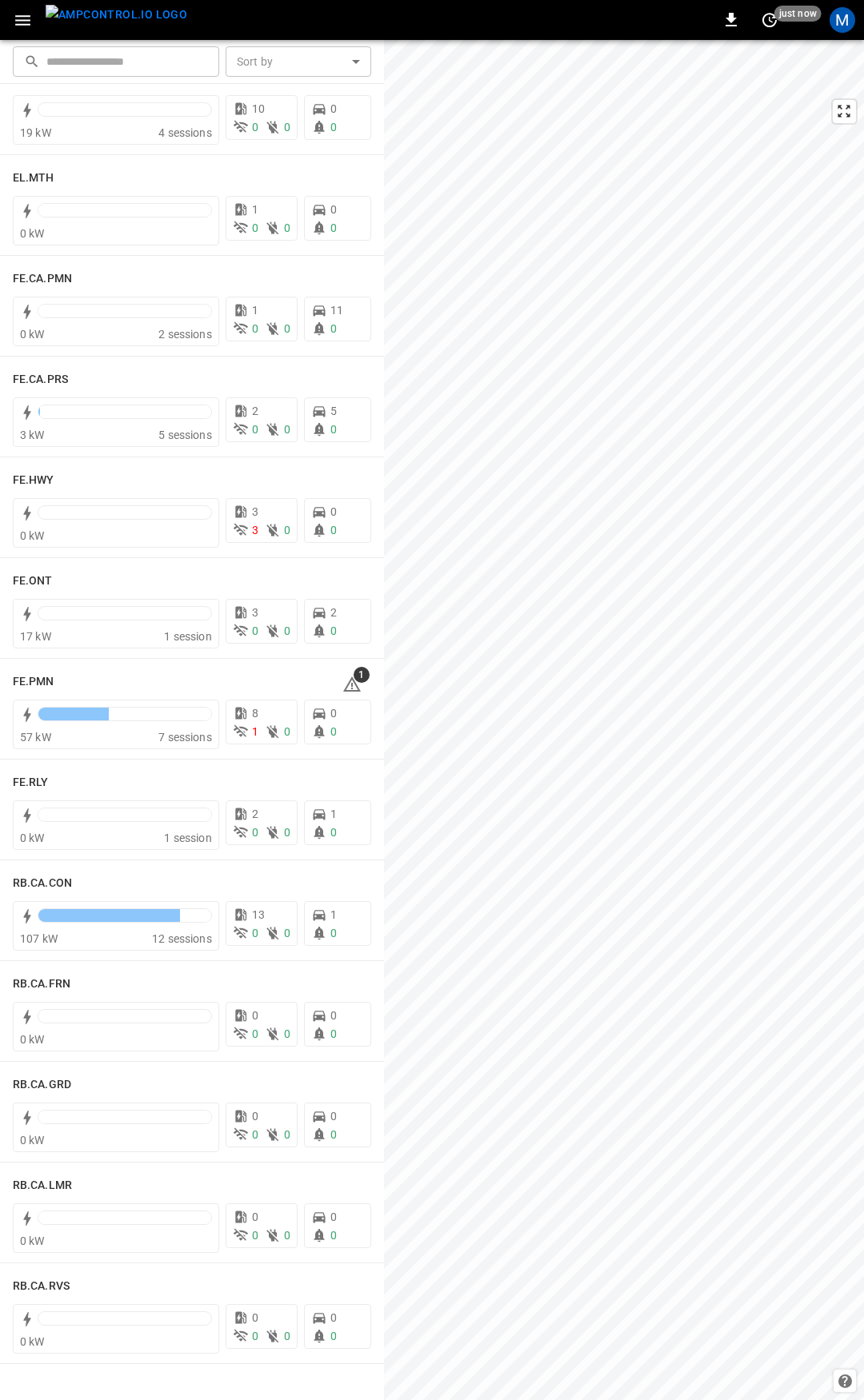
scroll to position [1155, 0]
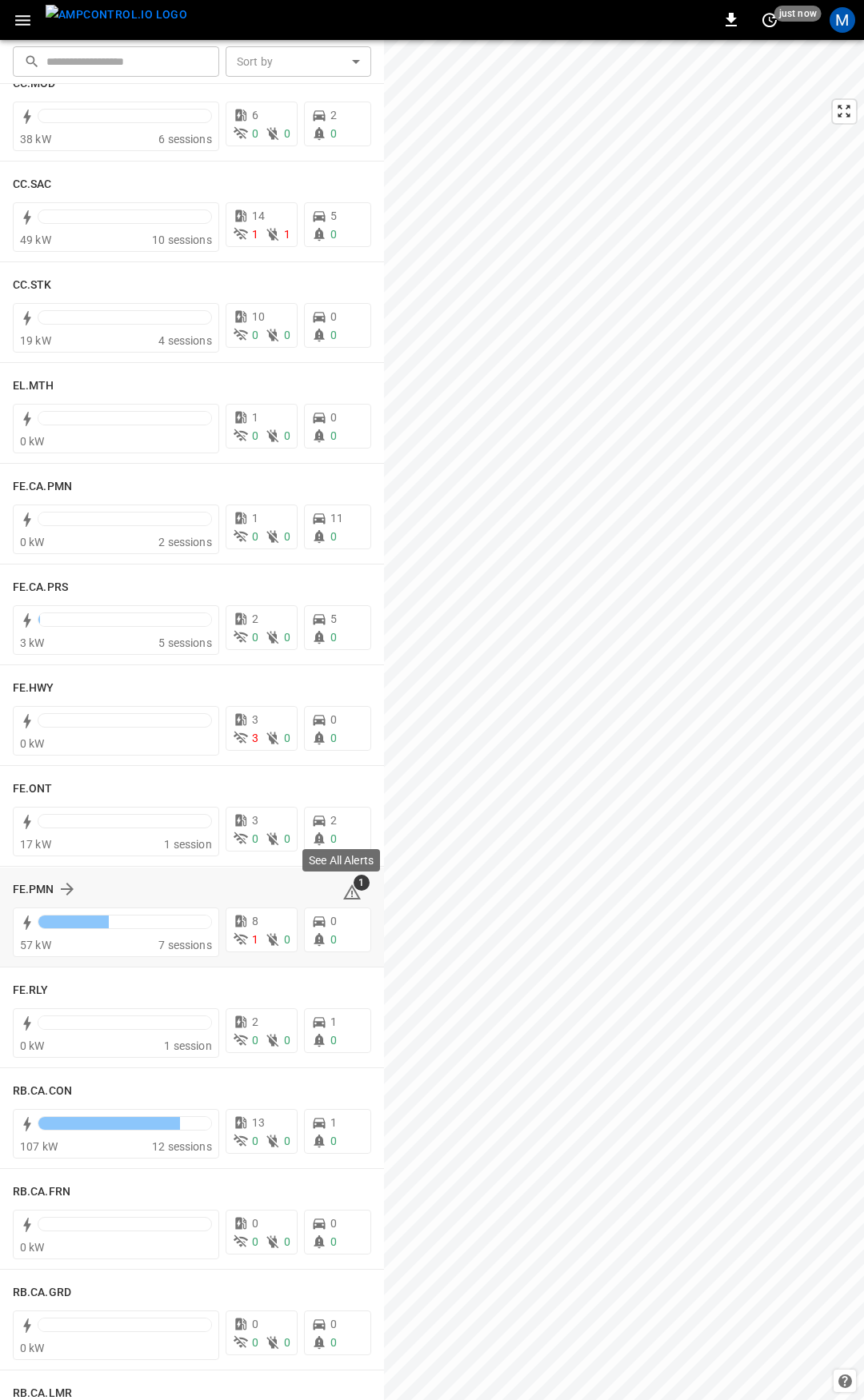
click at [353, 886] on span "1" at bounding box center [361, 882] width 16 height 16
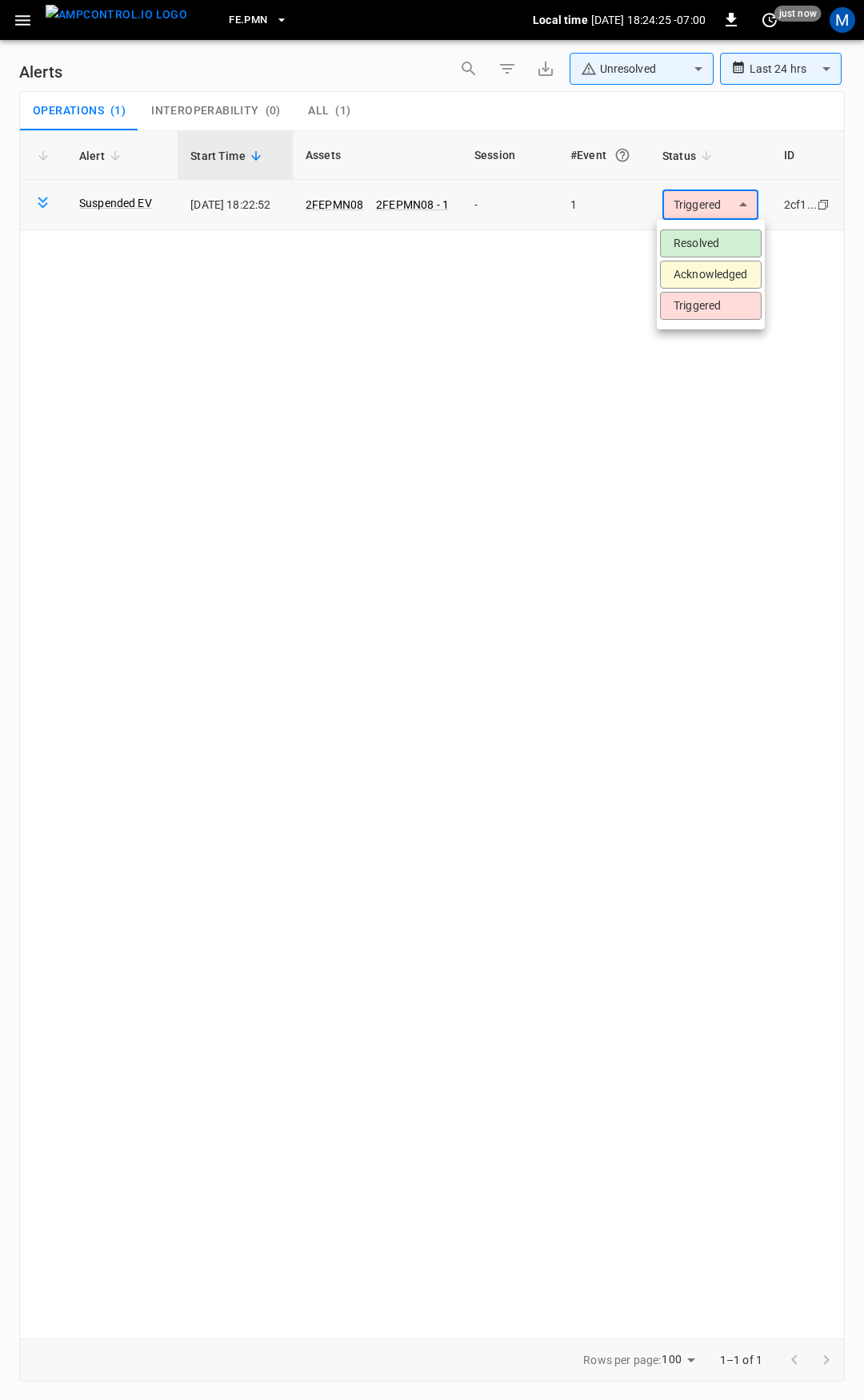
click at [718, 198] on body "**********" at bounding box center [432, 697] width 864 height 1394
click at [710, 237] on li "Resolved" at bounding box center [710, 243] width 102 height 28
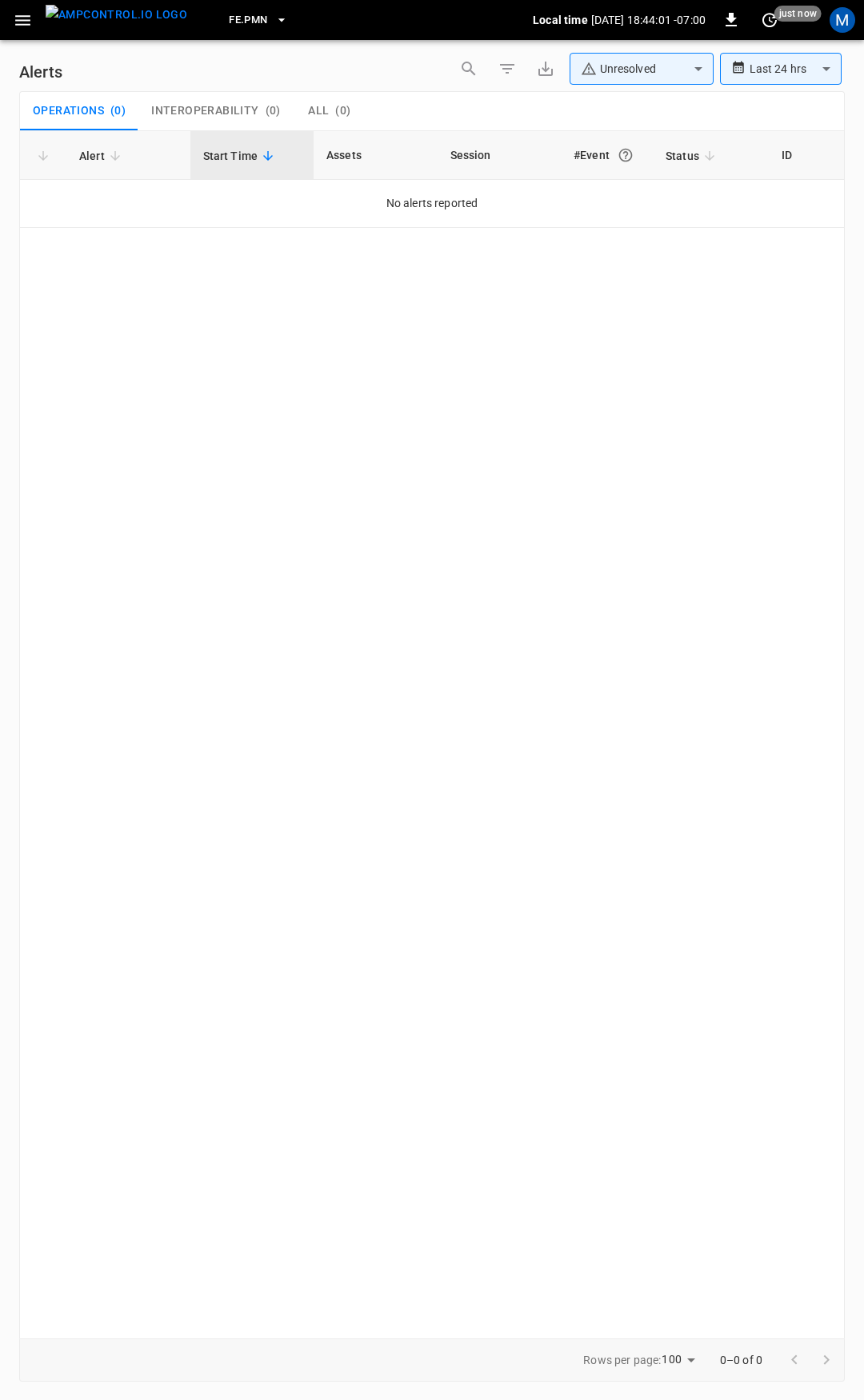
click at [19, 22] on icon "button" at bounding box center [23, 20] width 20 height 20
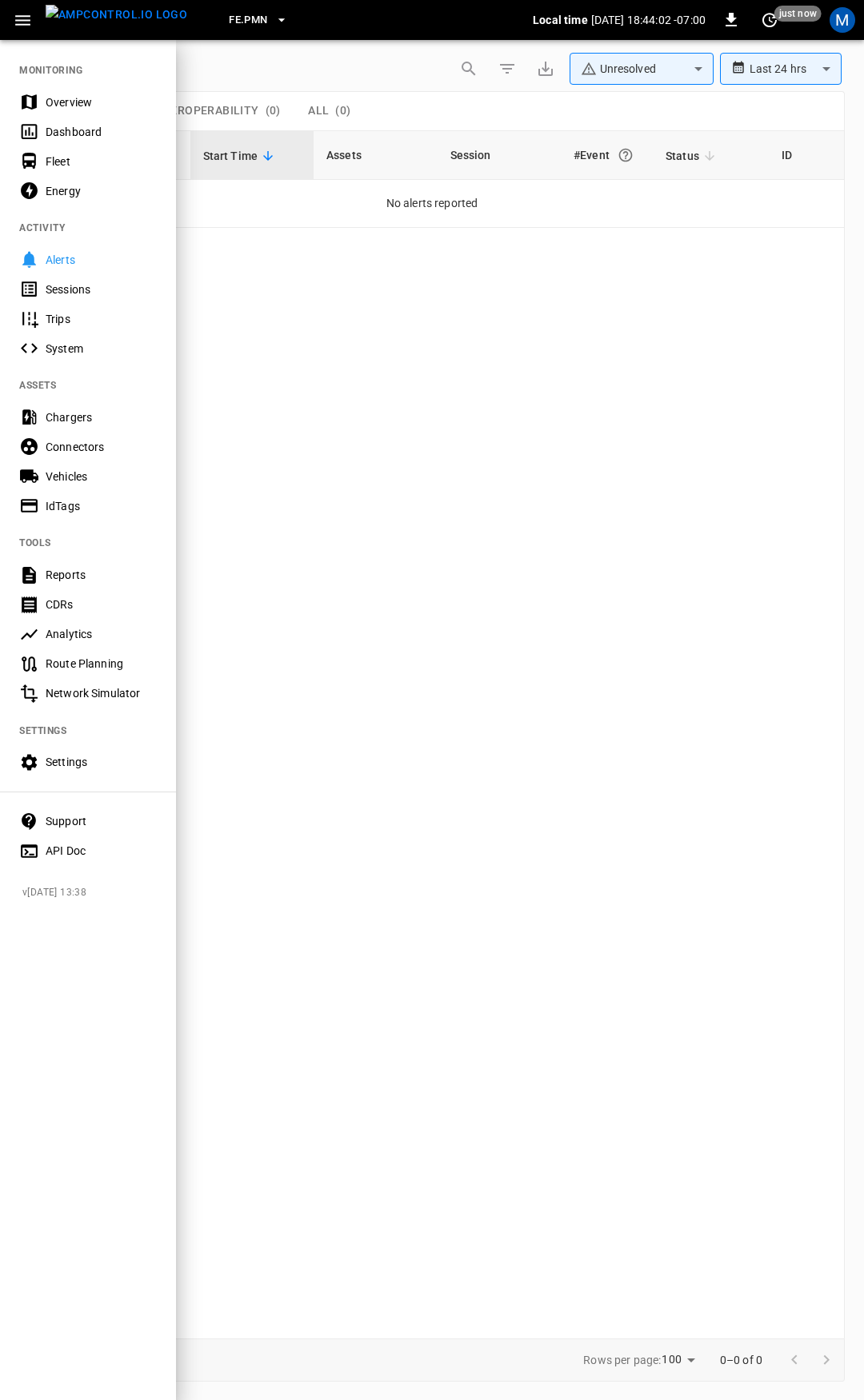
drag, startPoint x: 76, startPoint y: 95, endPoint x: 74, endPoint y: 86, distance: 9.2
click at [76, 95] on div "Overview" at bounding box center [101, 103] width 111 height 16
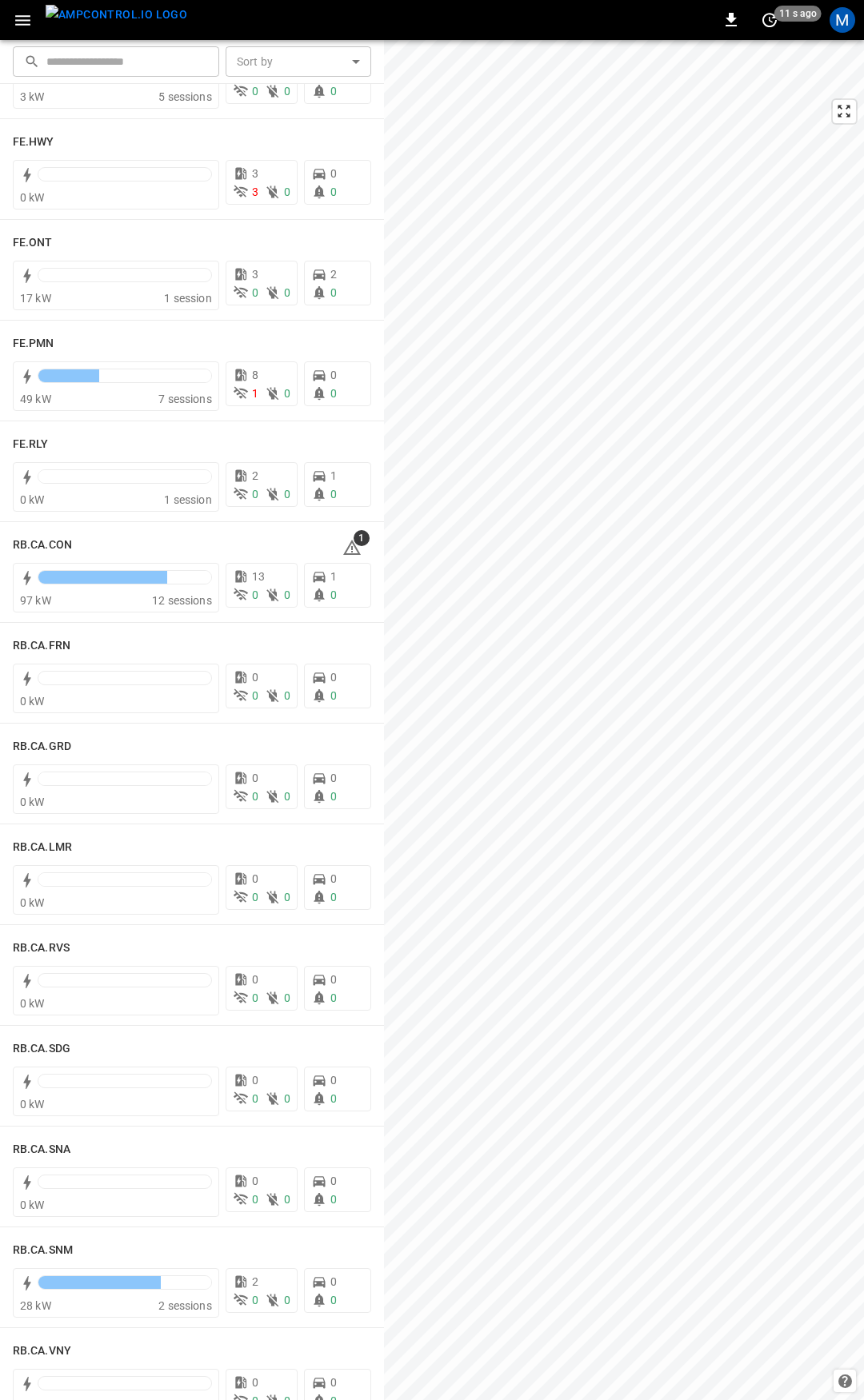
scroll to position [1701, 0]
click at [344, 546] on icon at bounding box center [351, 546] width 19 height 19
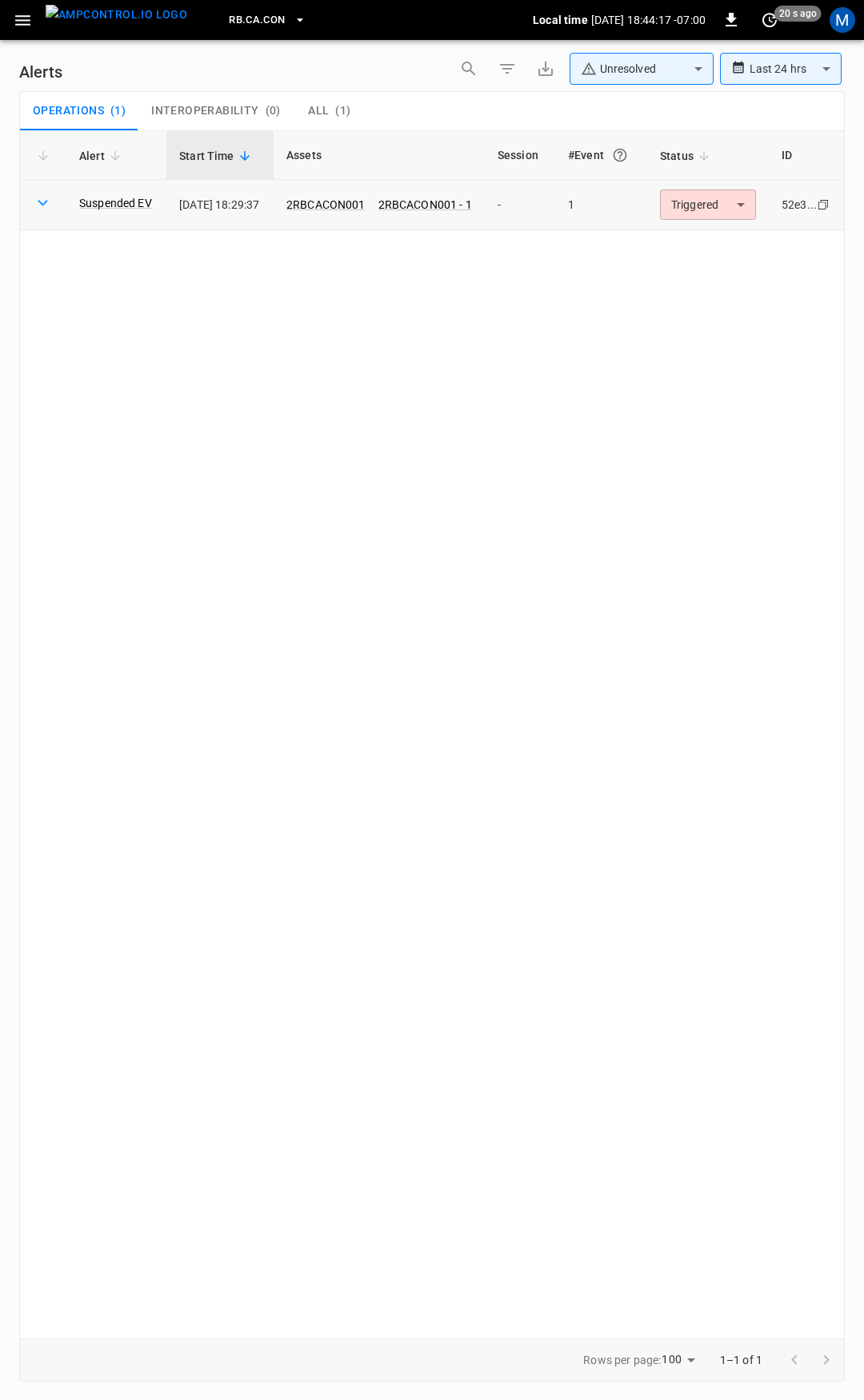
click at [724, 176] on th "Status" at bounding box center [708, 155] width 122 height 49
click at [719, 183] on td "Triggered ********* ​" at bounding box center [708, 204] width 122 height 51
click at [713, 197] on body "**********" at bounding box center [432, 697] width 864 height 1394
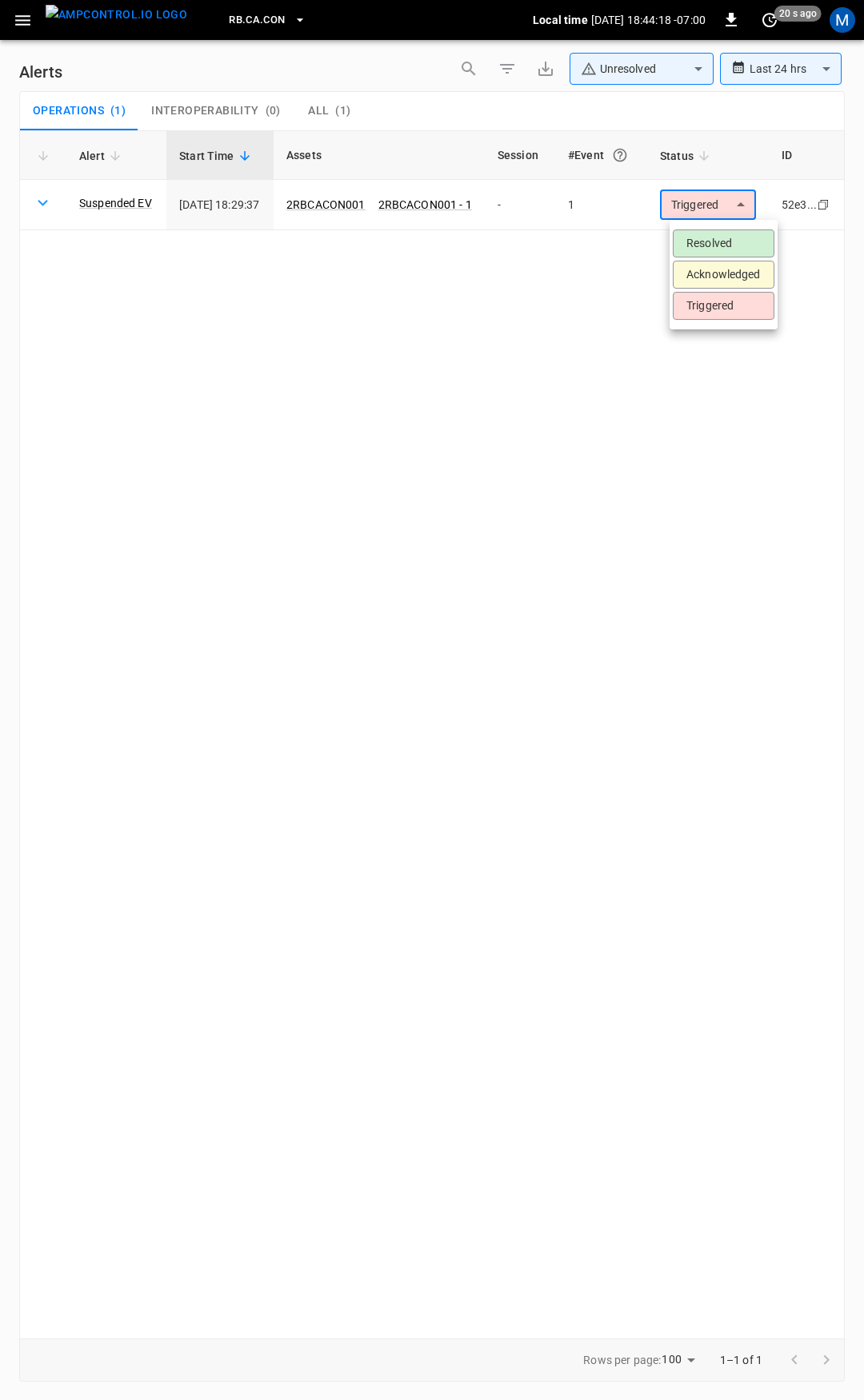
click at [729, 240] on li "Resolved" at bounding box center [723, 243] width 102 height 28
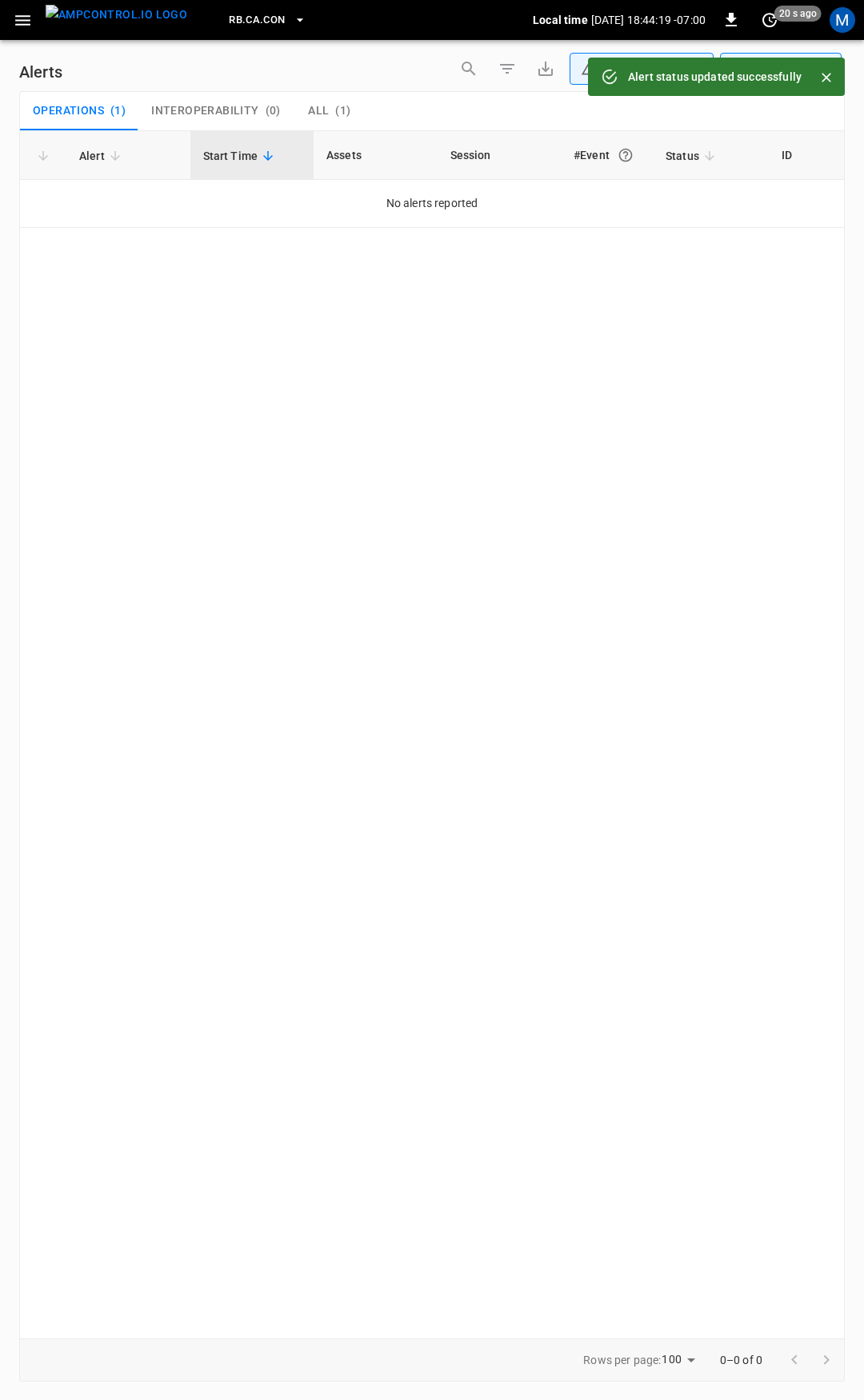
click at [34, 20] on button "button" at bounding box center [22, 21] width 33 height 30
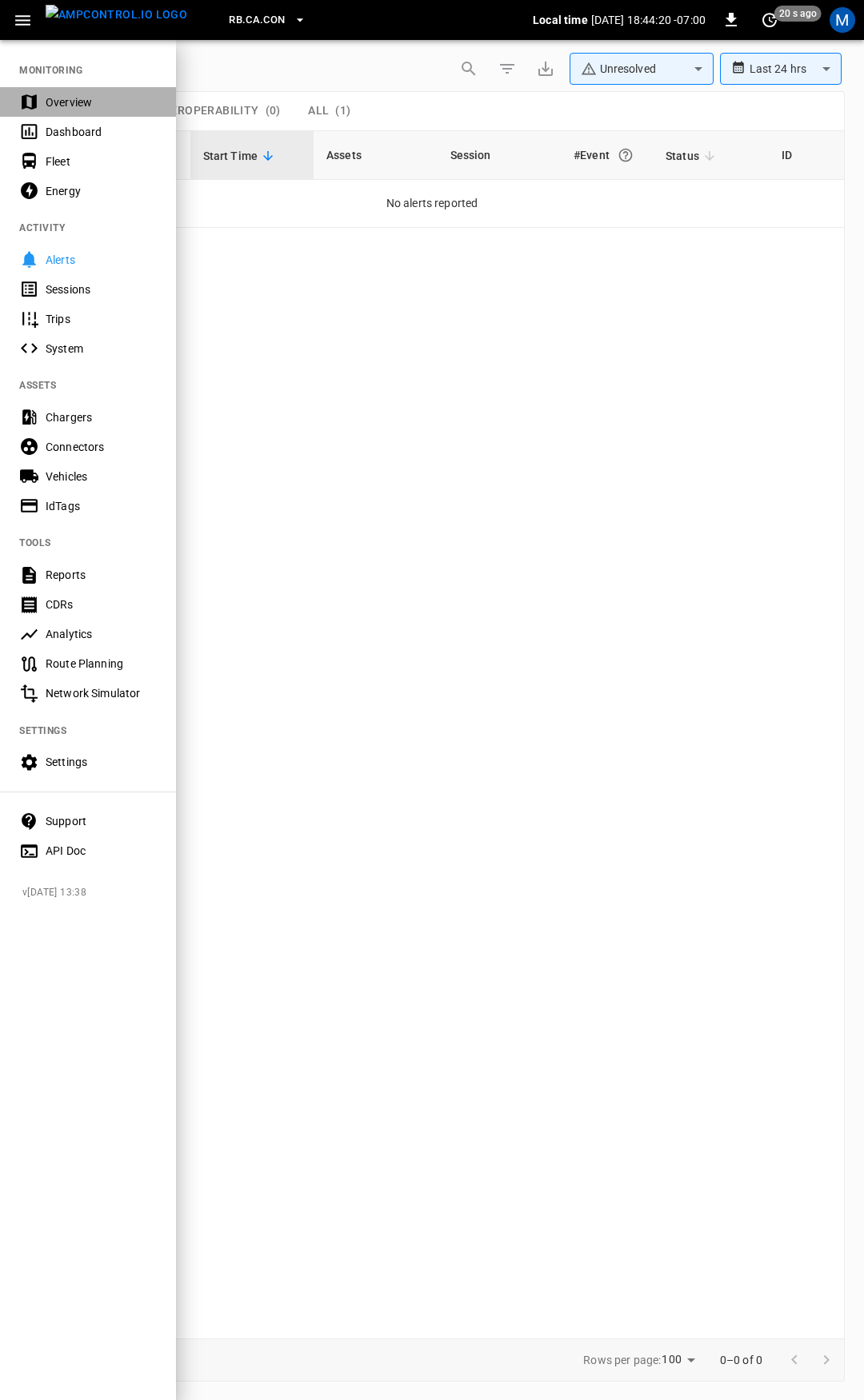
click at [55, 107] on div "Overview" at bounding box center [101, 103] width 111 height 16
